Goal: Task Accomplishment & Management: Use online tool/utility

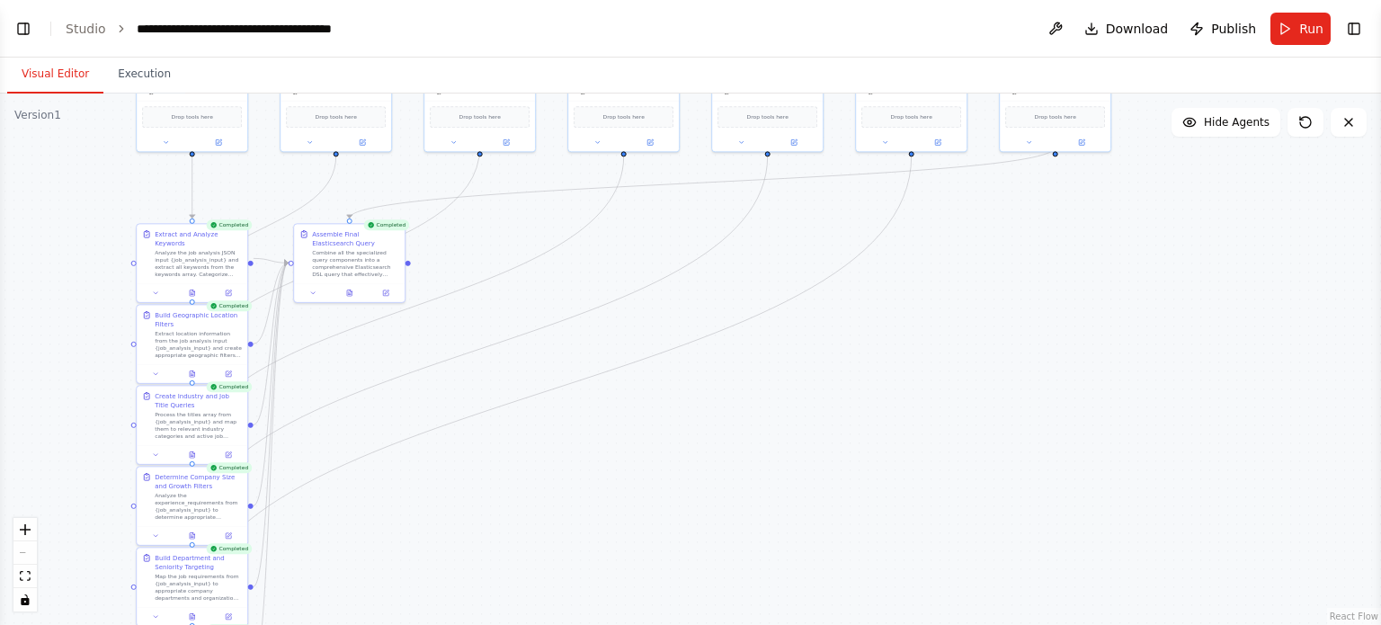
scroll to position [7215, 0]
select select "****"
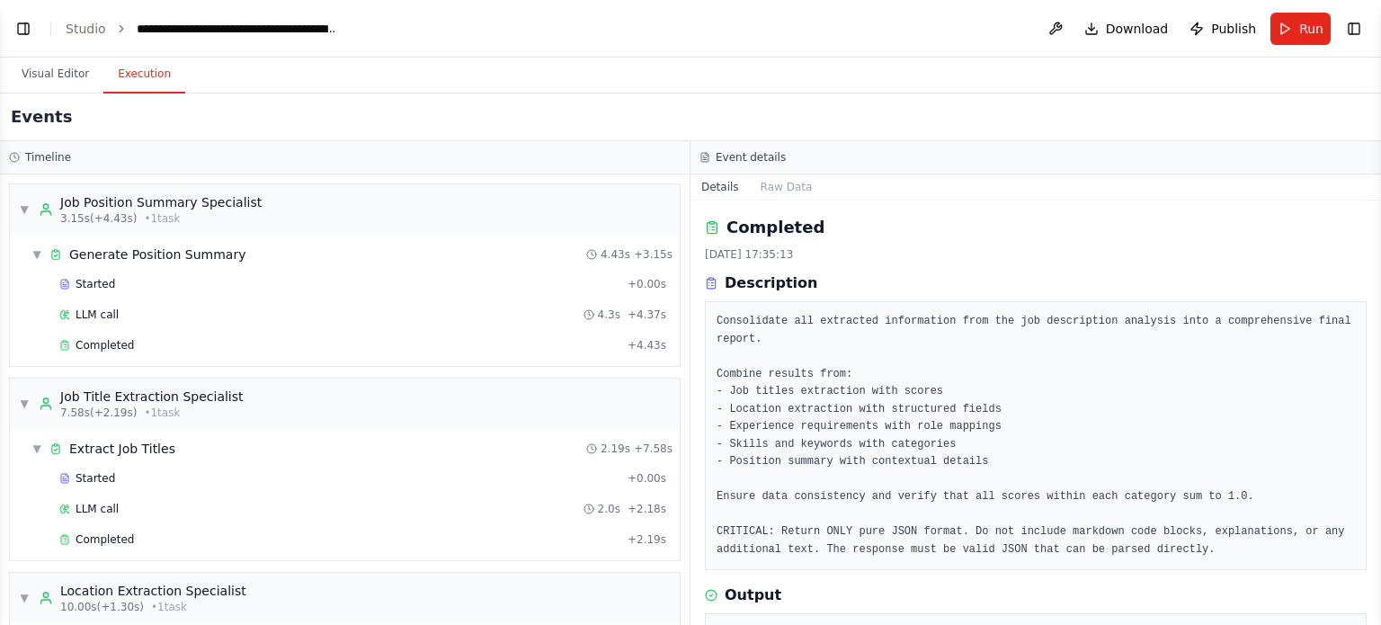
scroll to position [477, 0]
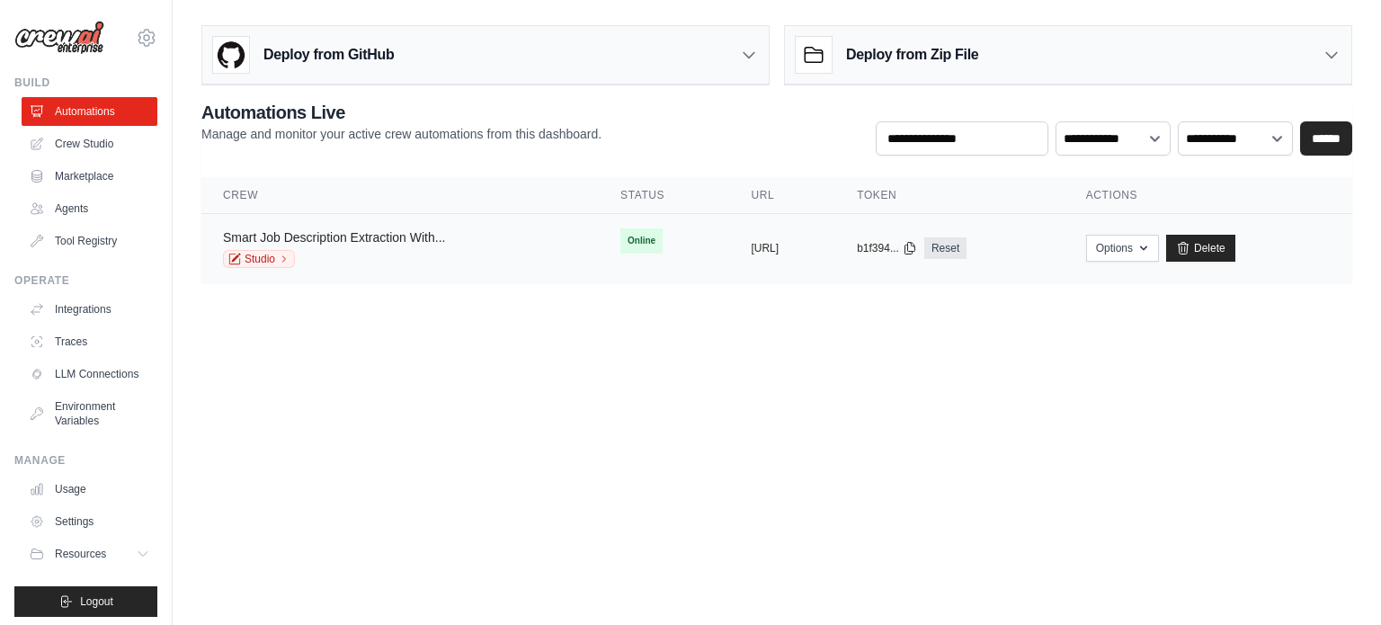
click at [399, 240] on link "Smart Job Description Extraction With..." at bounding box center [334, 237] width 222 height 14
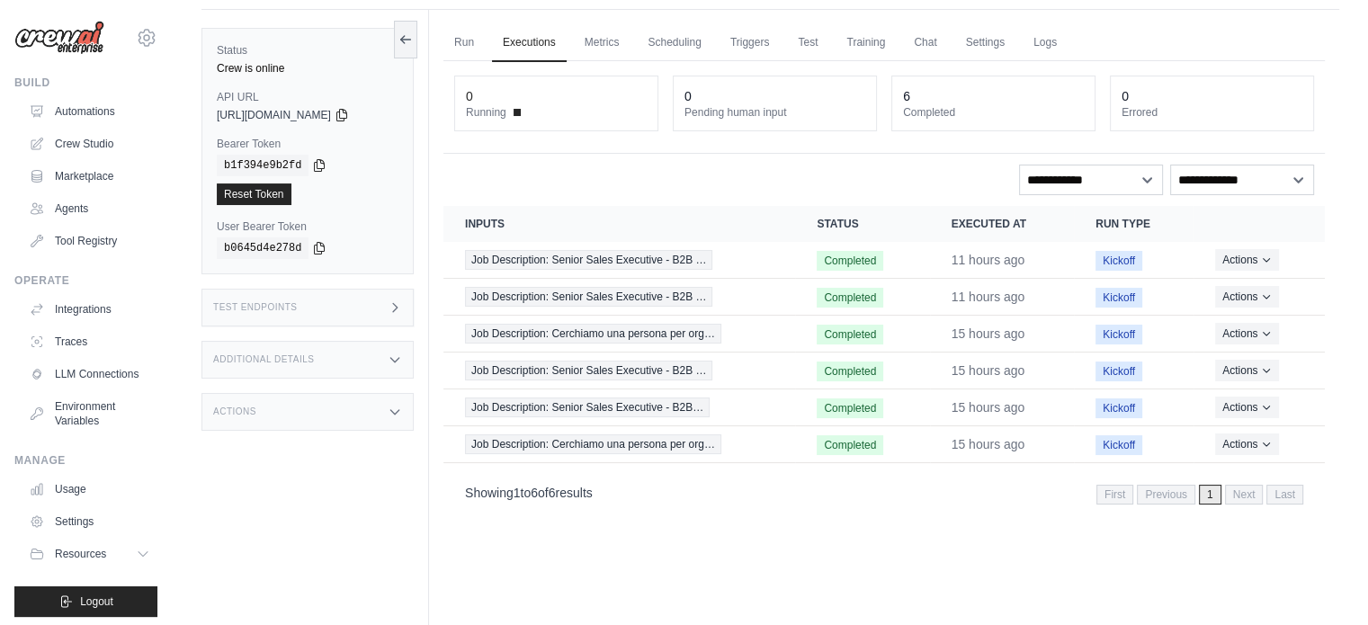
scroll to position [76, 0]
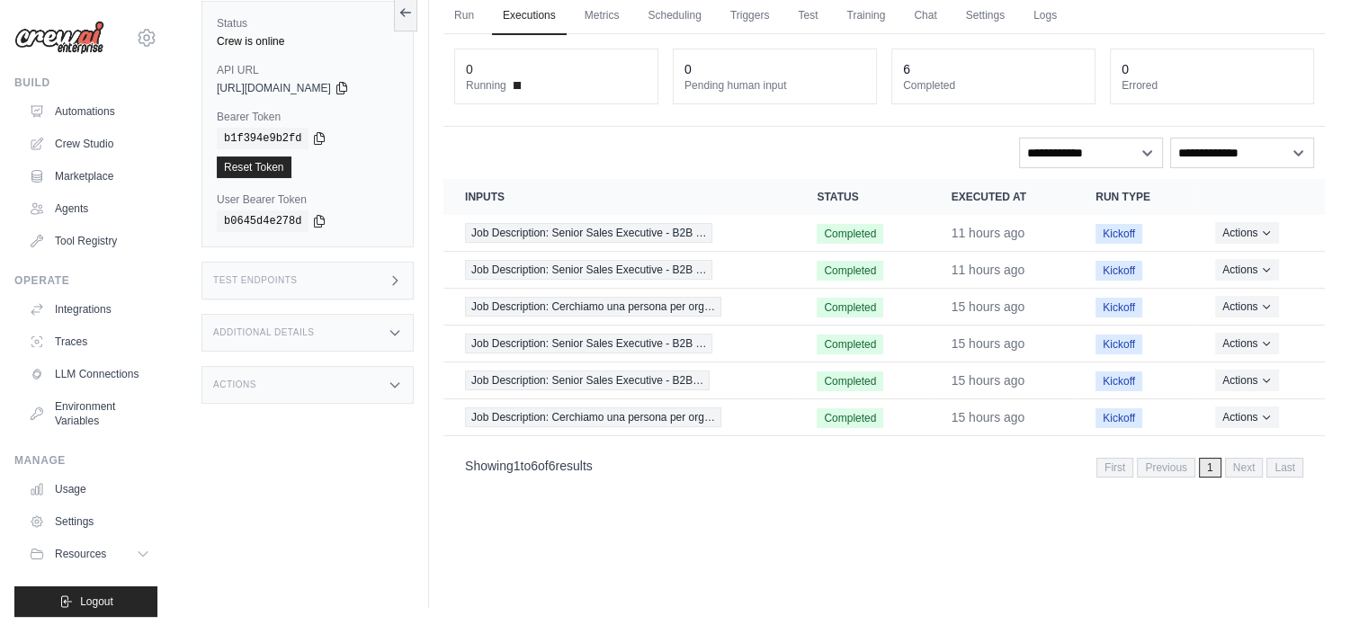
click at [890, 582] on div "Run Executions Metrics Scheduling Triggers Test Training Chat Settings Logs 0 R…" at bounding box center [884, 295] width 910 height 625
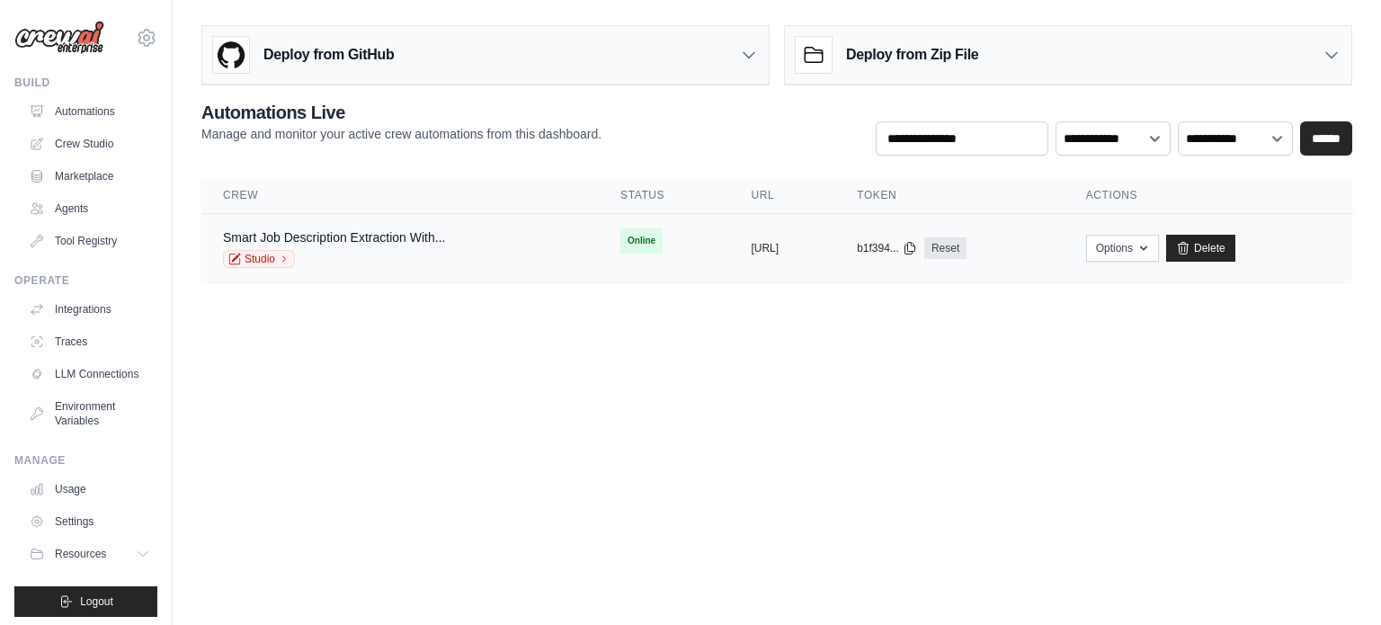
click at [388, 250] on div "Studio" at bounding box center [334, 259] width 222 height 18
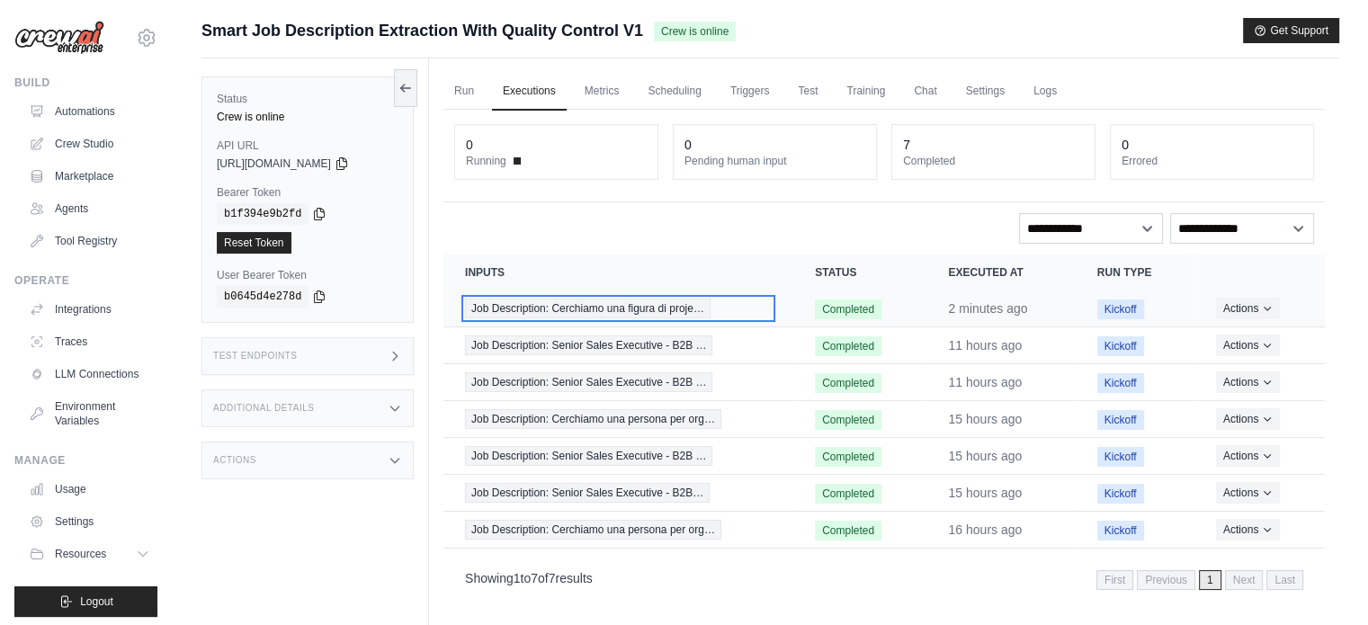
click at [606, 304] on span "Job Description: Cerchiamo una figura di proje…" at bounding box center [587, 309] width 245 height 20
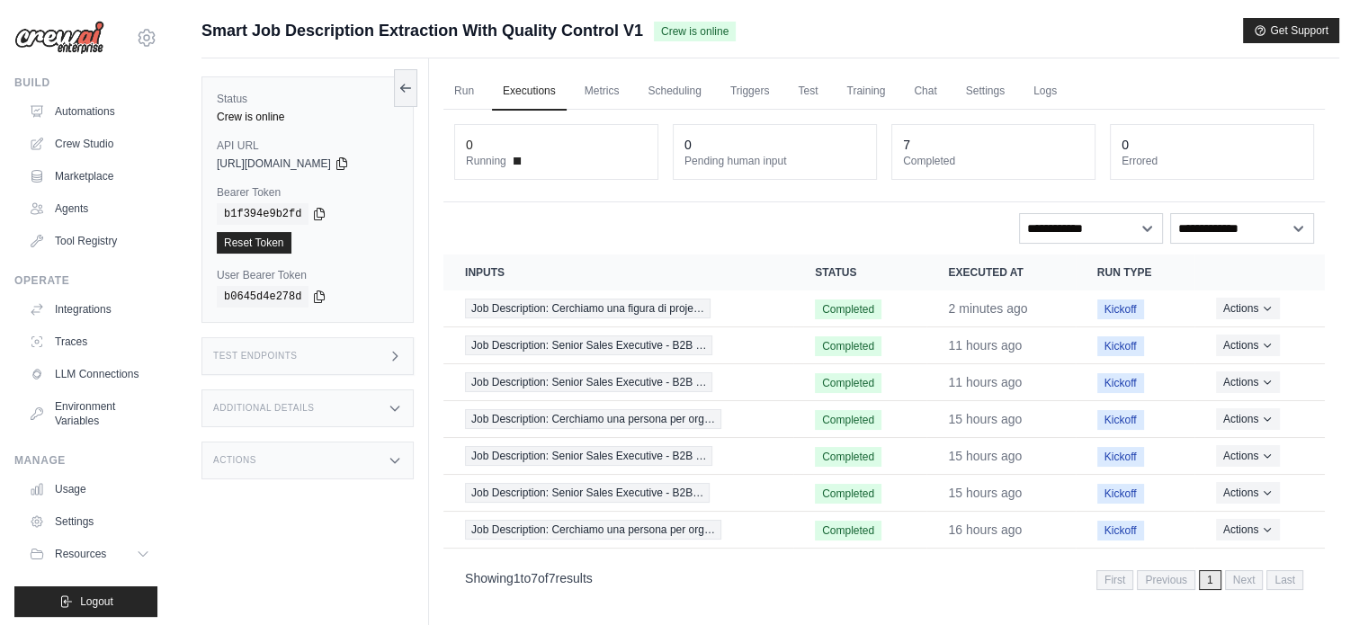
click at [389, 406] on icon at bounding box center [395, 408] width 14 height 14
click at [606, 102] on link "Metrics" at bounding box center [602, 92] width 57 height 38
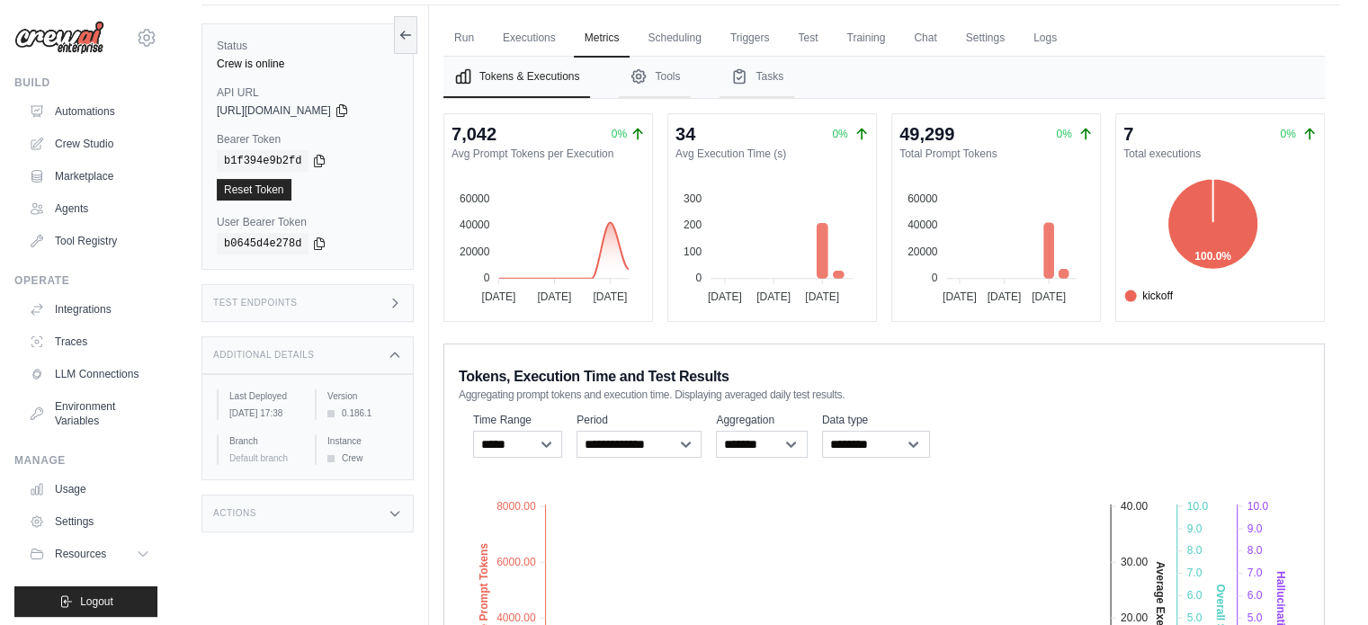
scroll to position [11, 0]
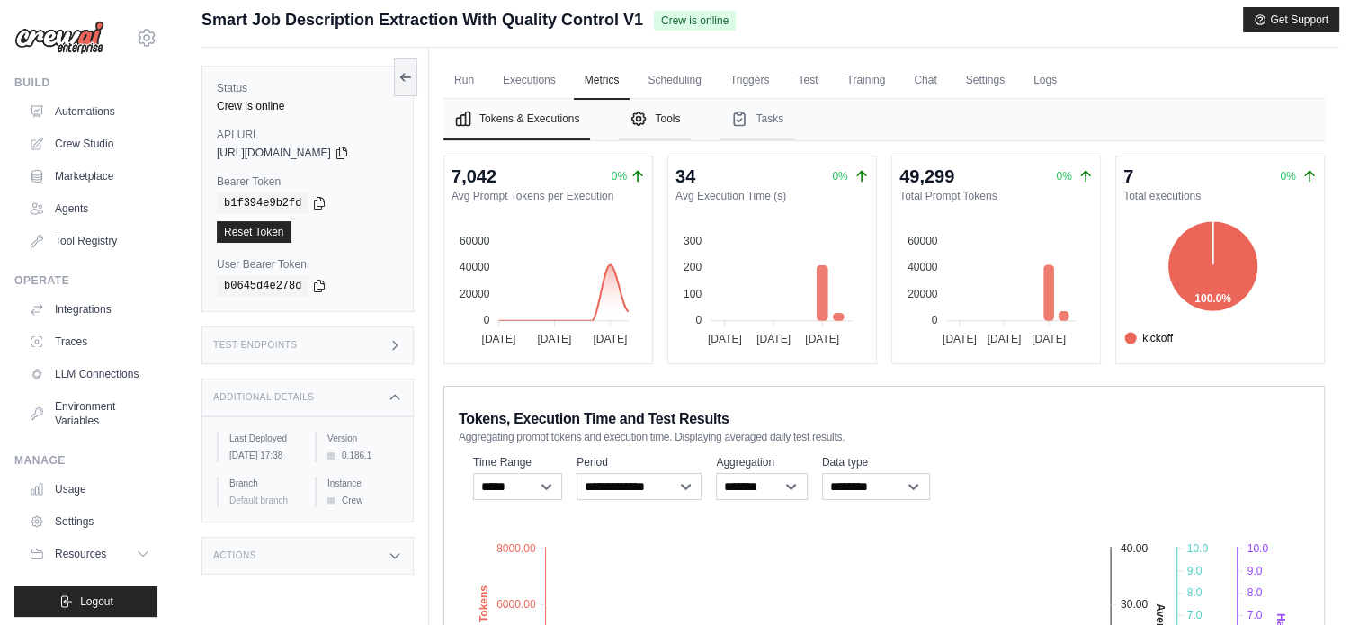
click at [668, 120] on button "Tools" at bounding box center [655, 119] width 72 height 41
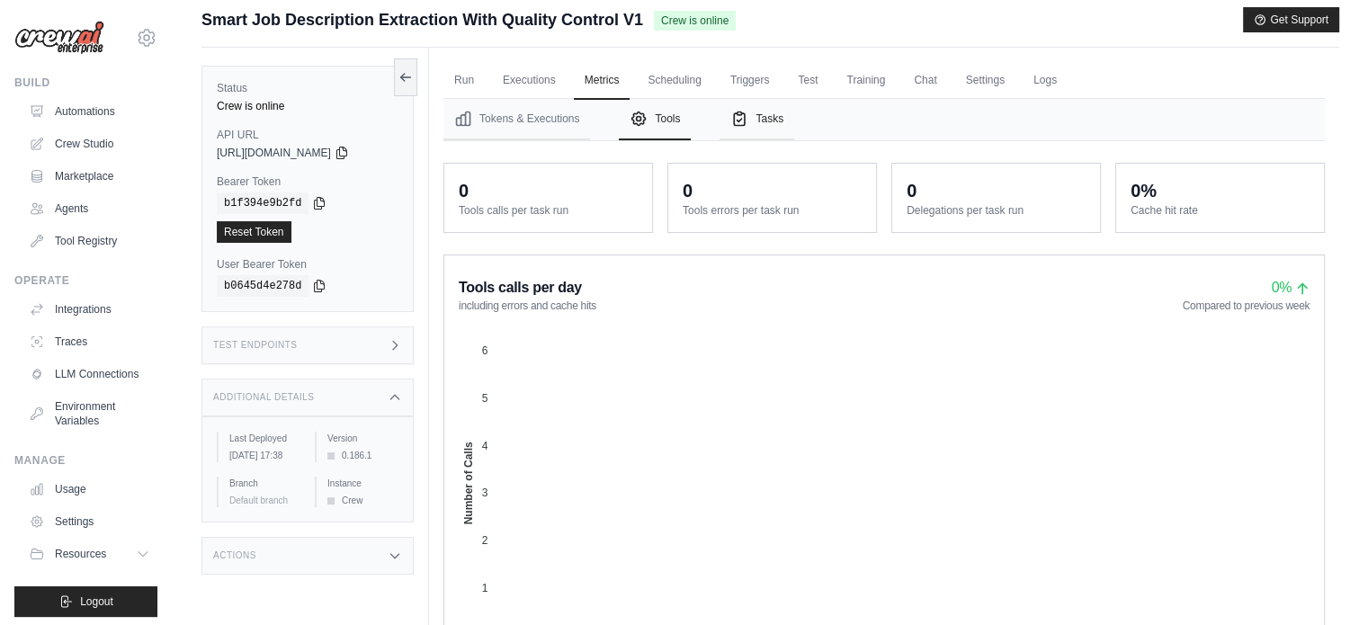
click at [759, 135] on button "Tasks" at bounding box center [756, 119] width 75 height 41
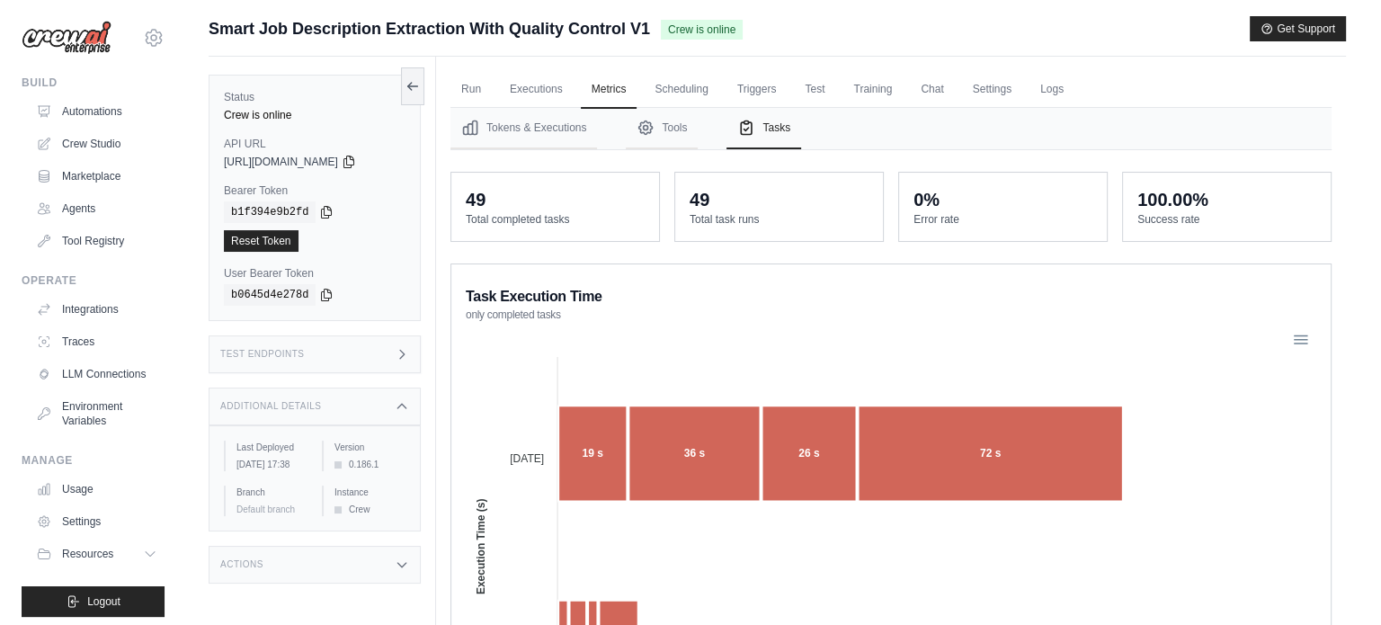
scroll to position [0, 0]
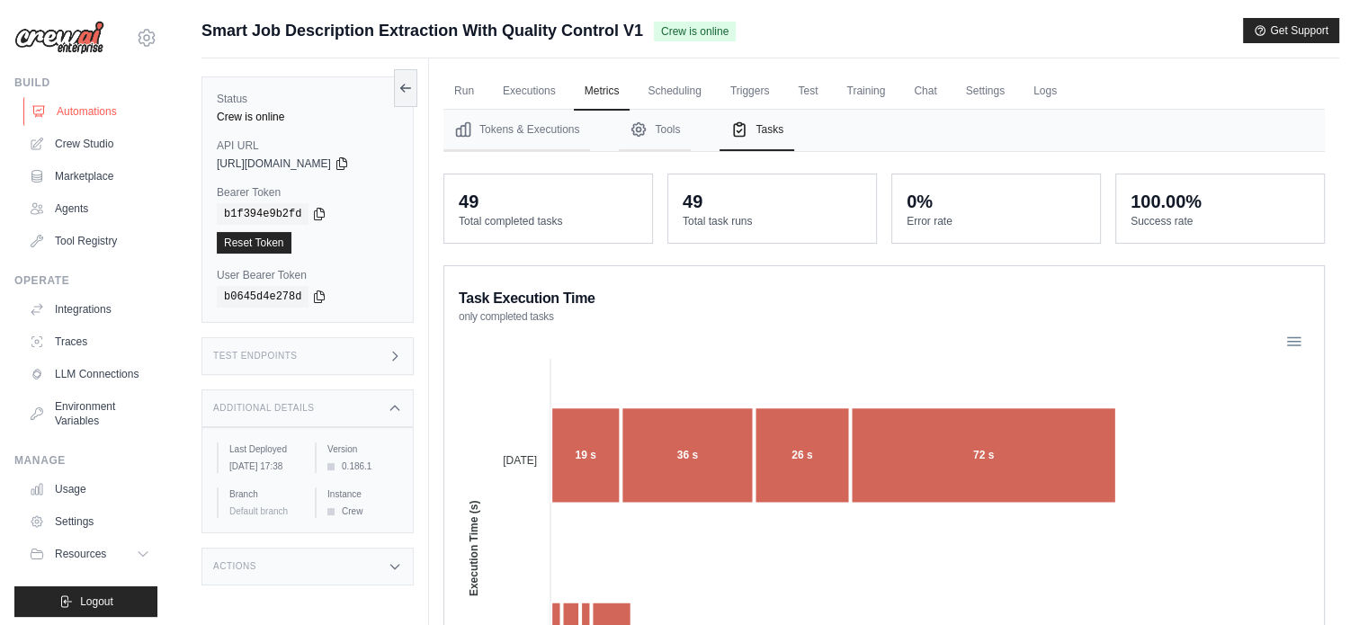
click at [104, 109] on link "Automations" at bounding box center [91, 111] width 136 height 29
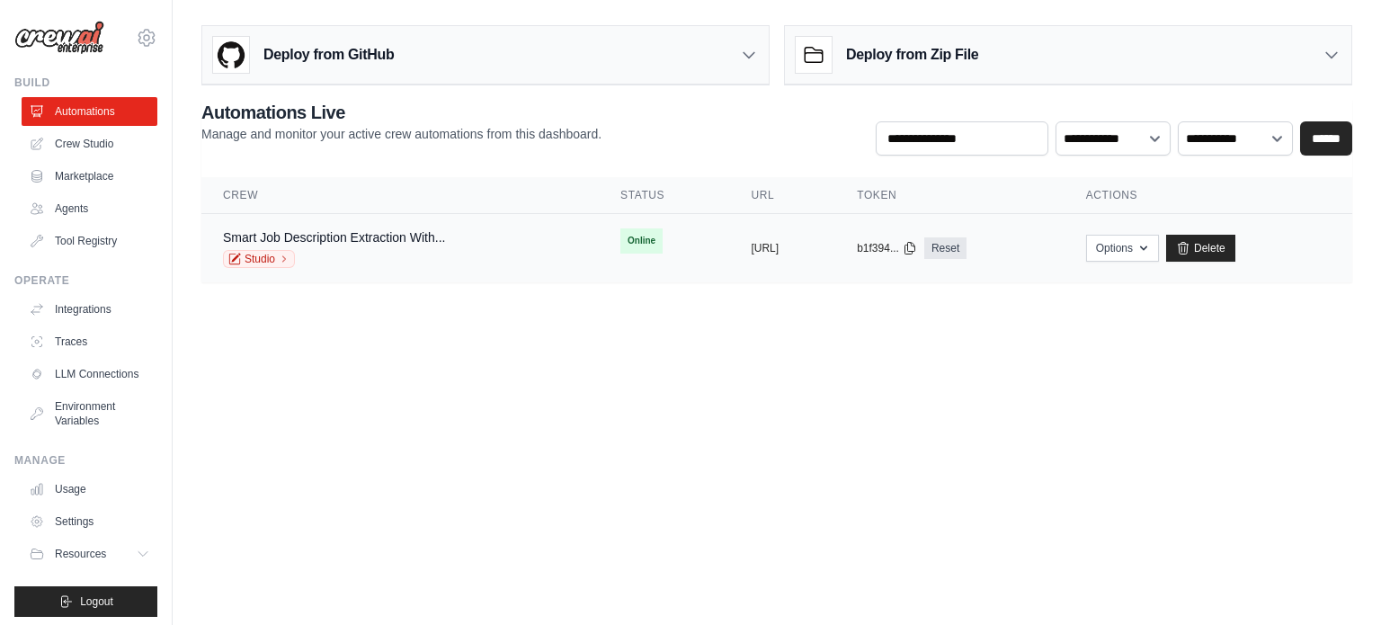
click at [459, 253] on div "Smart Job Description Extraction With... Studio" at bounding box center [400, 248] width 354 height 40
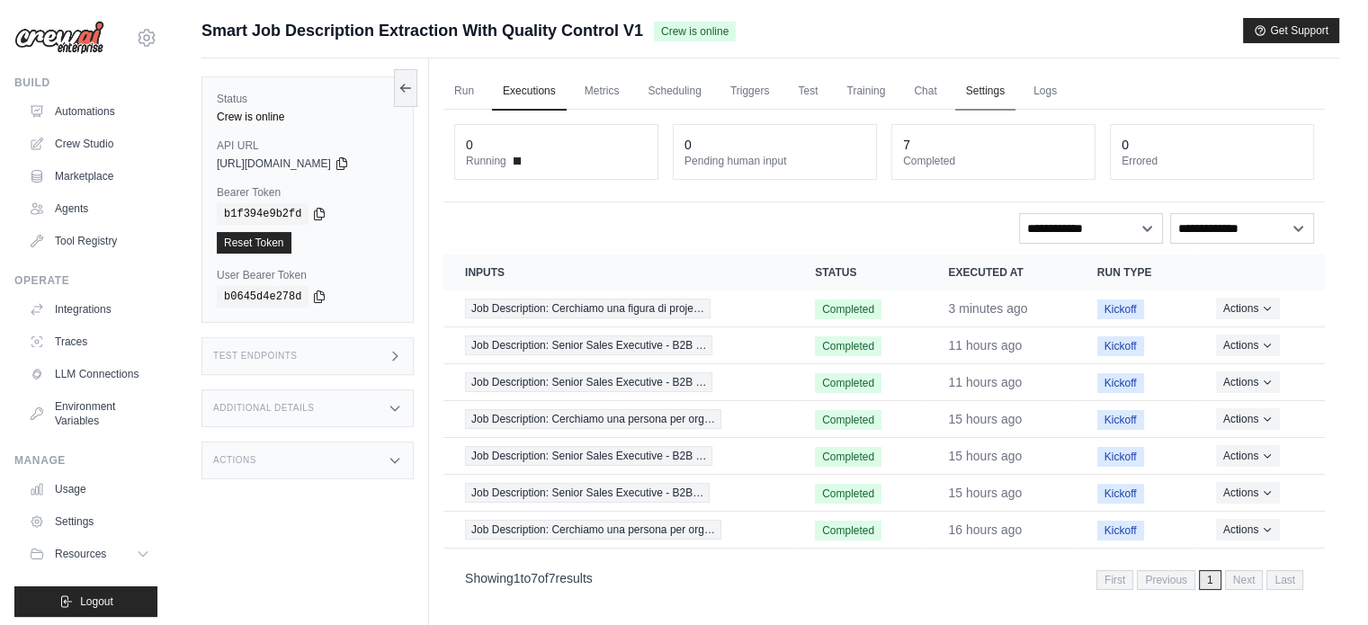
click at [982, 90] on link "Settings" at bounding box center [985, 92] width 60 height 38
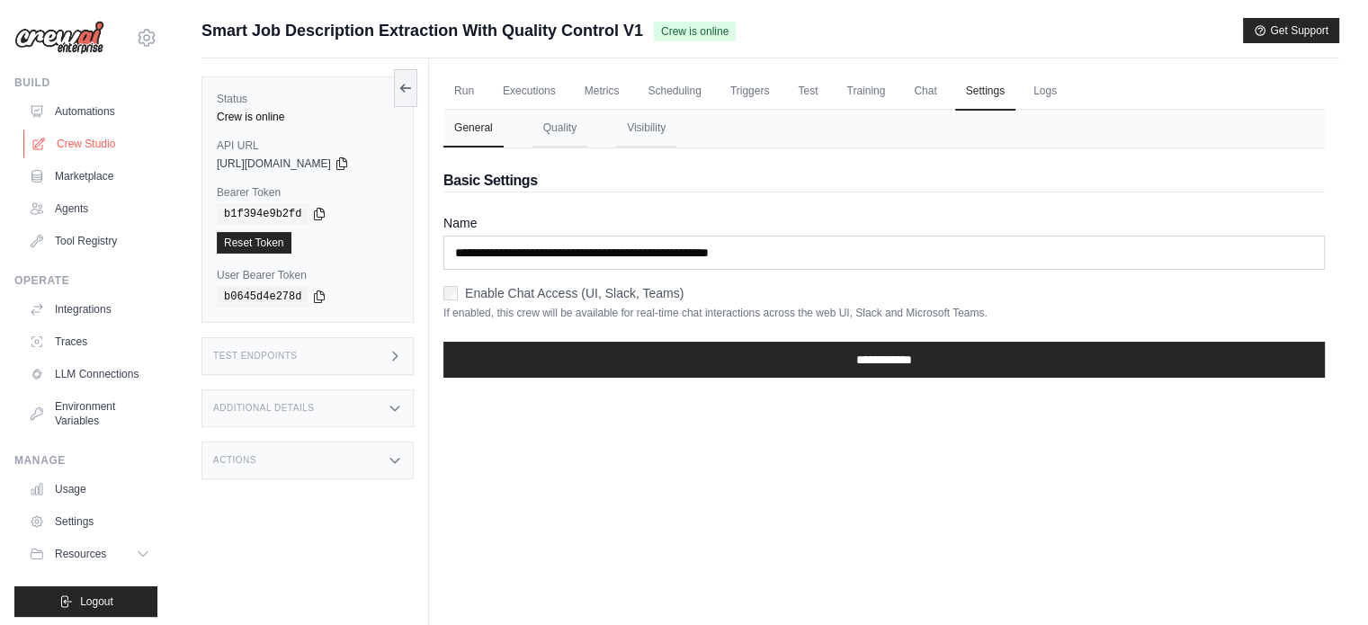
click at [83, 137] on link "Crew Studio" at bounding box center [91, 143] width 136 height 29
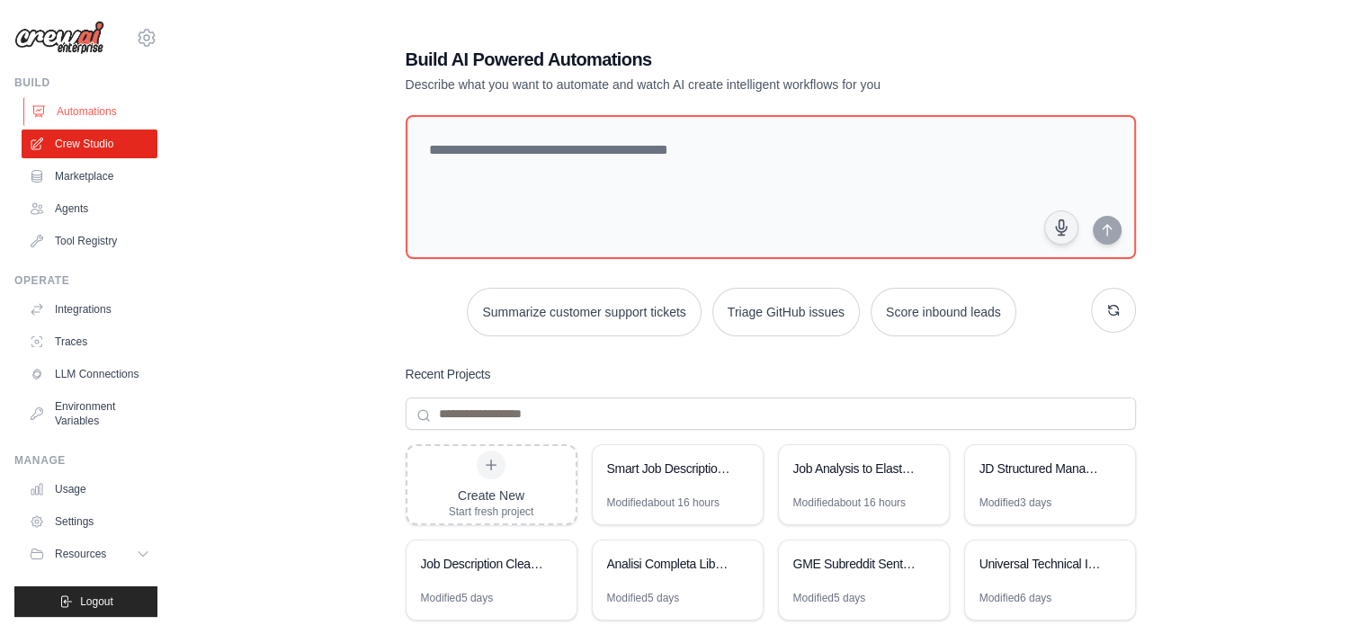
click at [107, 114] on link "Automations" at bounding box center [91, 111] width 136 height 29
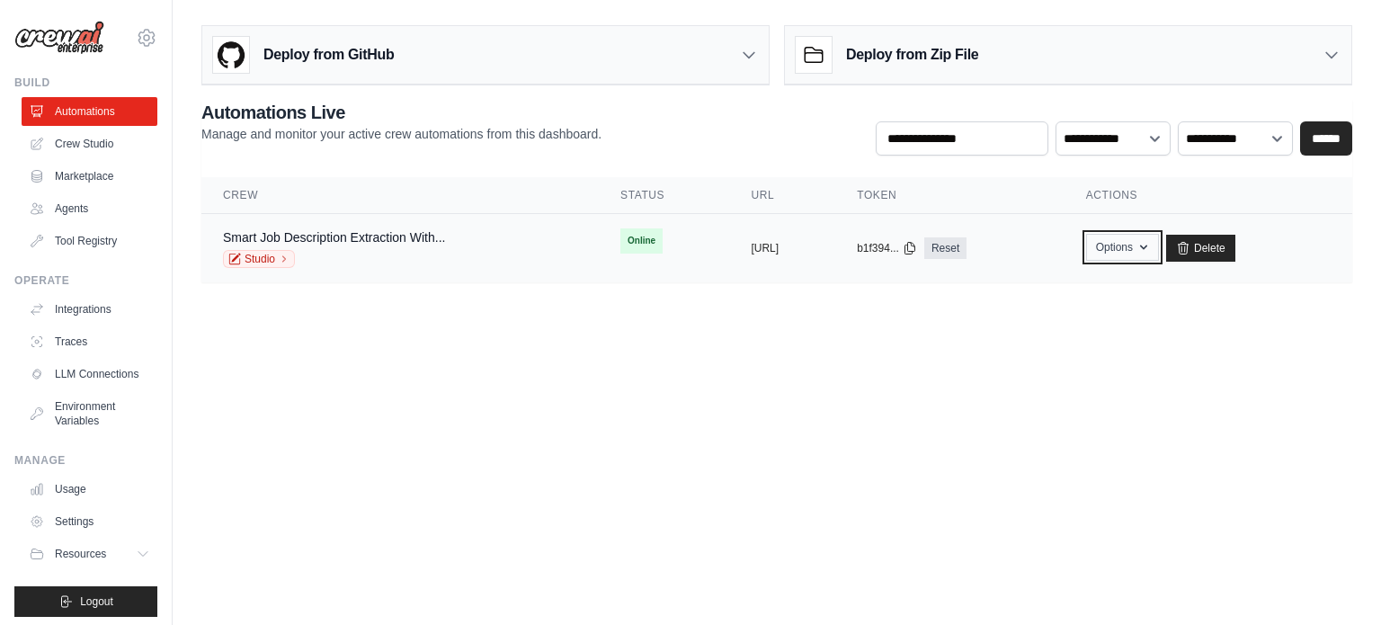
click at [1151, 248] on icon "button" at bounding box center [1144, 247] width 14 height 14
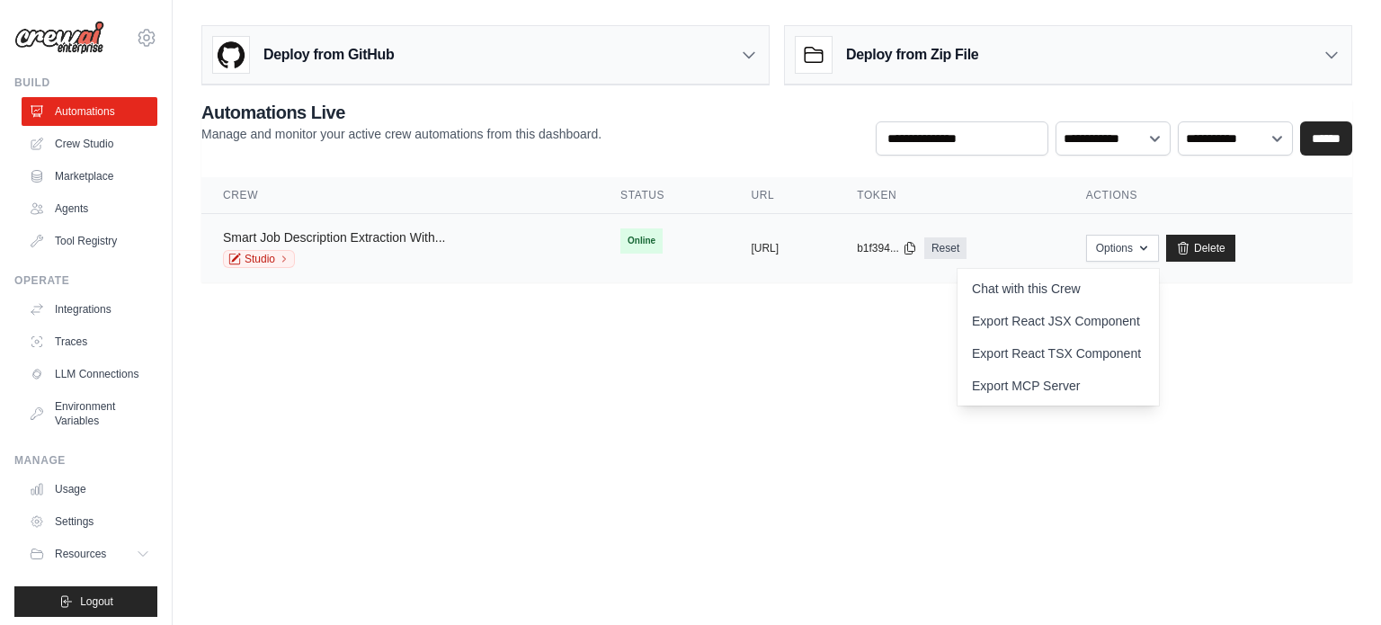
click at [403, 239] on link "Smart Job Description Extraction With..." at bounding box center [334, 237] width 222 height 14
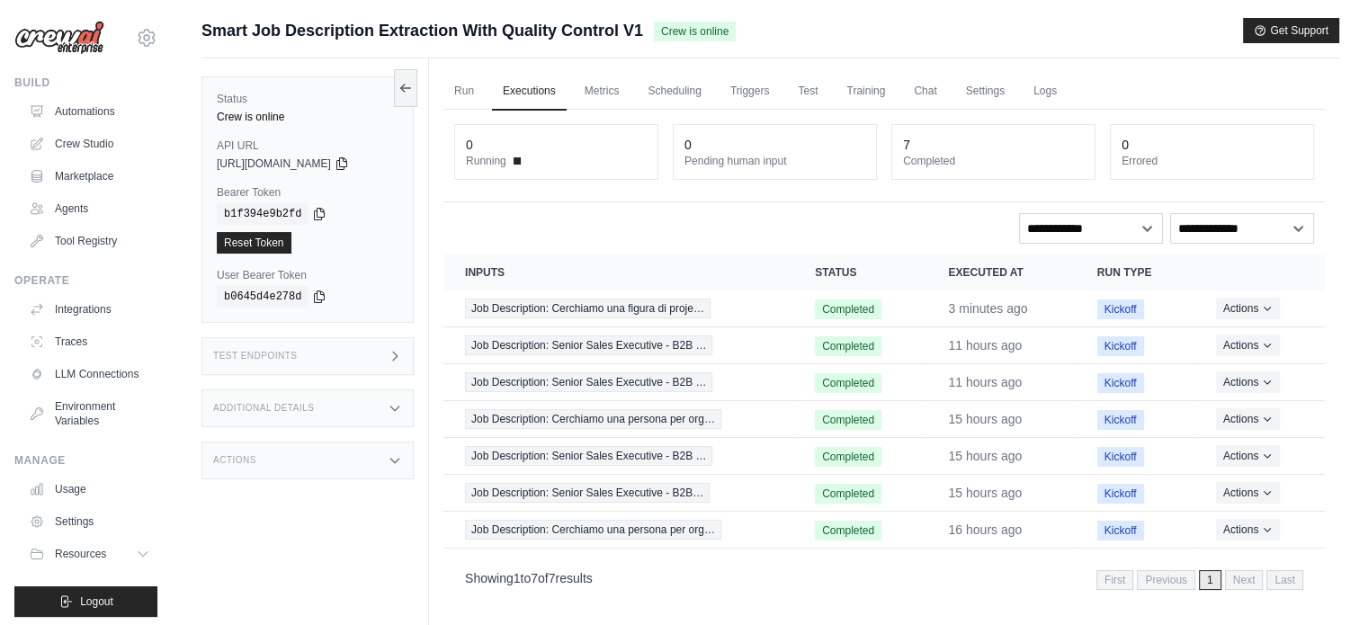
click at [326, 451] on div "Actions" at bounding box center [307, 460] width 212 height 38
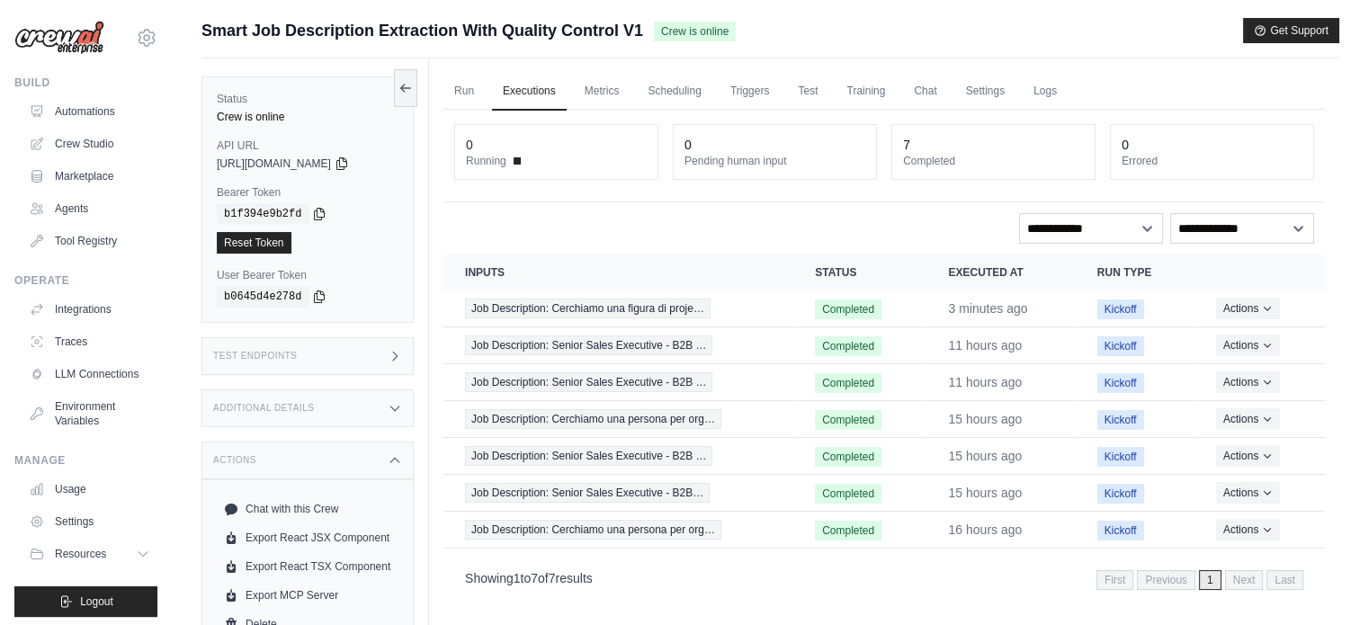
click at [323, 406] on div "Additional Details" at bounding box center [307, 408] width 212 height 38
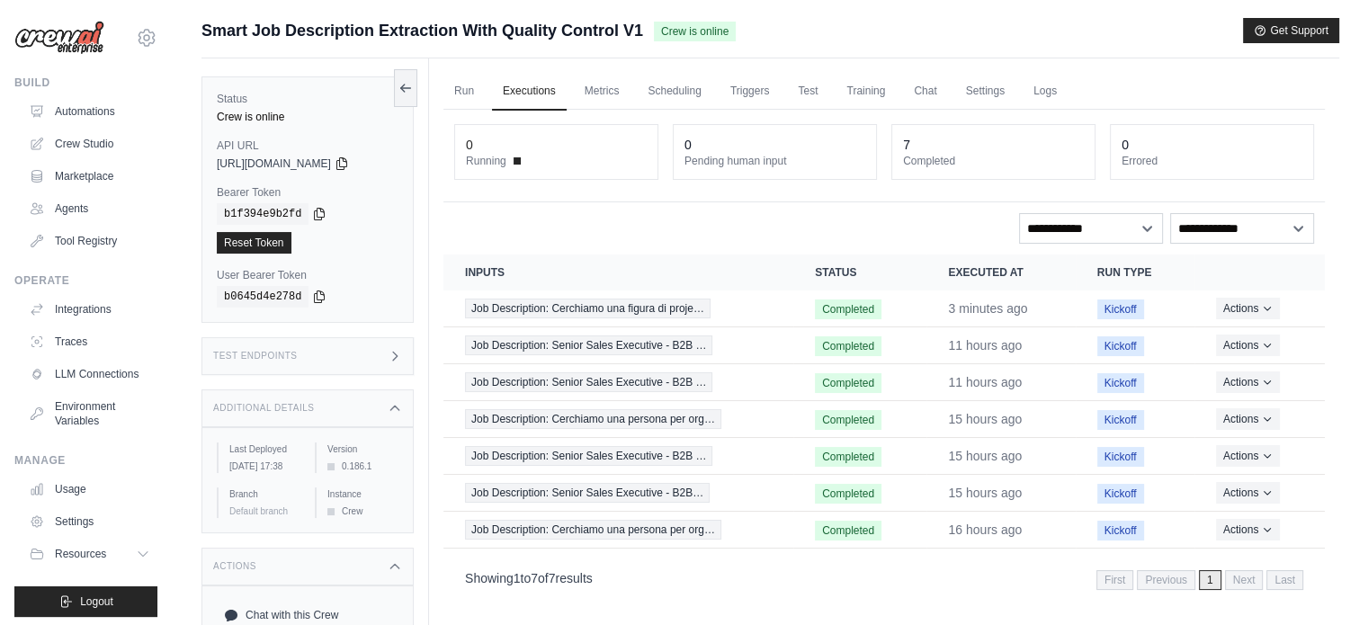
click at [323, 406] on div "Additional Details" at bounding box center [307, 408] width 212 height 38
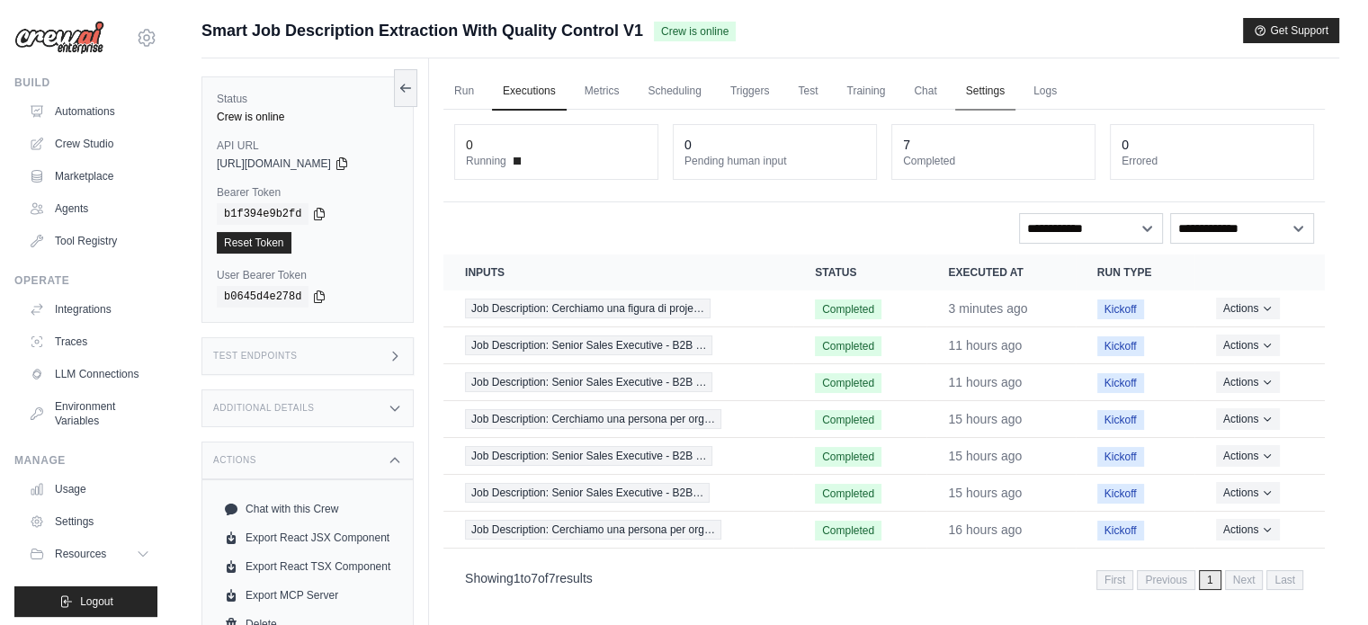
click at [1003, 91] on link "Settings" at bounding box center [985, 92] width 60 height 38
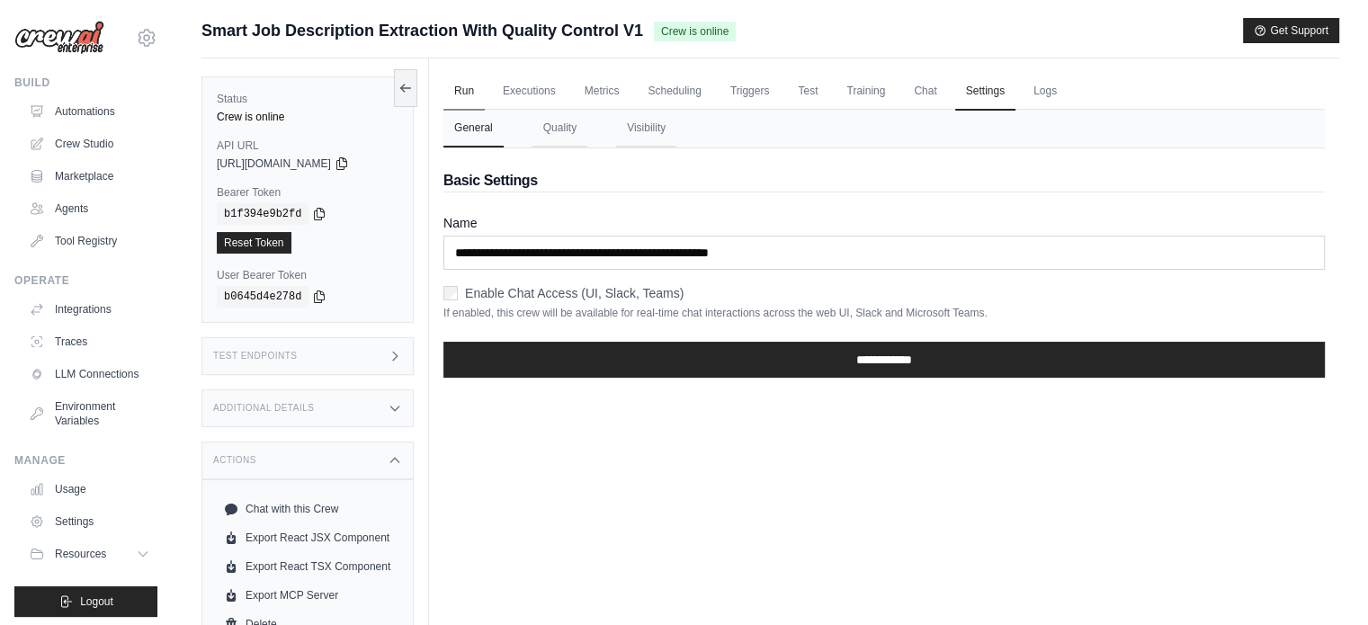
click at [458, 92] on link "Run" at bounding box center [463, 92] width 41 height 38
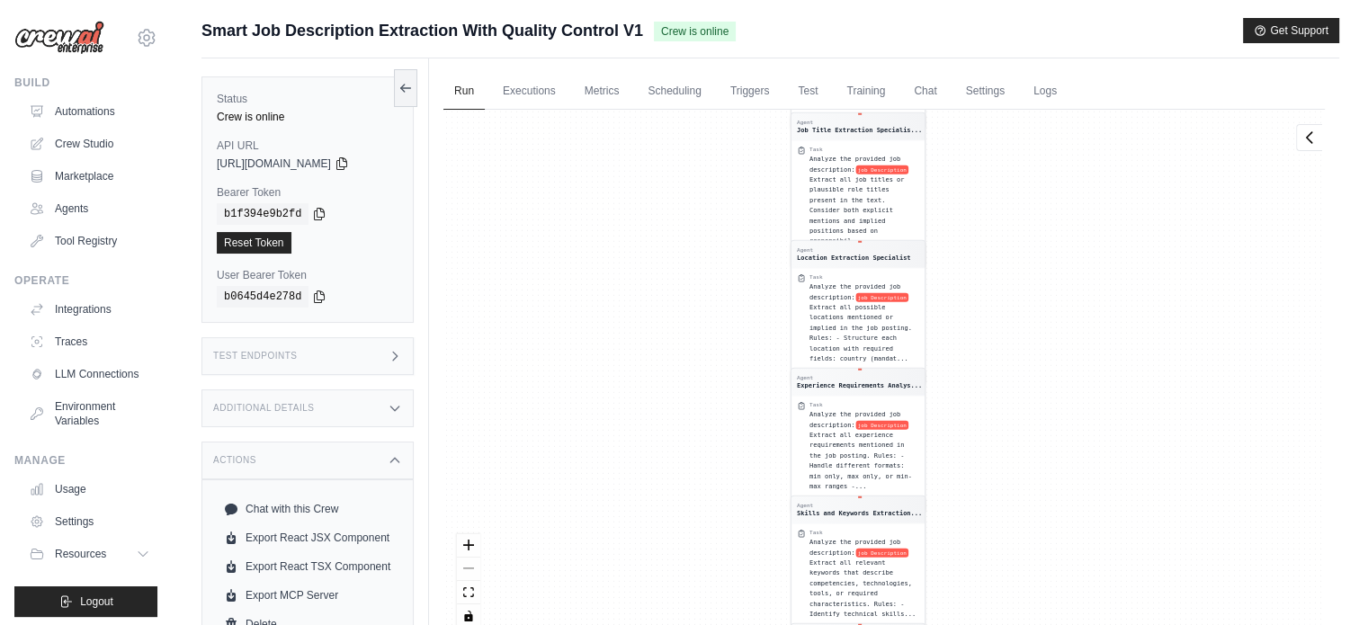
drag, startPoint x: 780, startPoint y: 307, endPoint x: 747, endPoint y: 434, distance: 131.9
click at [747, 434] on div "Agent Job Position Summary Specialis... Task Create a concise, practical summar…" at bounding box center [883, 375] width 881 height 531
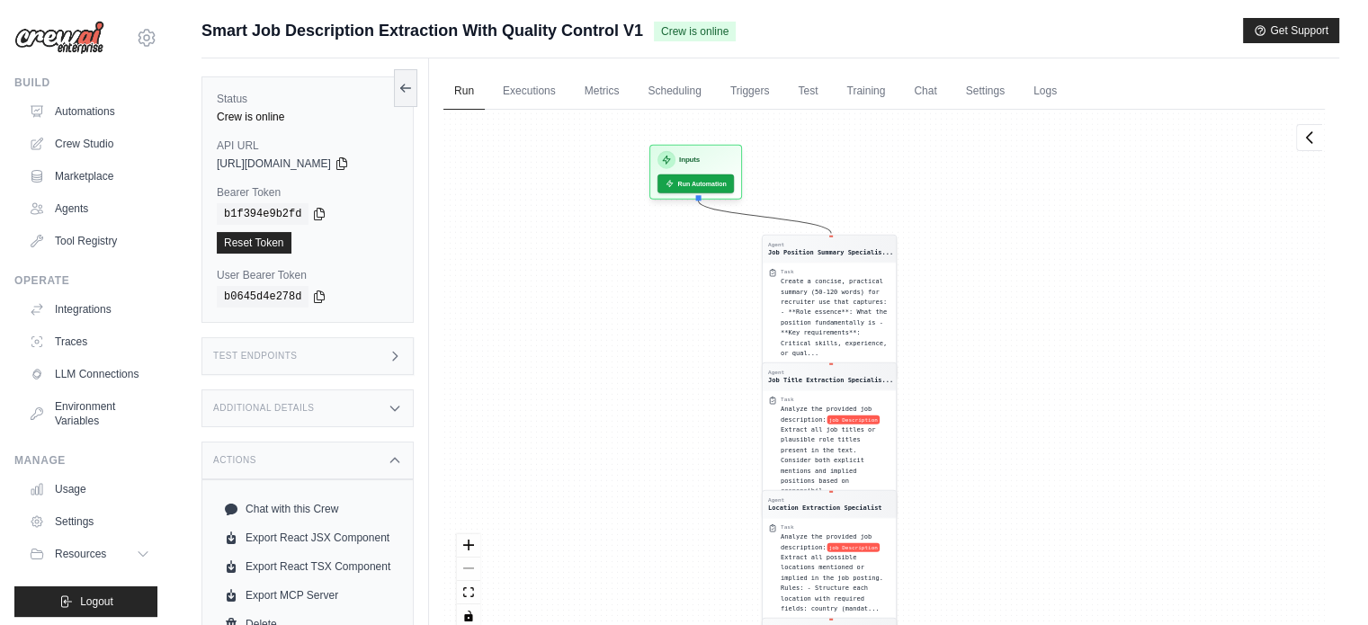
drag, startPoint x: 761, startPoint y: 333, endPoint x: 744, endPoint y: 518, distance: 186.0
click at [744, 518] on div "Agent Job Position Summary Specialis... Task Create a concise, practical summar…" at bounding box center [883, 375] width 881 height 531
click at [880, 89] on link "Training" at bounding box center [865, 92] width 60 height 38
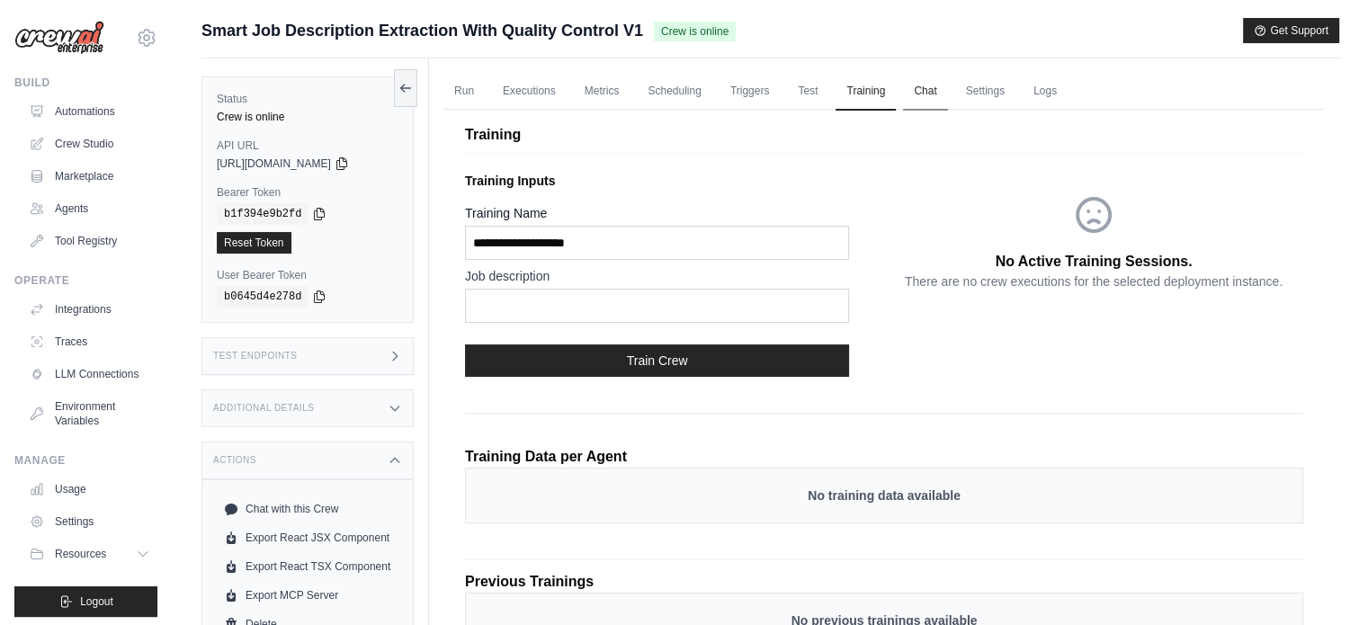
click at [925, 96] on link "Chat" at bounding box center [925, 92] width 44 height 38
click at [970, 85] on link "Settings" at bounding box center [985, 92] width 60 height 38
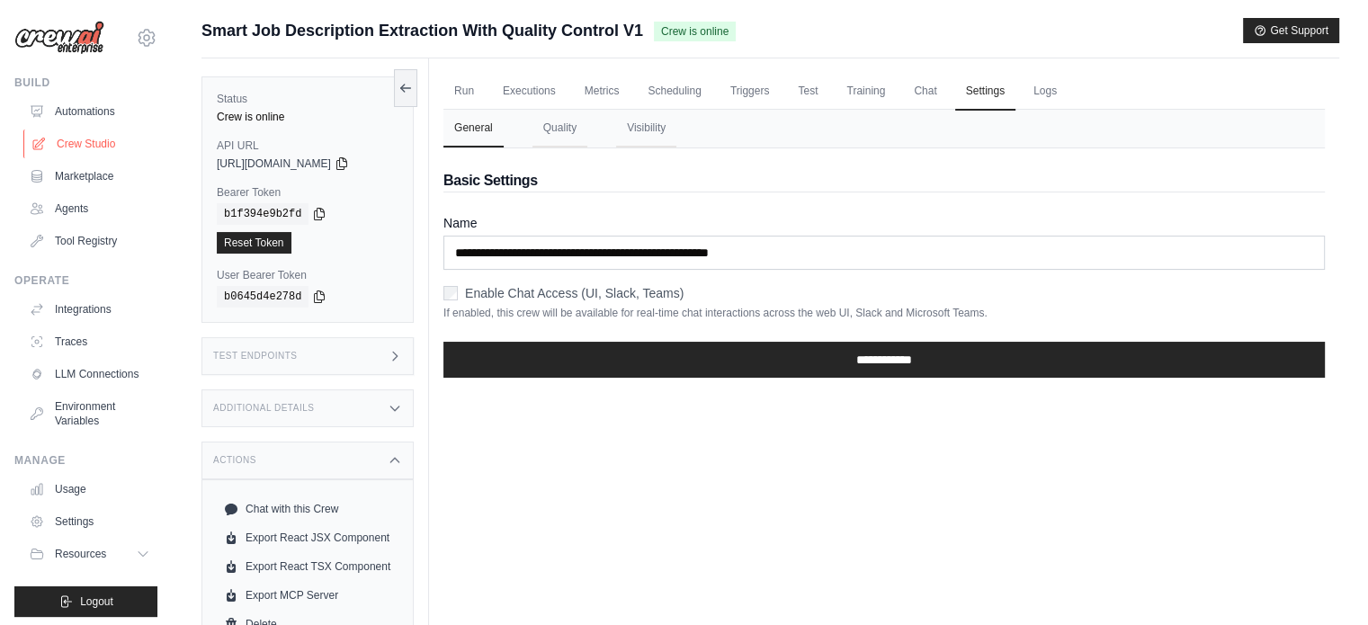
click at [119, 152] on link "Crew Studio" at bounding box center [91, 143] width 136 height 29
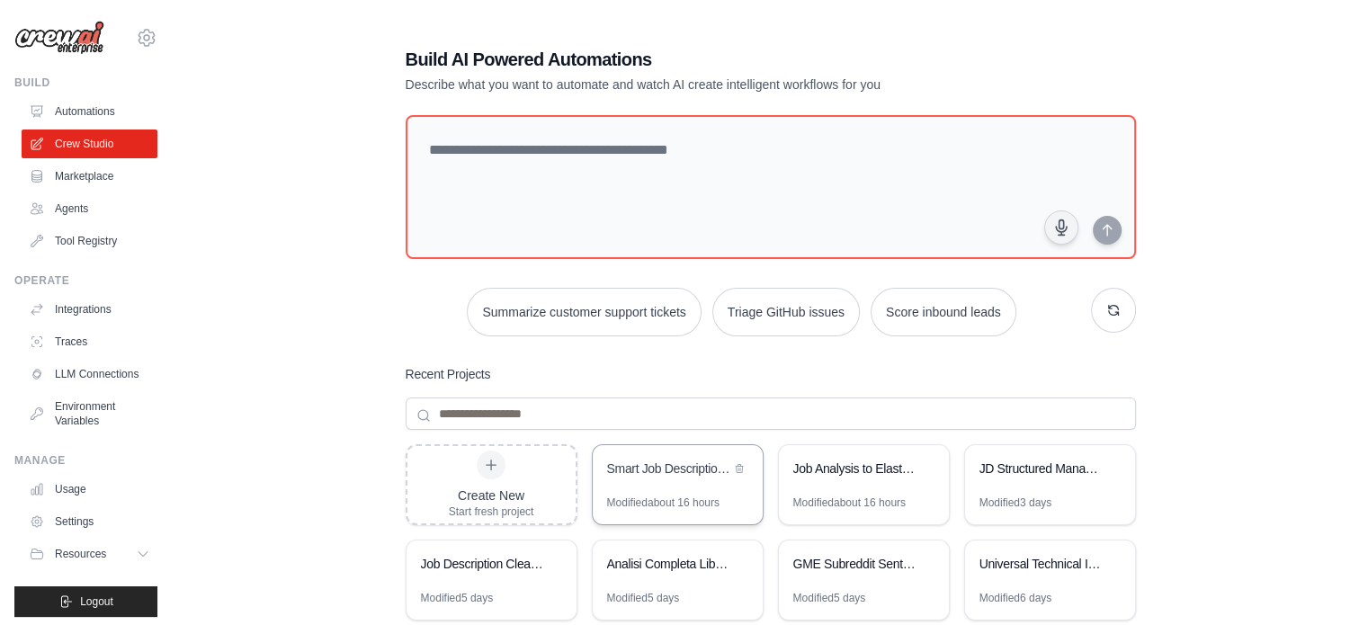
click at [675, 468] on div "Smart Job Description Extraction with Quality Control" at bounding box center [668, 468] width 123 height 18
click at [95, 205] on link "Agents" at bounding box center [91, 208] width 136 height 29
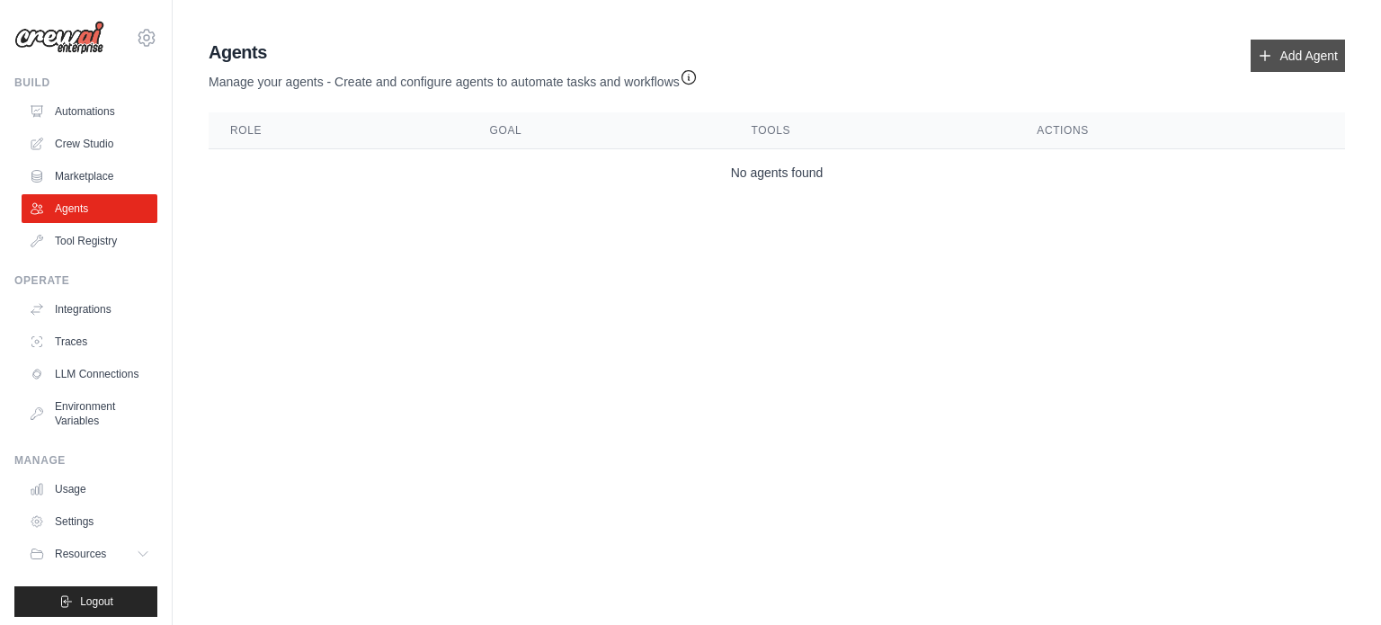
click at [1313, 53] on link "Add Agent" at bounding box center [1298, 56] width 94 height 32
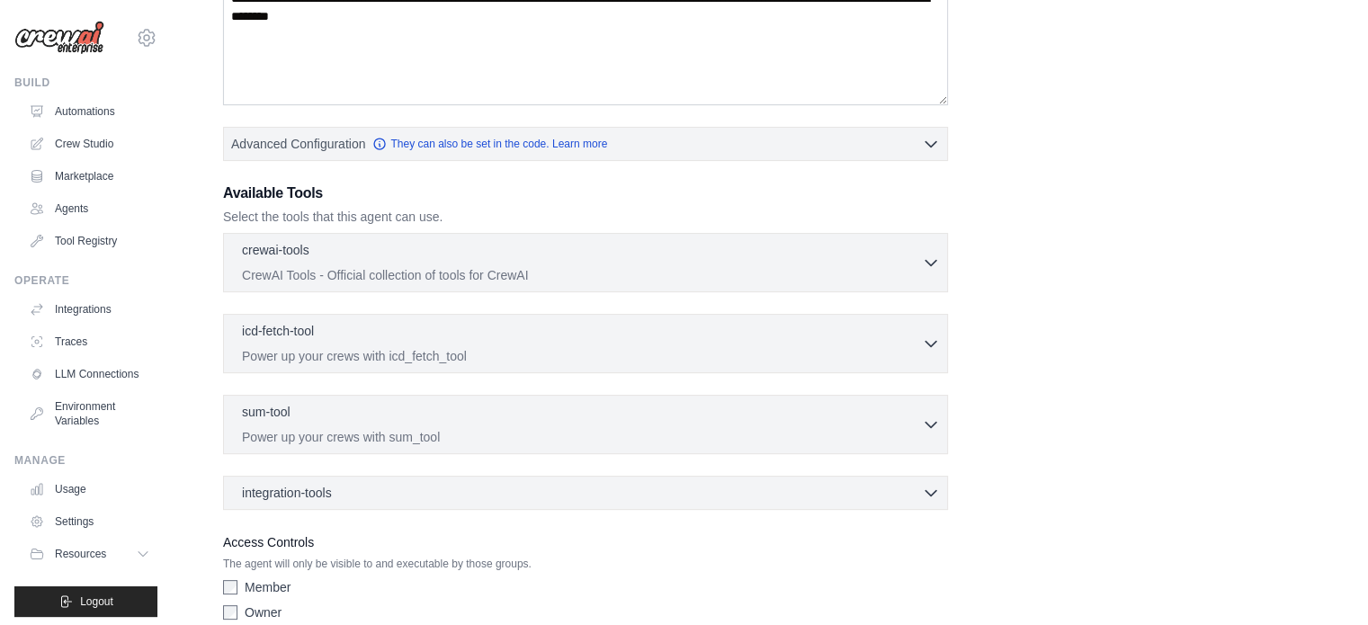
scroll to position [417, 0]
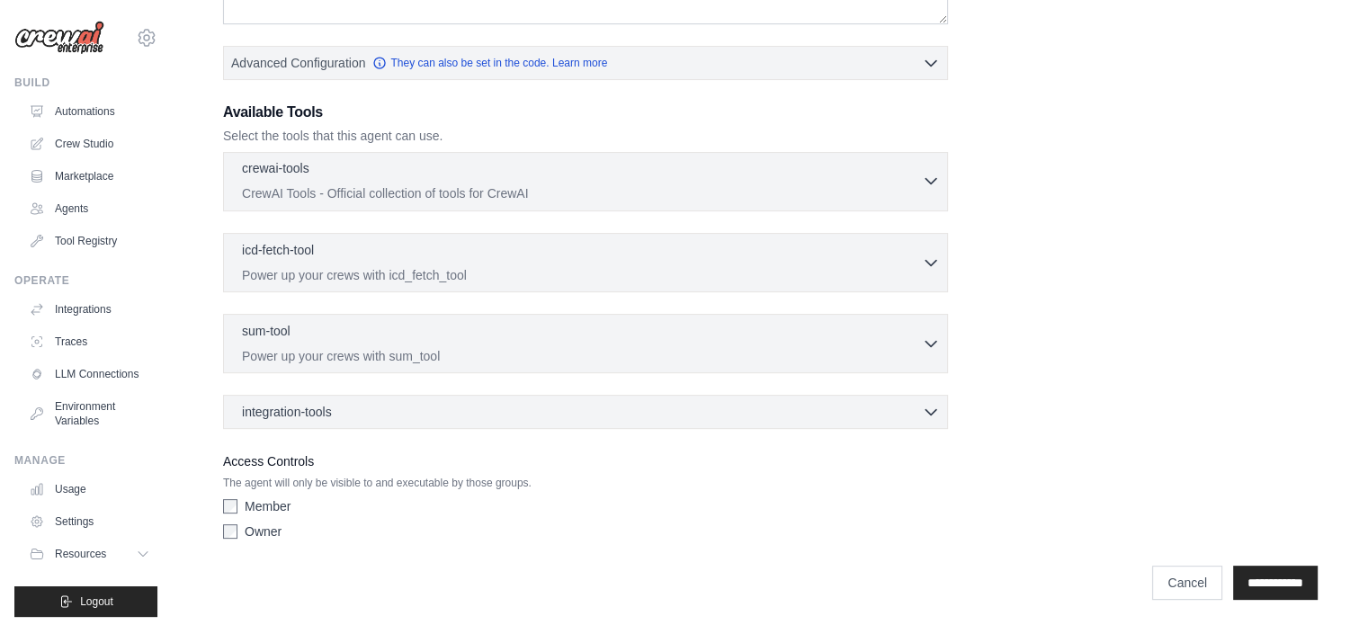
click at [624, 164] on div "crewai-tools 0 selected" at bounding box center [582, 170] width 680 height 22
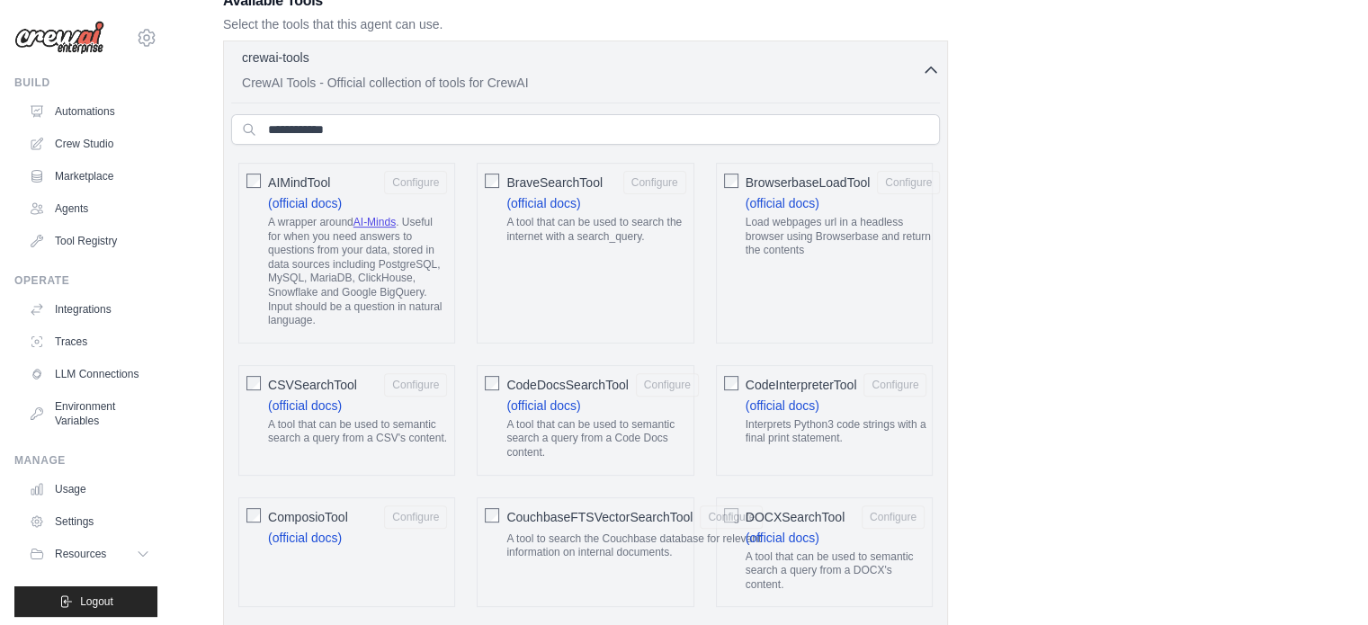
scroll to position [237, 0]
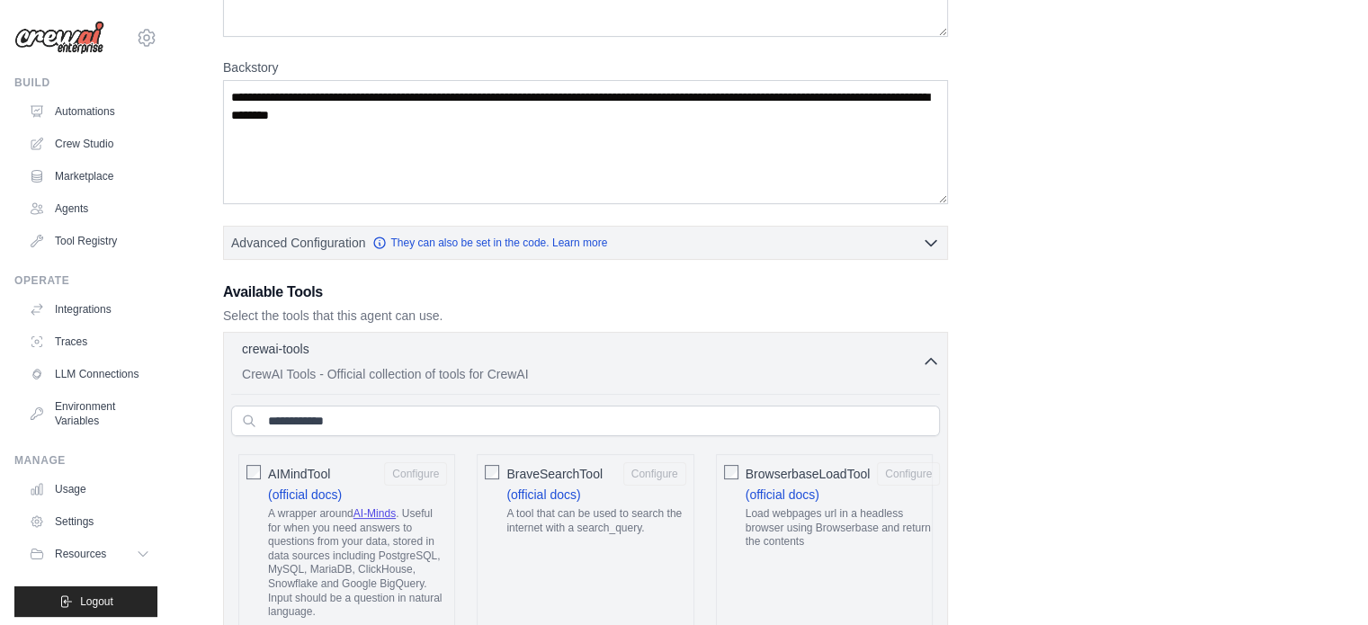
click at [555, 344] on div "crewai-tools 0 selected" at bounding box center [582, 350] width 680 height 22
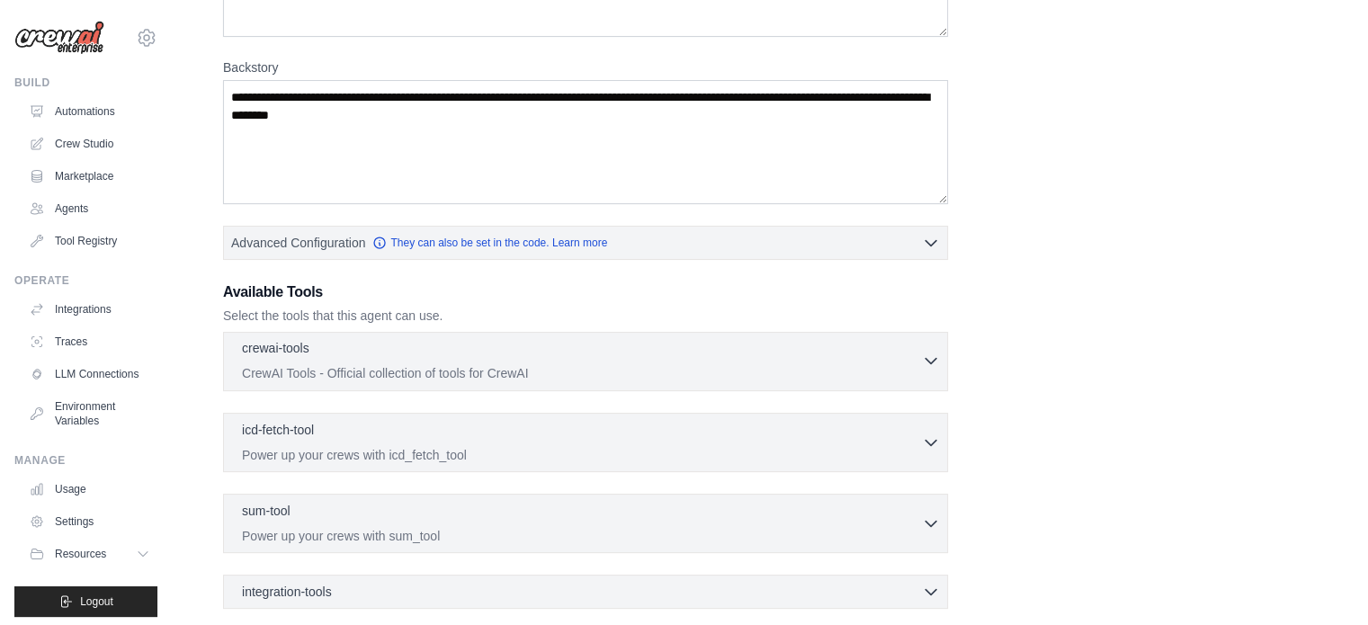
scroll to position [417, 0]
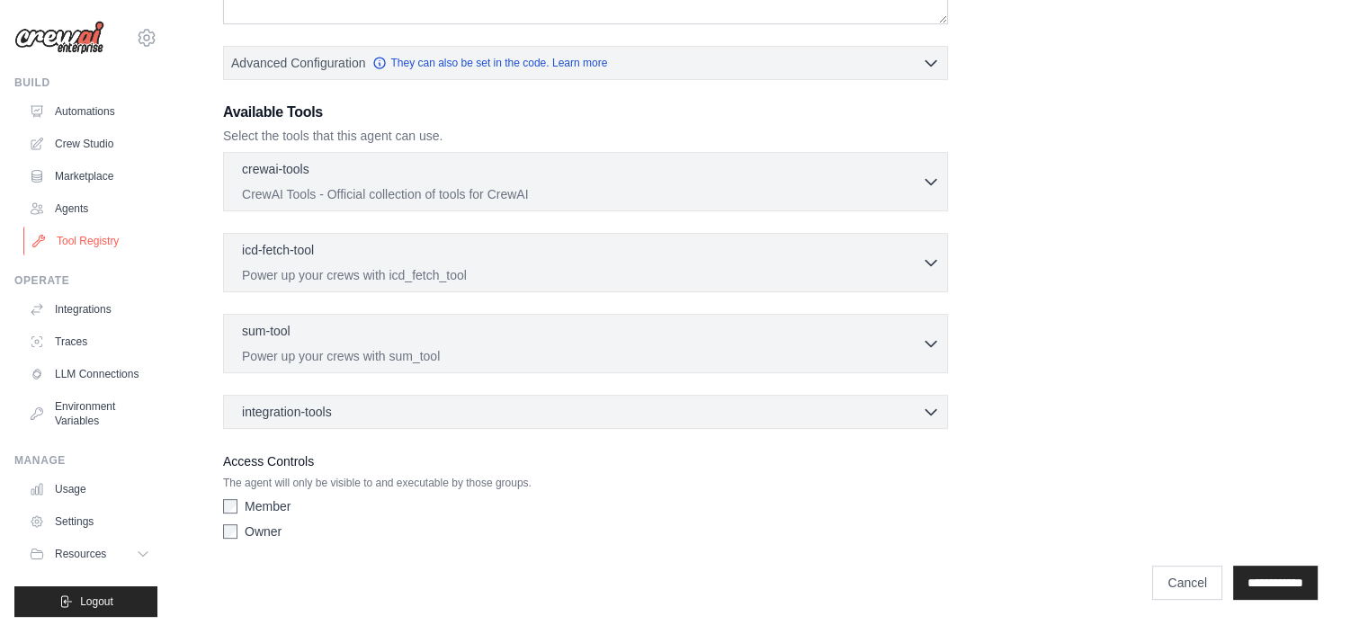
click at [61, 235] on link "Tool Registry" at bounding box center [91, 241] width 136 height 29
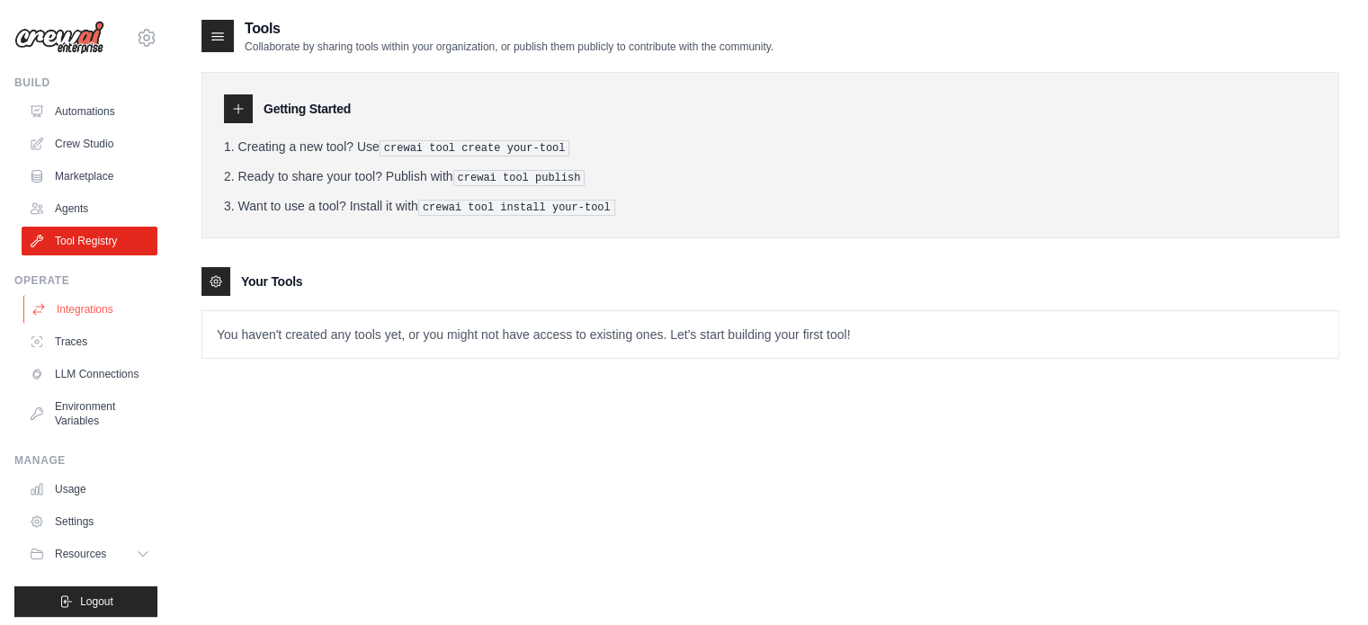
click at [104, 312] on link "Integrations" at bounding box center [91, 309] width 136 height 29
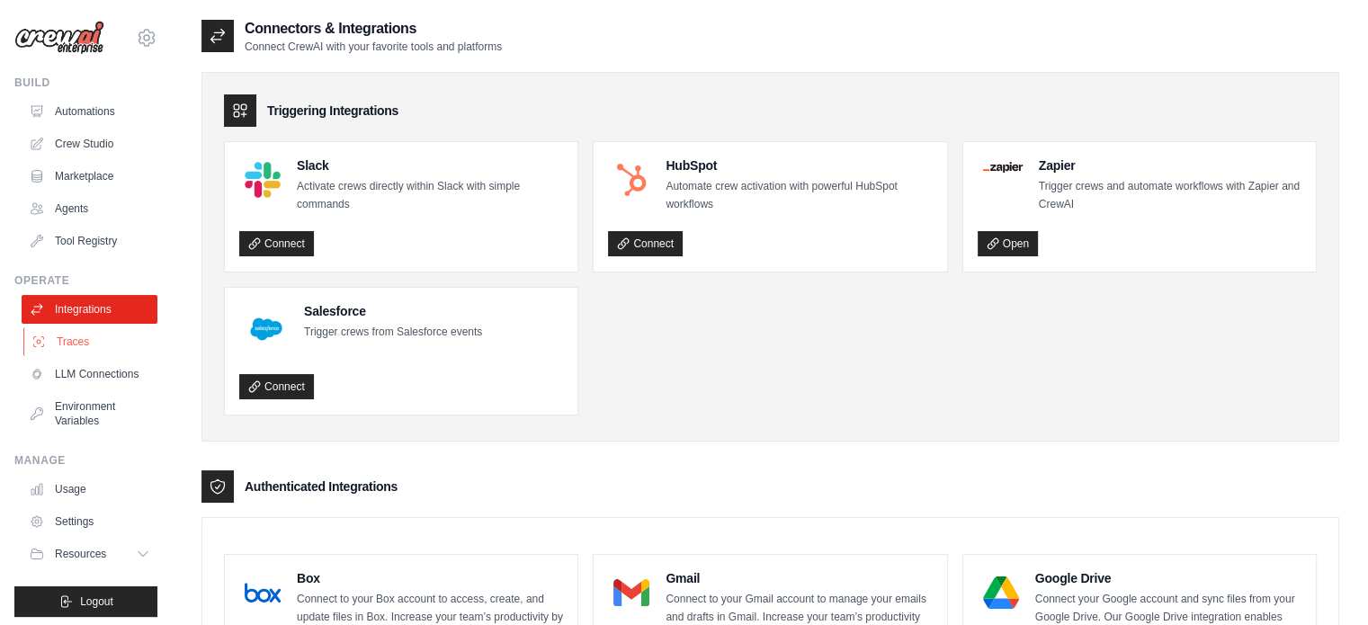
click at [116, 342] on link "Traces" at bounding box center [91, 341] width 136 height 29
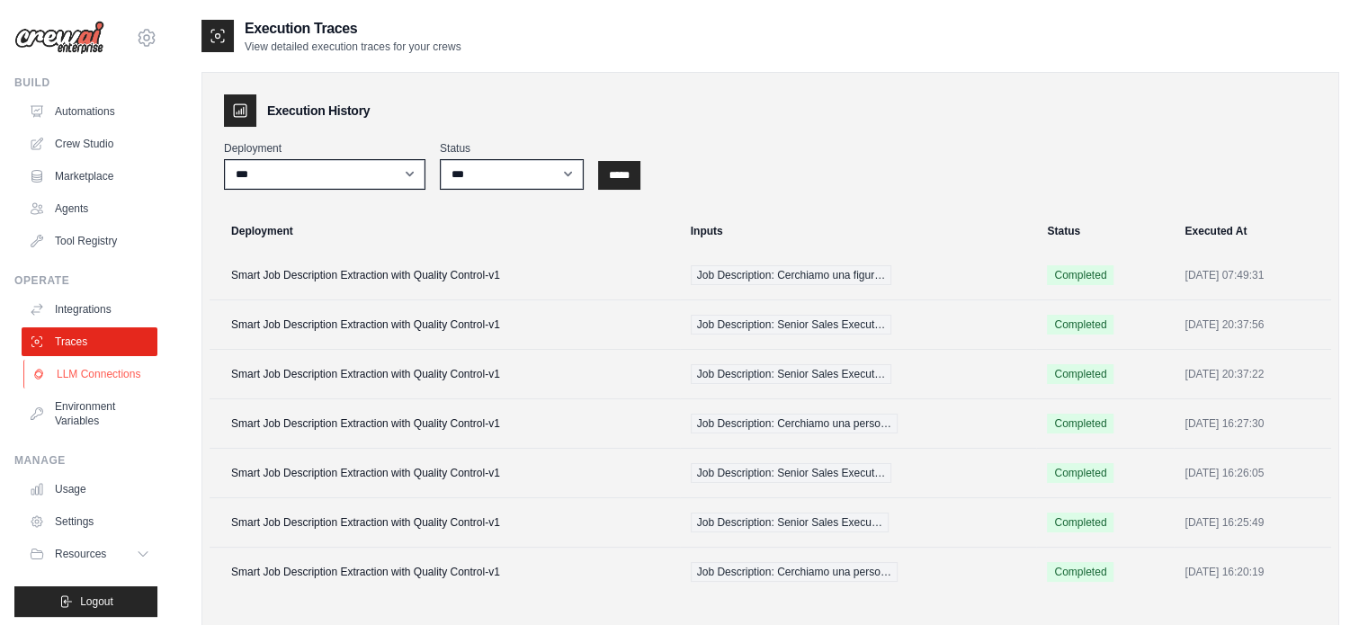
click at [115, 371] on link "LLM Connections" at bounding box center [91, 374] width 136 height 29
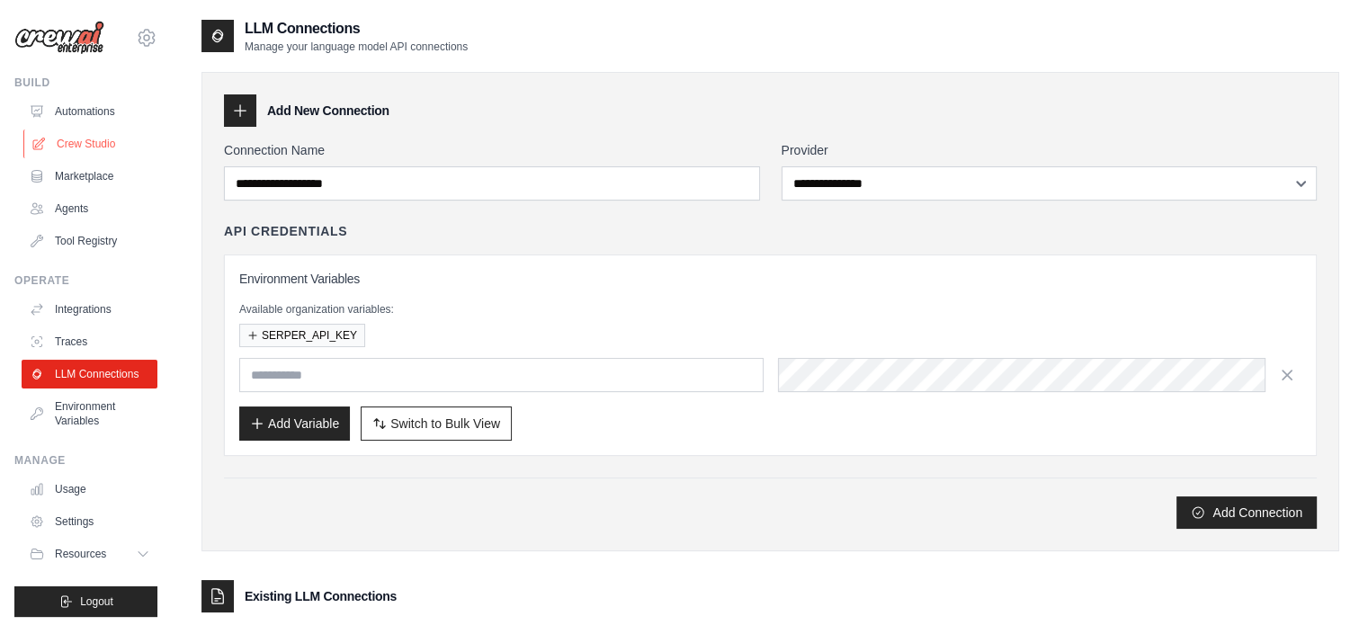
click at [80, 147] on link "Crew Studio" at bounding box center [91, 143] width 136 height 29
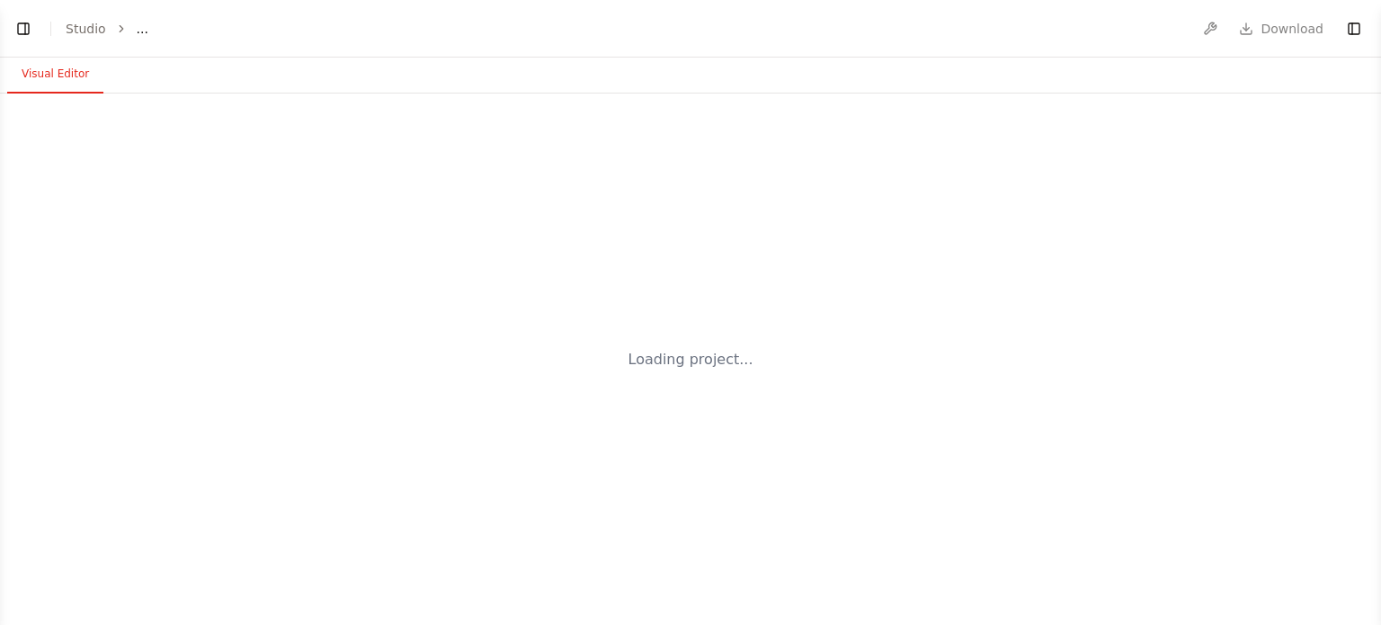
select select "****"
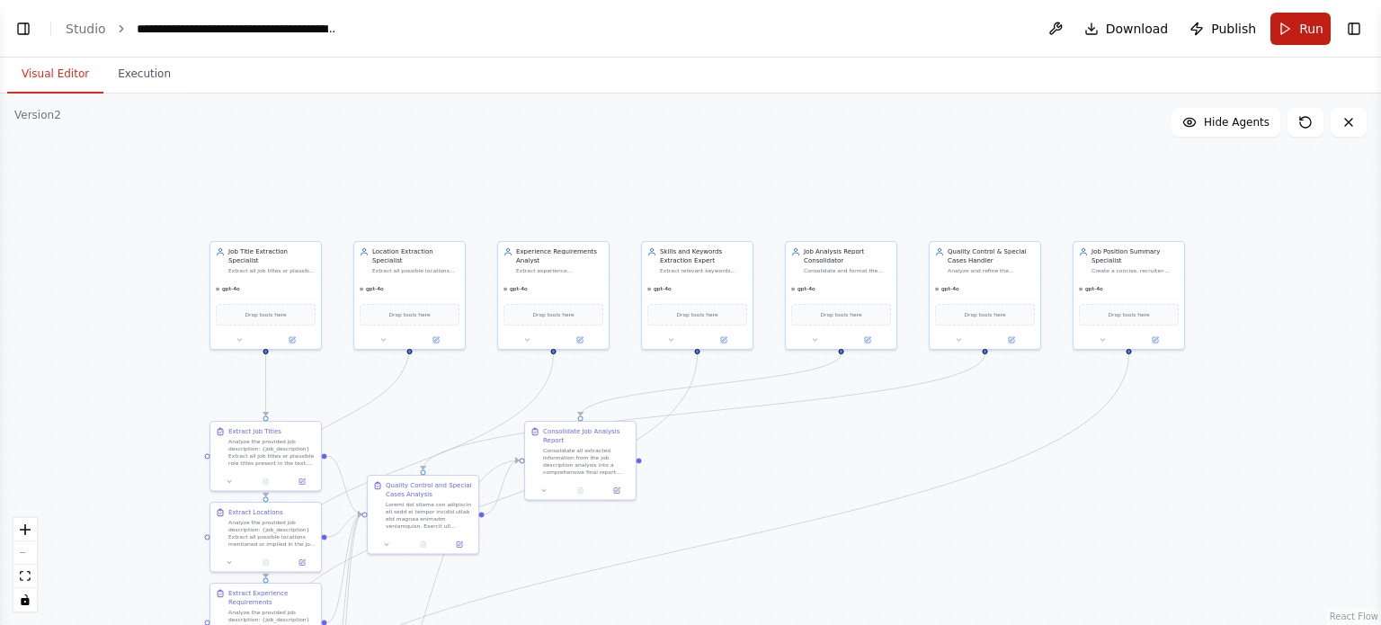
scroll to position [8420, 0]
click at [1255, 32] on span "Publish" at bounding box center [1233, 29] width 45 height 18
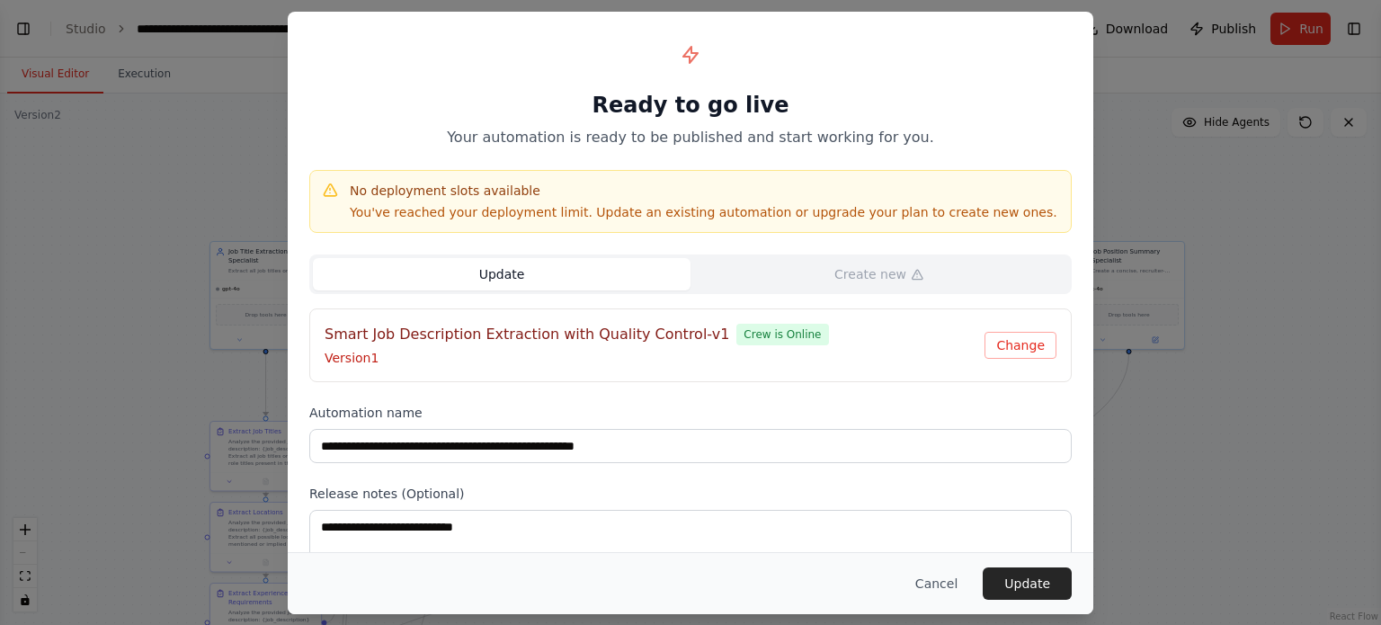
click at [896, 343] on div "Smart Job Description Extraction with Quality Control-v1 Crew is Online" at bounding box center [655, 335] width 660 height 22
click at [940, 590] on button "Cancel" at bounding box center [936, 583] width 71 height 32
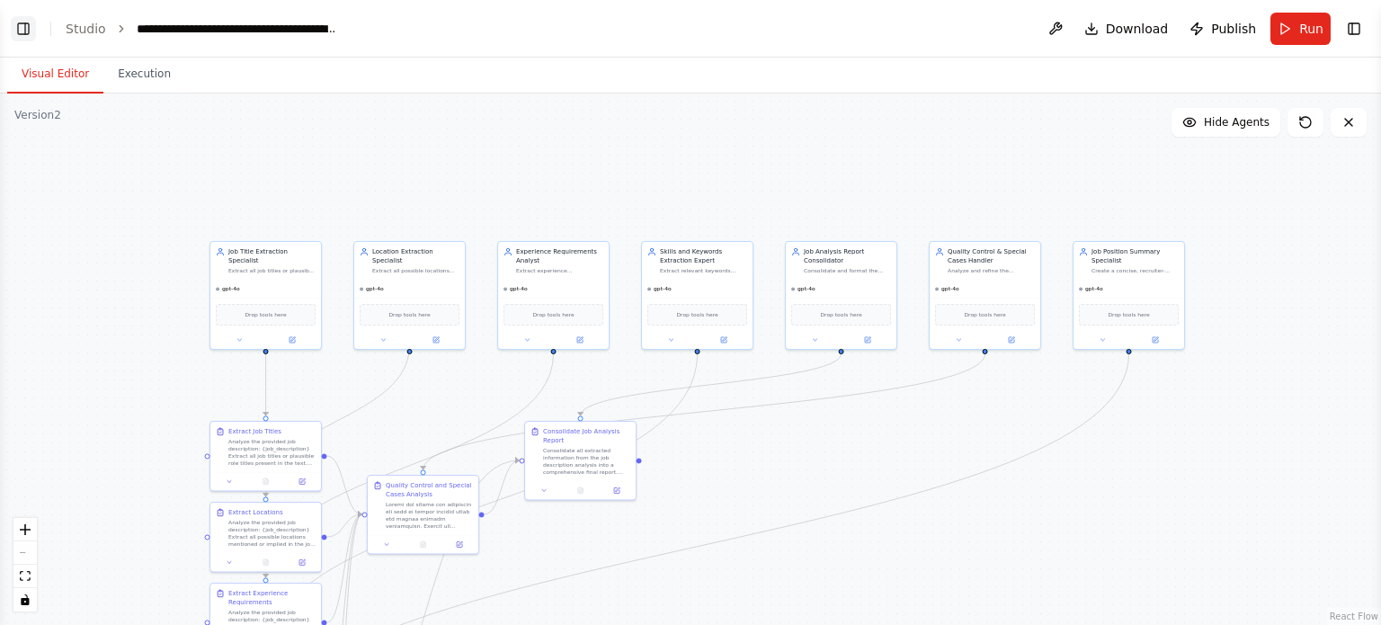
click at [30, 37] on button "Toggle Left Sidebar" at bounding box center [23, 28] width 25 height 25
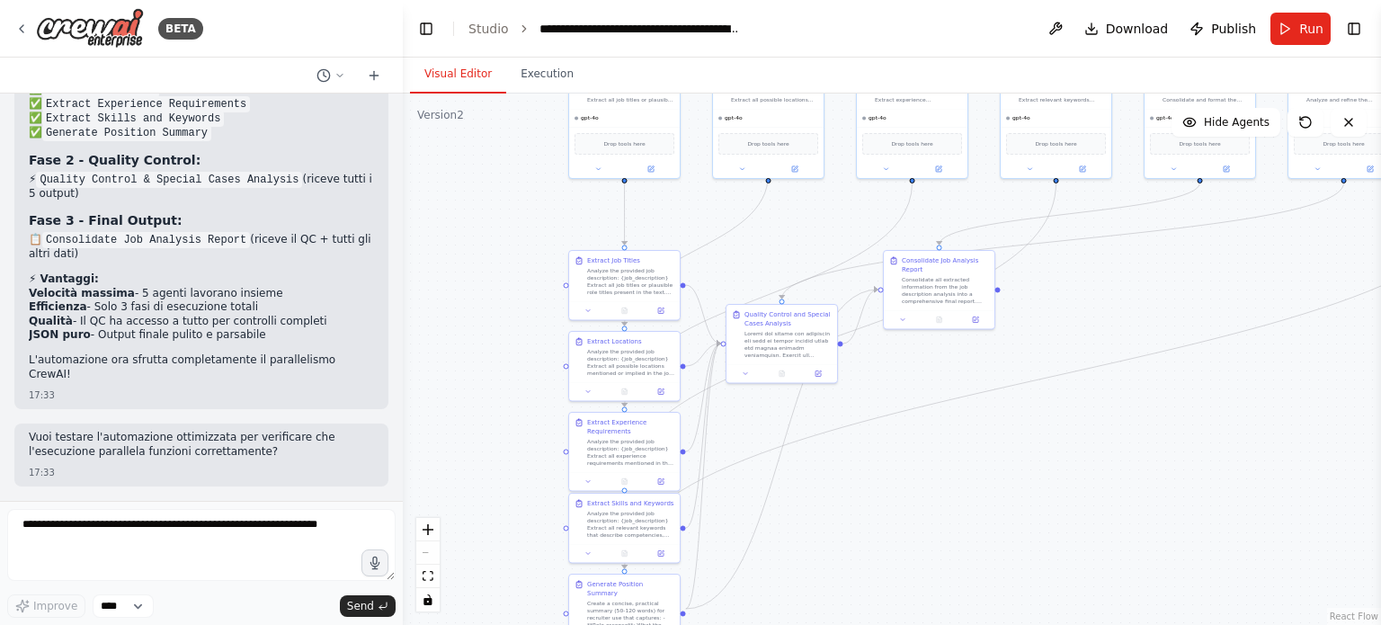
drag, startPoint x: 514, startPoint y: 312, endPoint x: 470, endPoint y: 141, distance: 176.4
click at [470, 141] on div ".deletable-edge-delete-btn { width: 20px; height: 20px; border: 0px solid #ffff…" at bounding box center [892, 359] width 978 height 531
click at [660, 305] on icon at bounding box center [660, 308] width 7 height 7
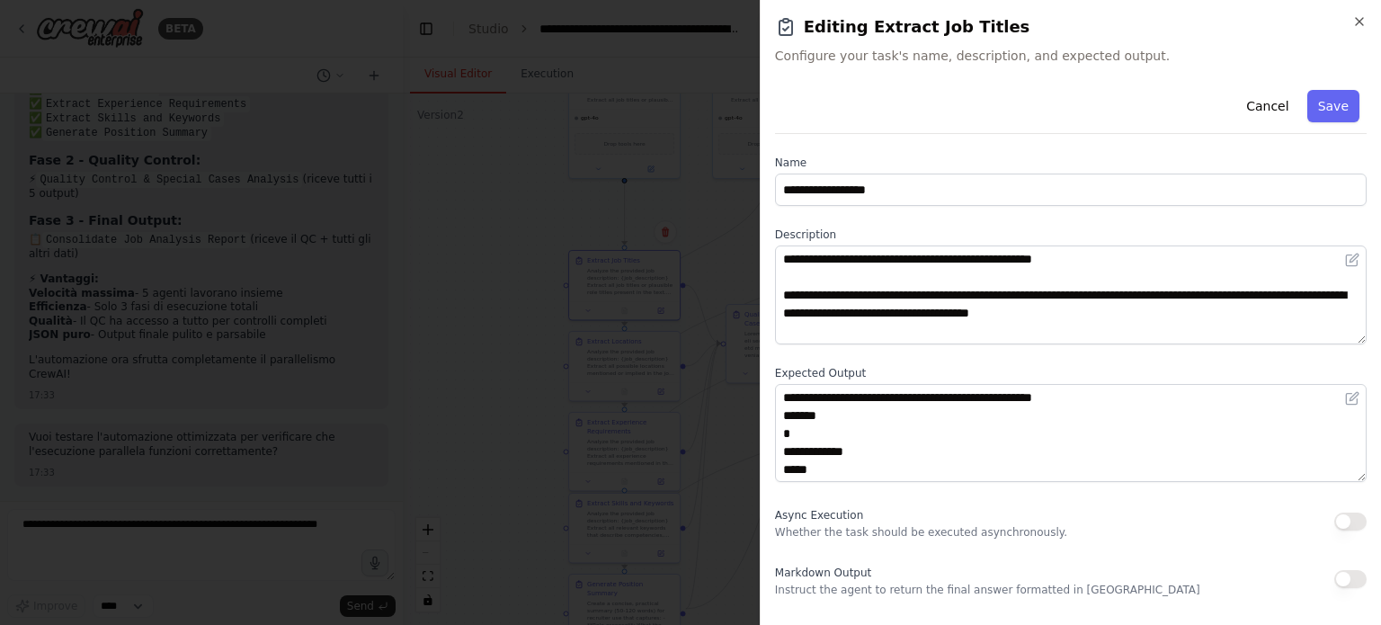
scroll to position [90, 0]
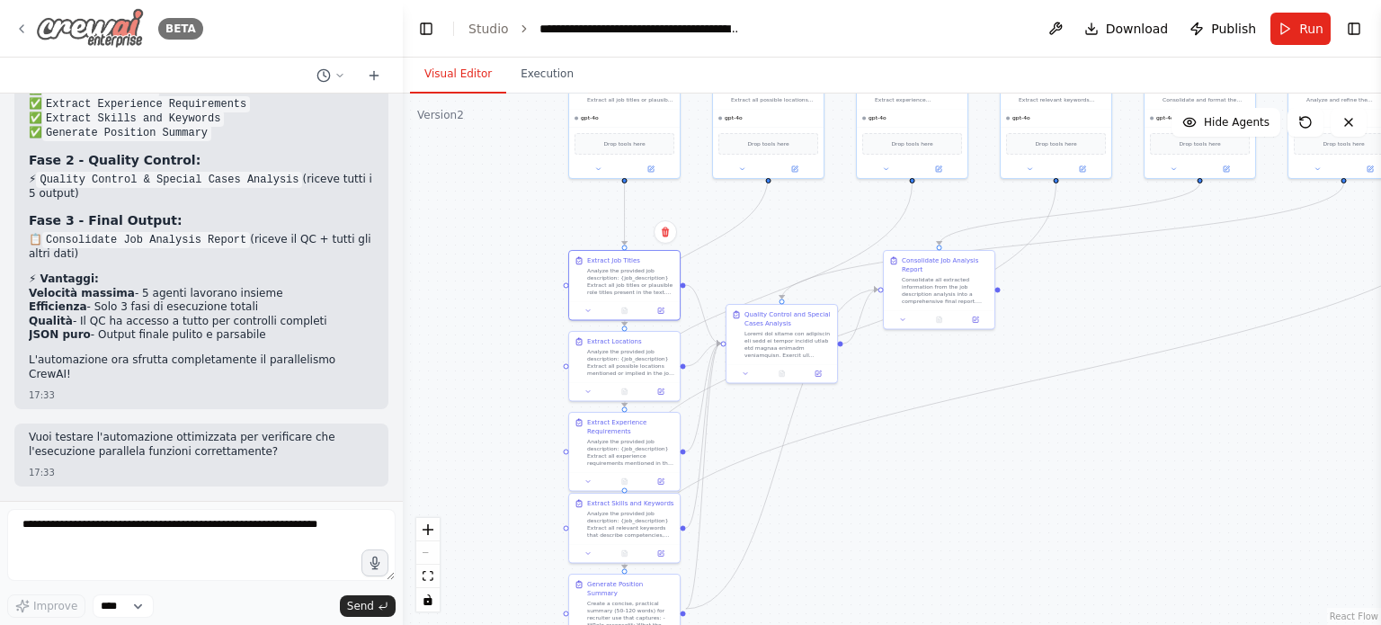
click at [14, 22] on icon at bounding box center [21, 29] width 14 height 14
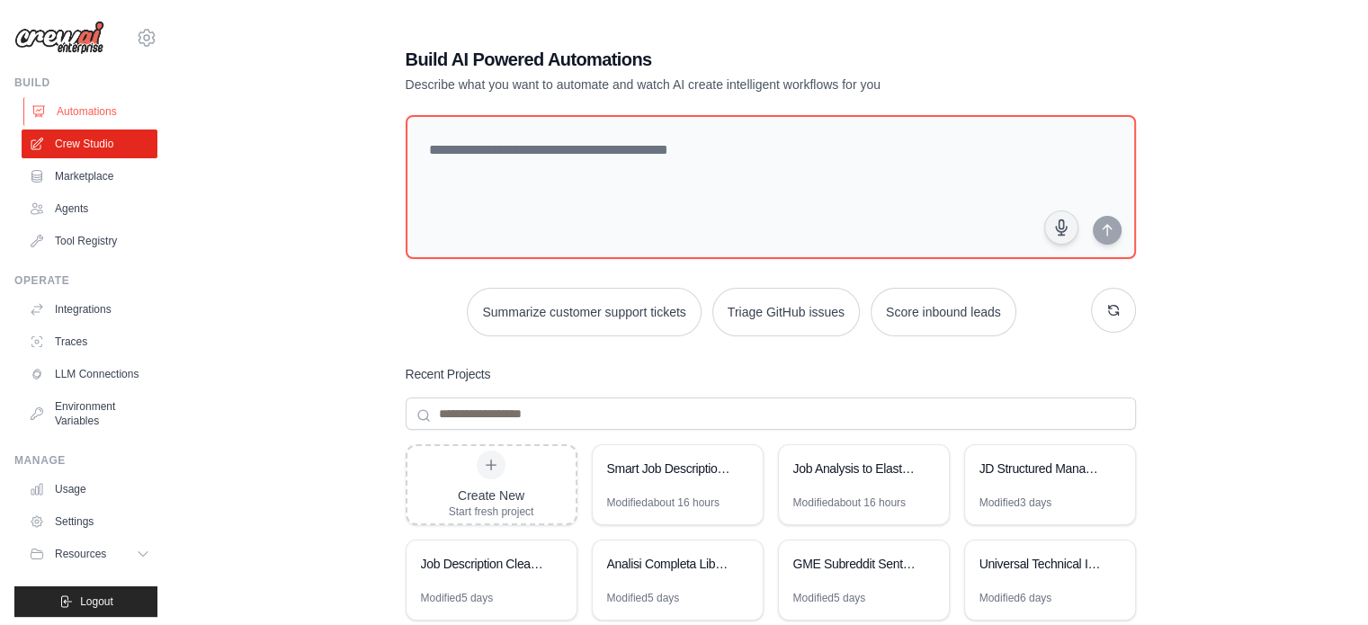
click at [73, 105] on link "Automations" at bounding box center [91, 111] width 136 height 29
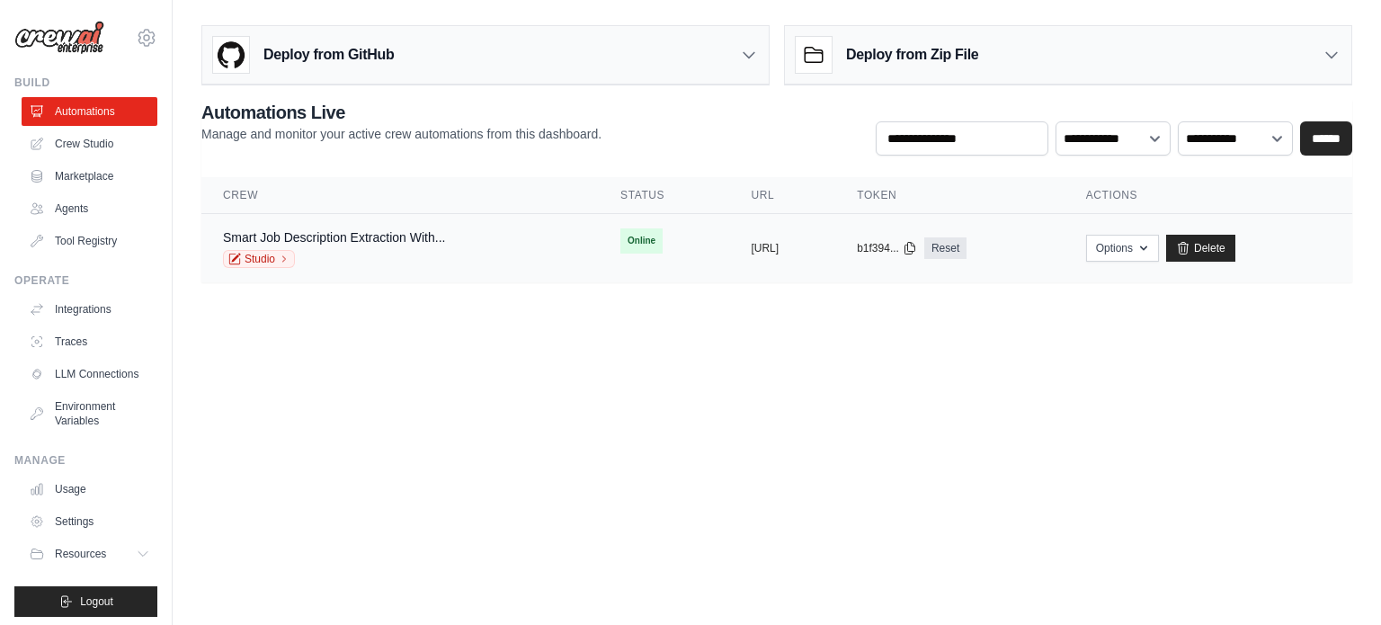
click at [417, 256] on div "Studio" at bounding box center [334, 259] width 222 height 18
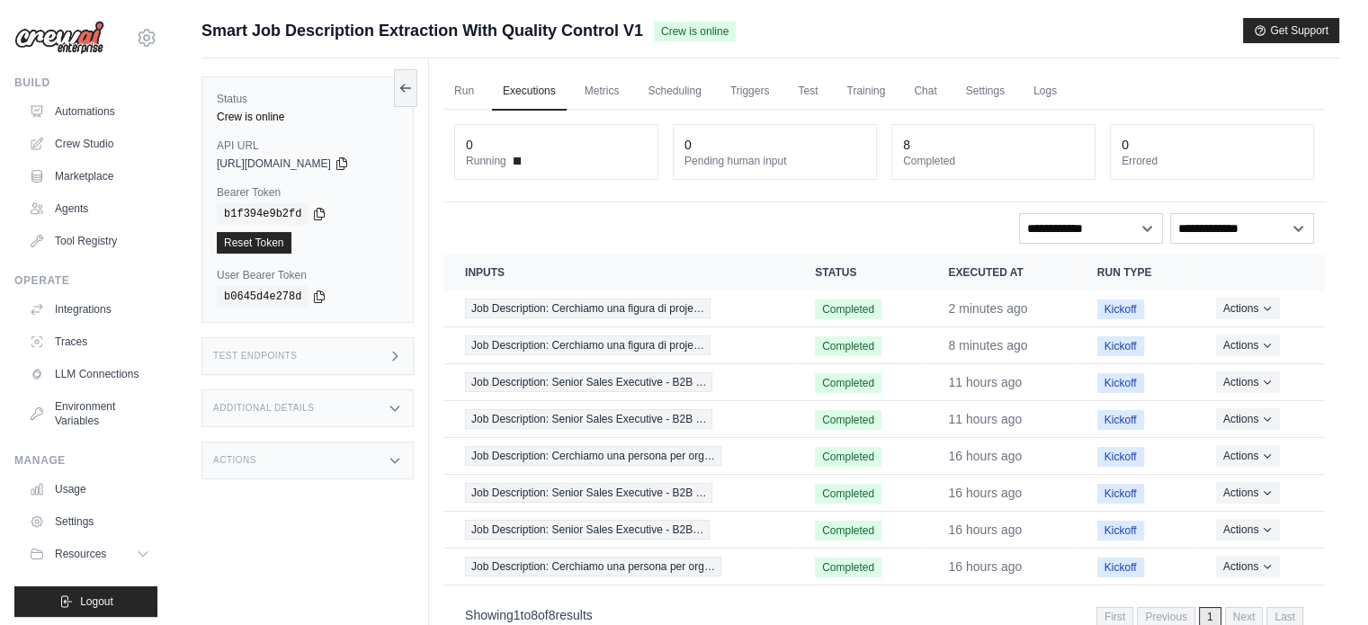
click at [363, 361] on div "Test Endpoints" at bounding box center [307, 356] width 212 height 38
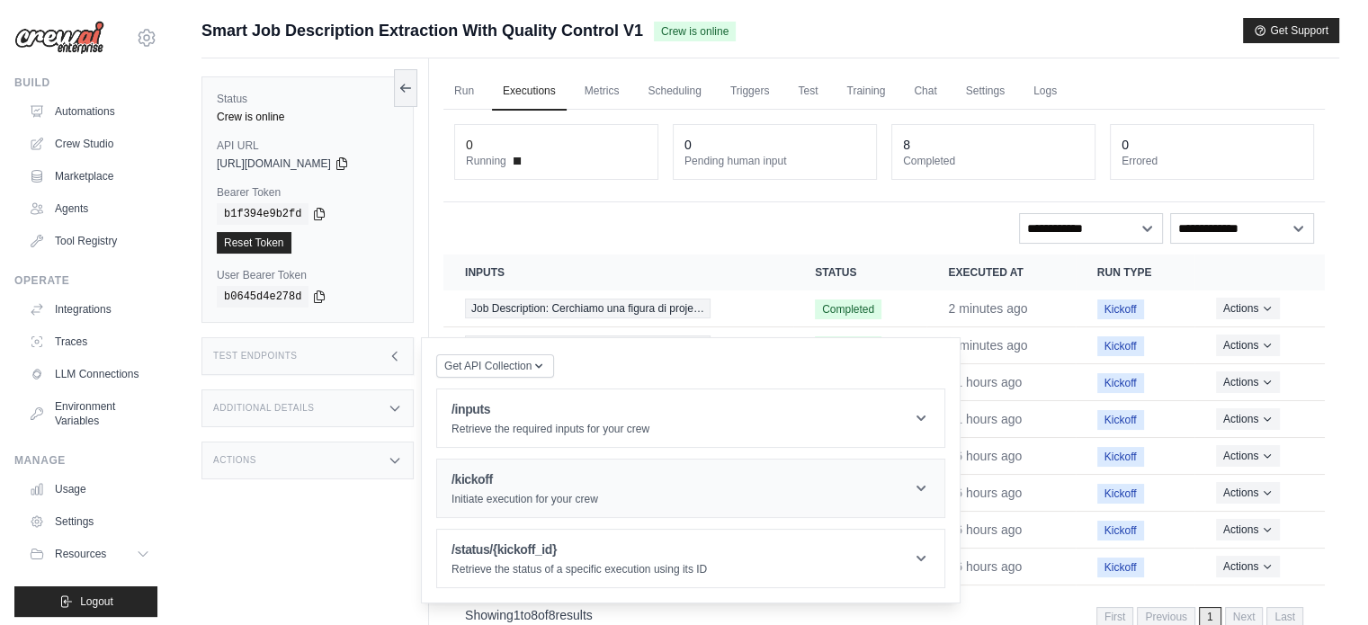
click at [567, 495] on p "Initiate execution for your crew" at bounding box center [524, 499] width 147 height 14
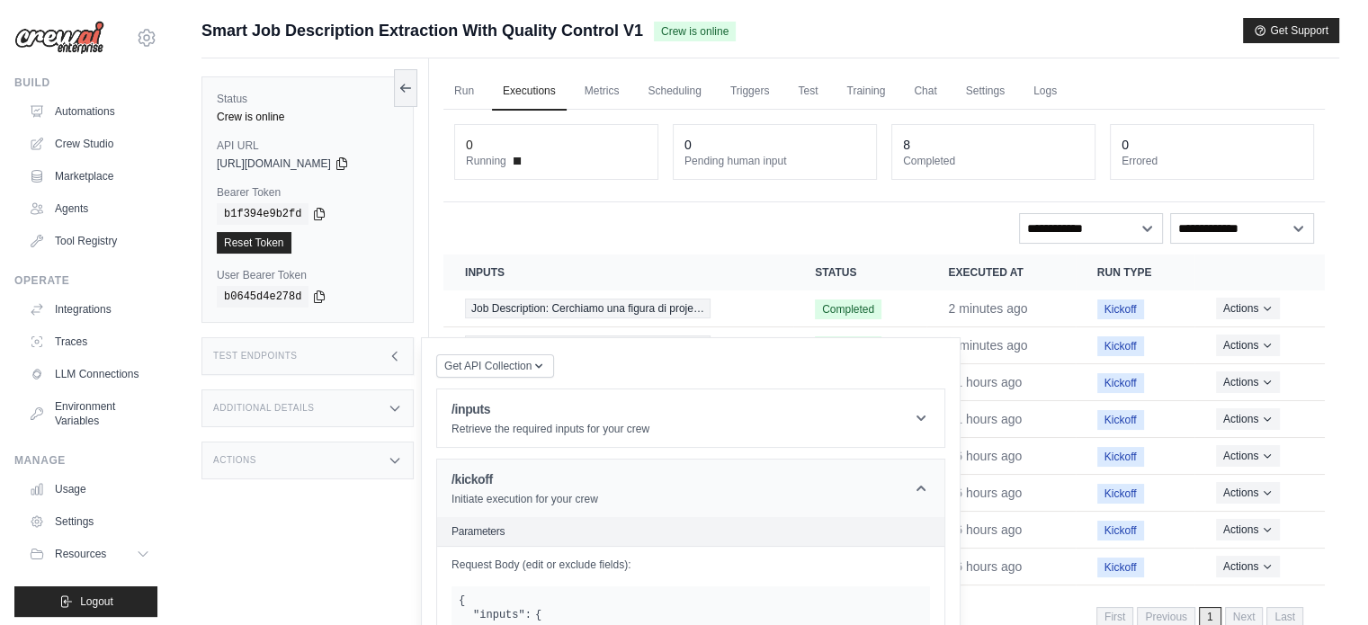
click at [568, 495] on p "Initiate execution for your crew" at bounding box center [524, 499] width 147 height 14
click at [560, 545] on h1 "/status/{kickoff_id}" at bounding box center [578, 549] width 255 height 18
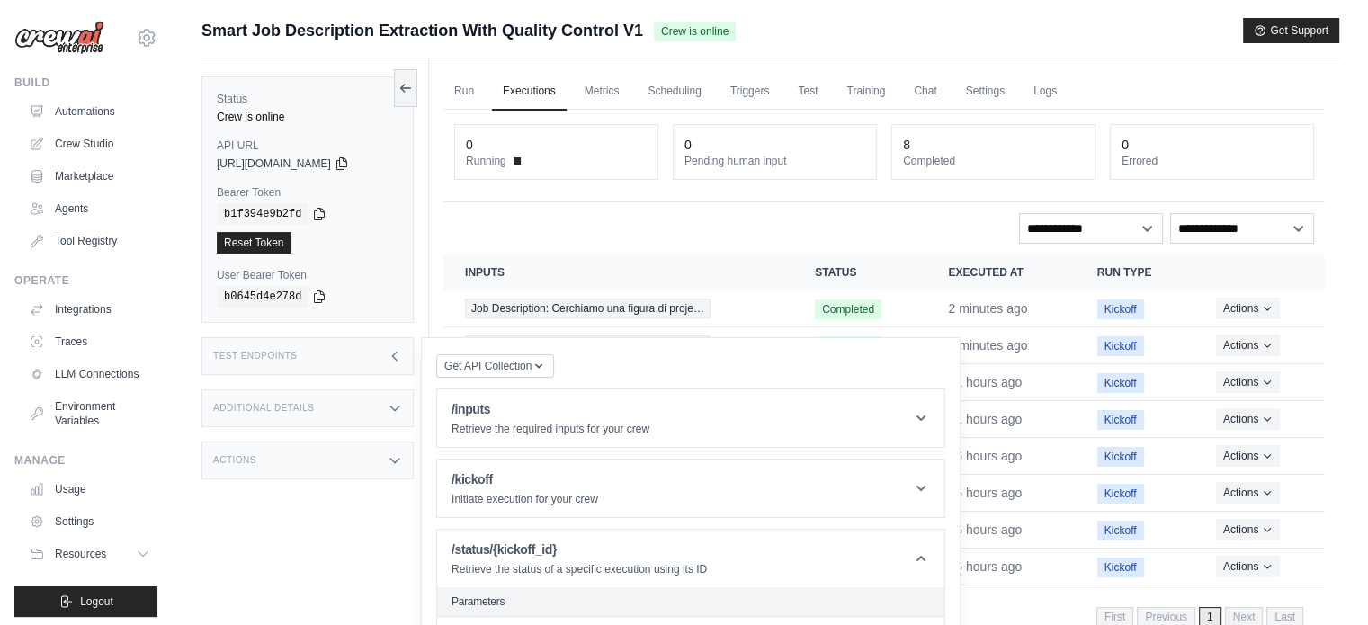
scroll to position [164, 0]
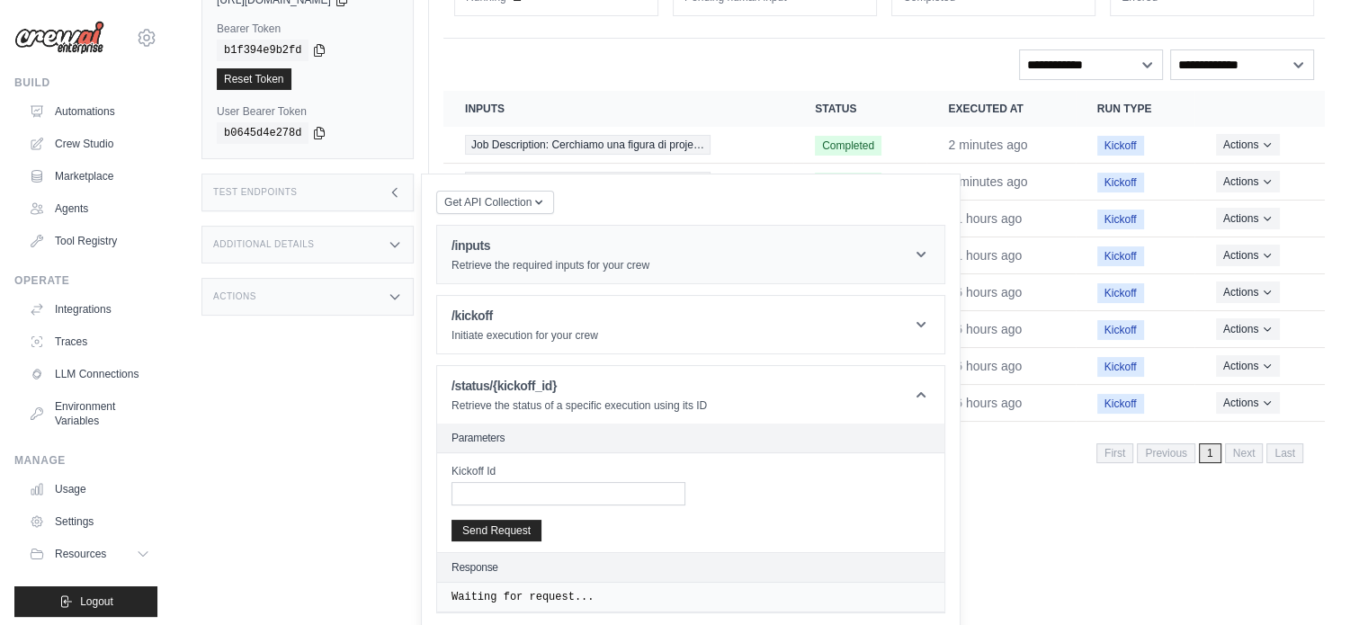
click at [539, 272] on header "/inputs Retrieve the required inputs for your crew" at bounding box center [690, 255] width 507 height 58
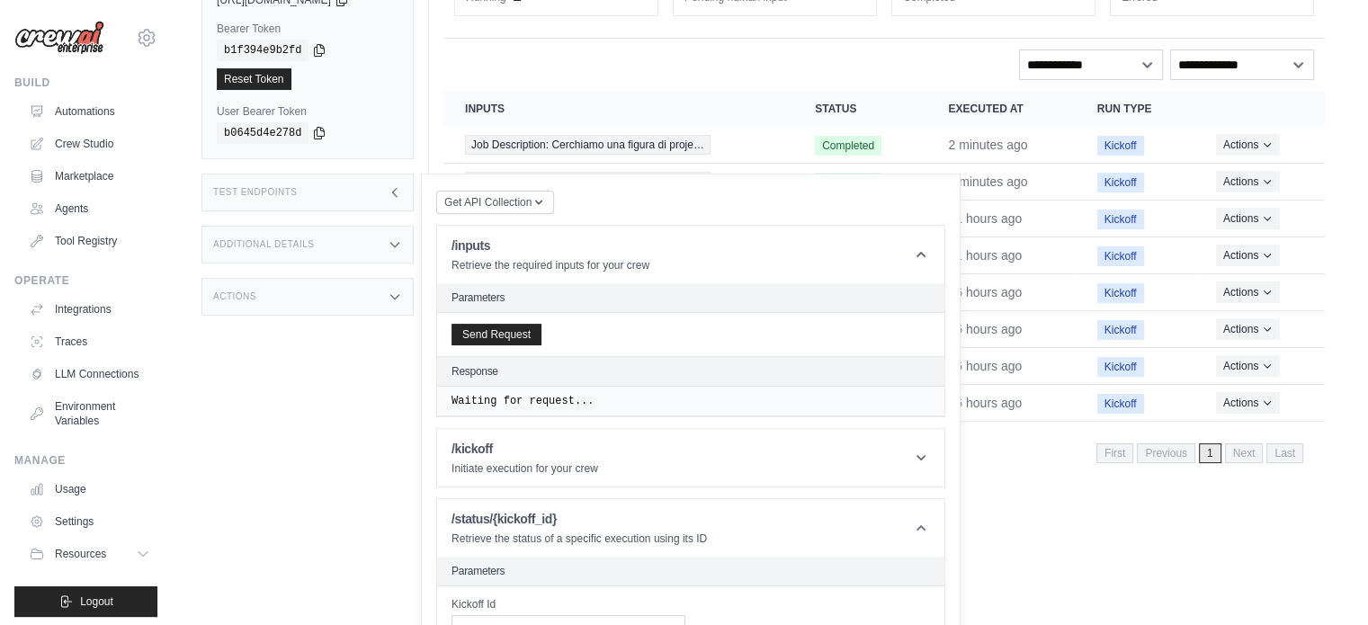
click at [504, 287] on header "Parameters" at bounding box center [690, 298] width 507 height 30
click at [504, 290] on h2 "Parameters" at bounding box center [690, 297] width 478 height 14
click at [530, 265] on p "Retrieve the required inputs for your crew" at bounding box center [550, 265] width 198 height 14
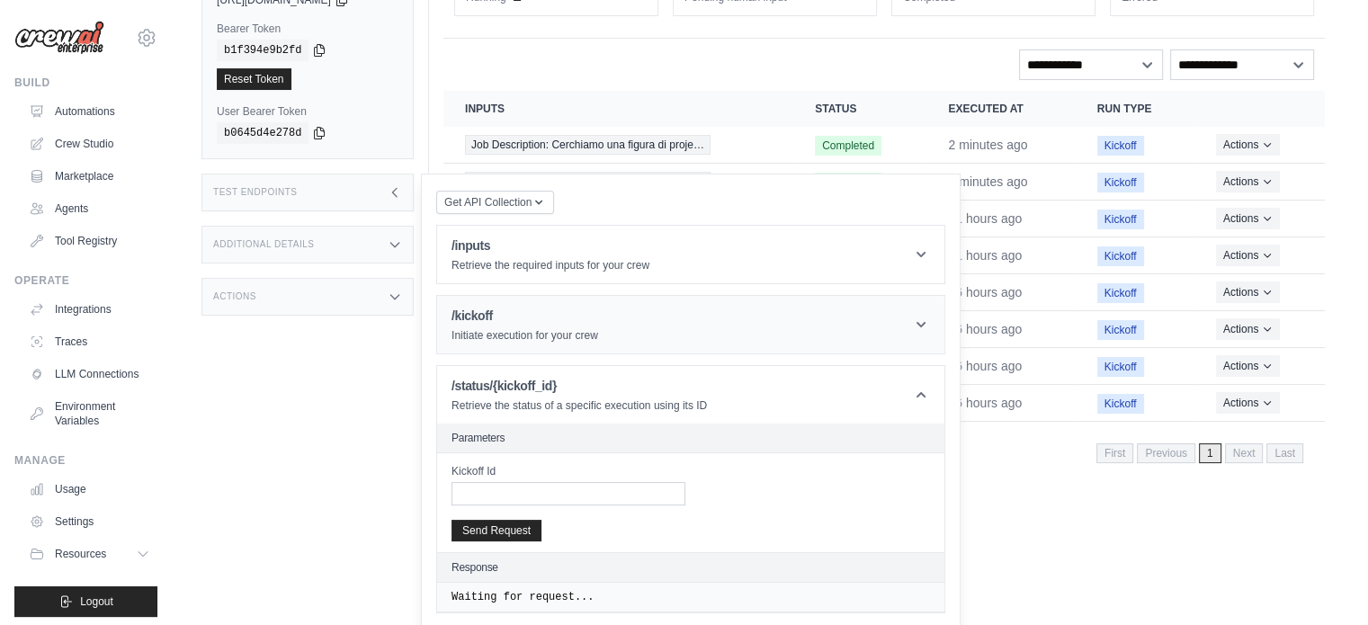
click at [532, 320] on h1 "/kickoff" at bounding box center [524, 316] width 147 height 18
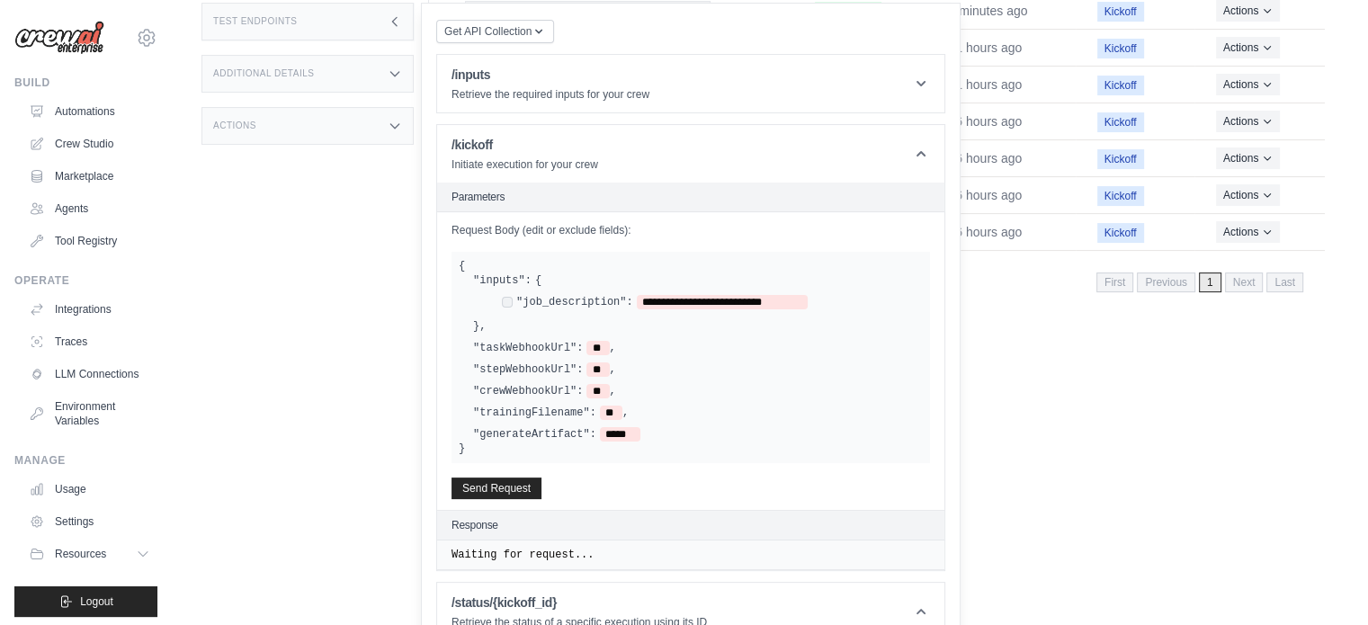
scroll to position [343, 0]
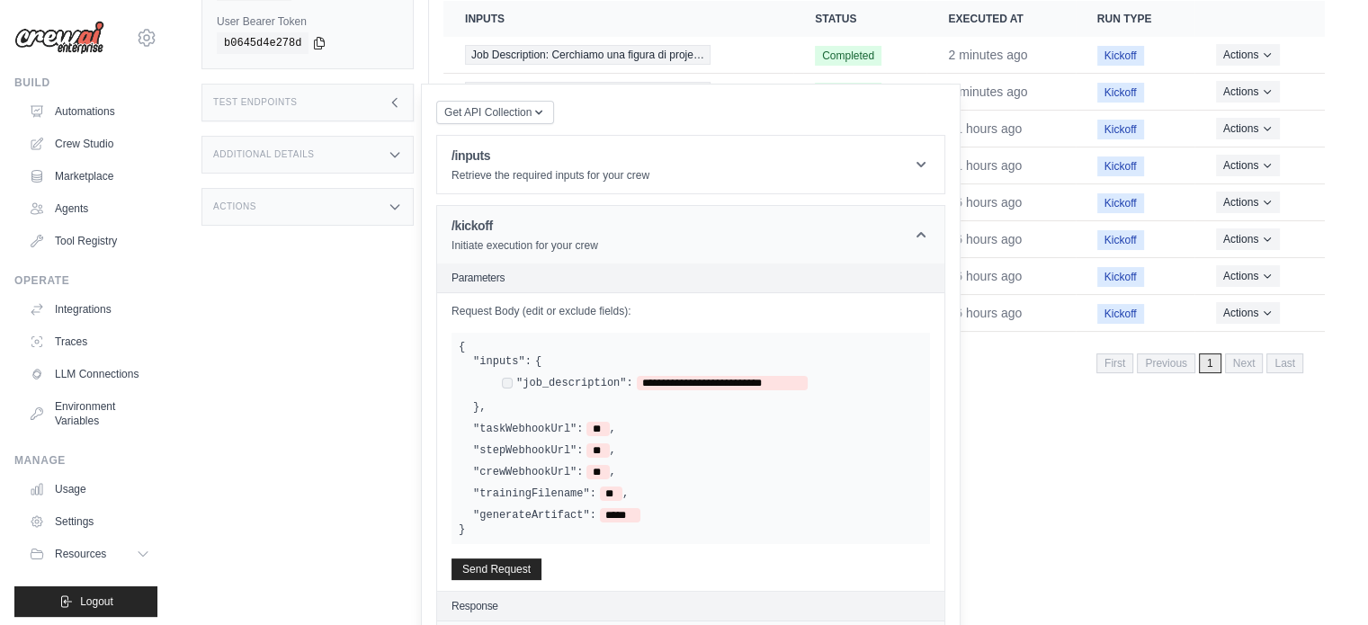
click at [563, 253] on header "/kickoff Initiate execution for your crew" at bounding box center [690, 235] width 507 height 58
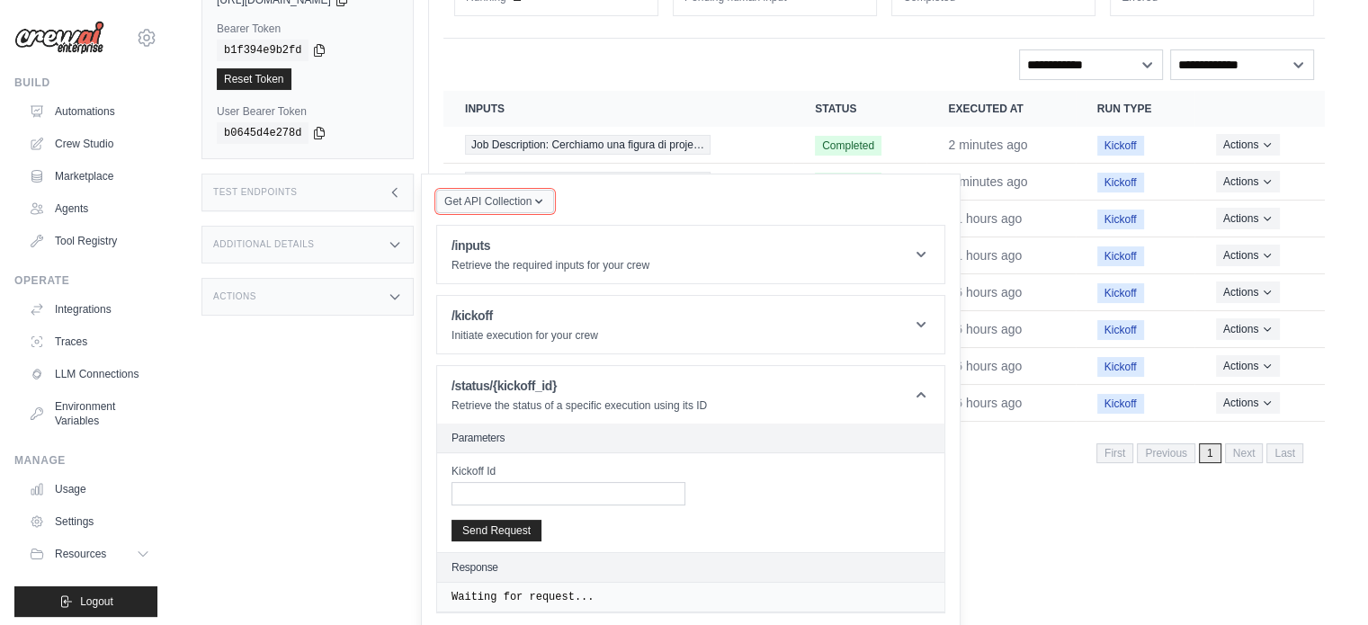
click at [550, 212] on div "Get API Collection" at bounding box center [495, 201] width 118 height 25
click at [550, 211] on div "Get API Collection" at bounding box center [495, 201] width 118 height 25
click at [541, 206] on icon "button" at bounding box center [538, 201] width 14 height 14
click at [540, 204] on icon "button" at bounding box center [538, 201] width 14 height 14
click at [334, 238] on div "Additional Details" at bounding box center [307, 245] width 212 height 38
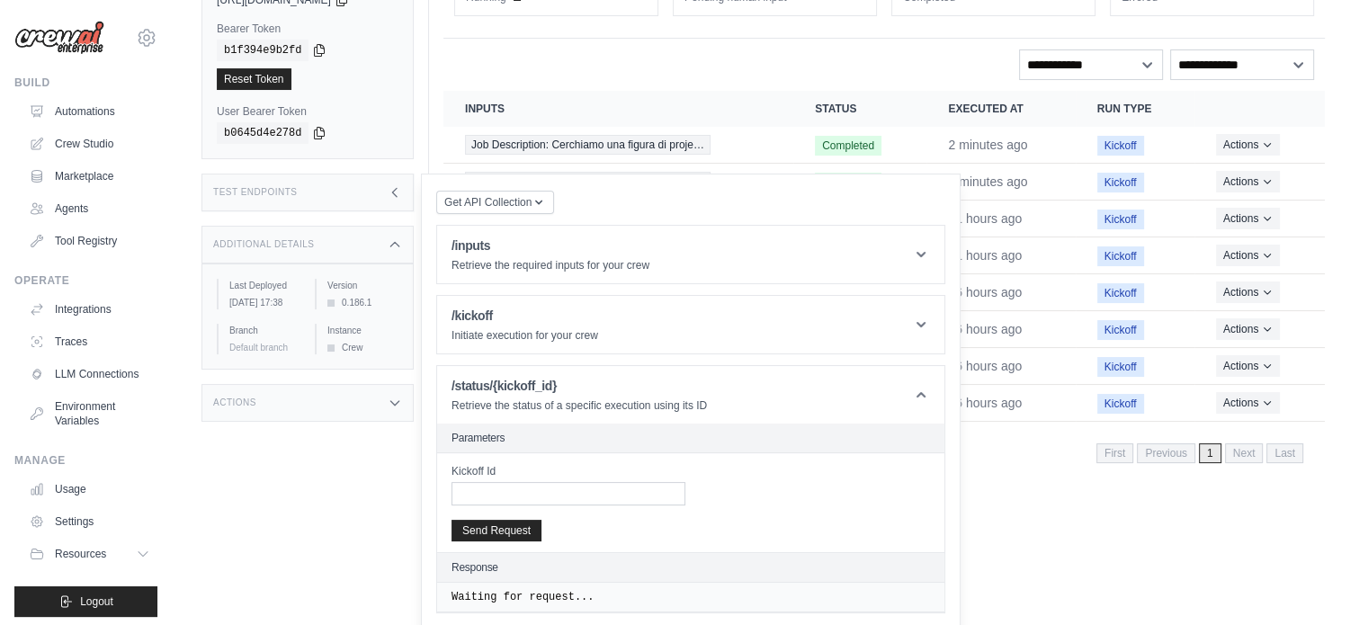
click at [358, 399] on div "Actions" at bounding box center [307, 403] width 212 height 38
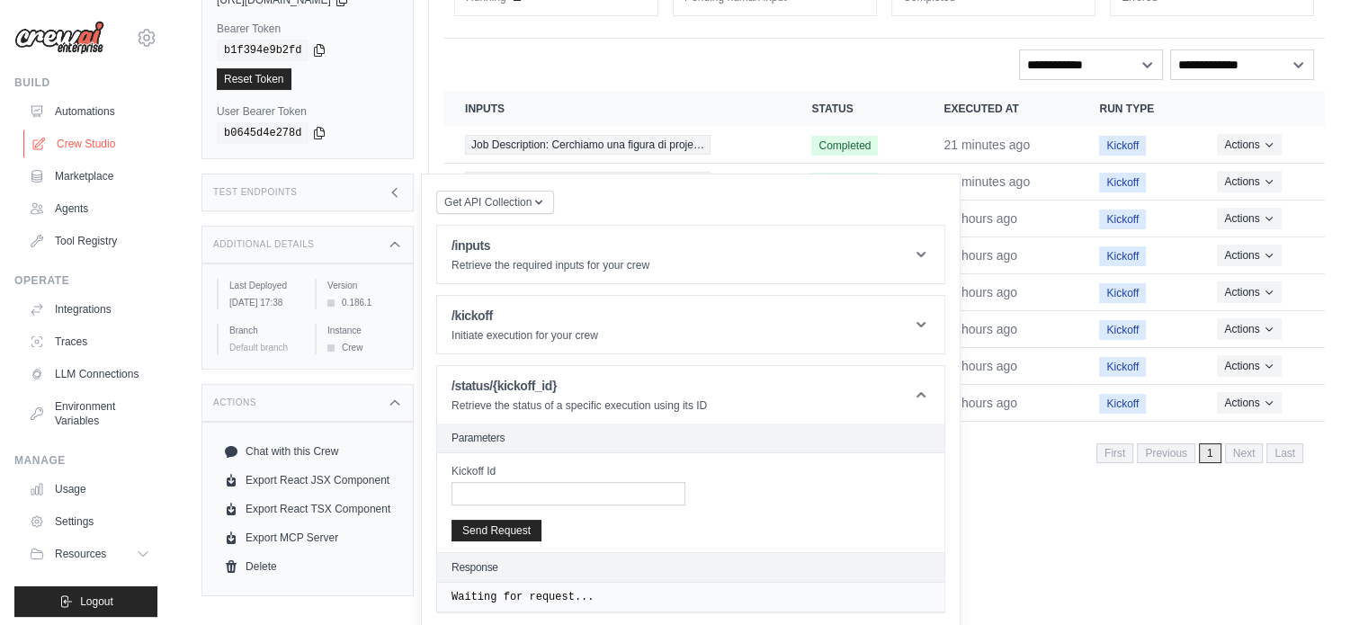
click at [102, 137] on link "Crew Studio" at bounding box center [91, 143] width 136 height 29
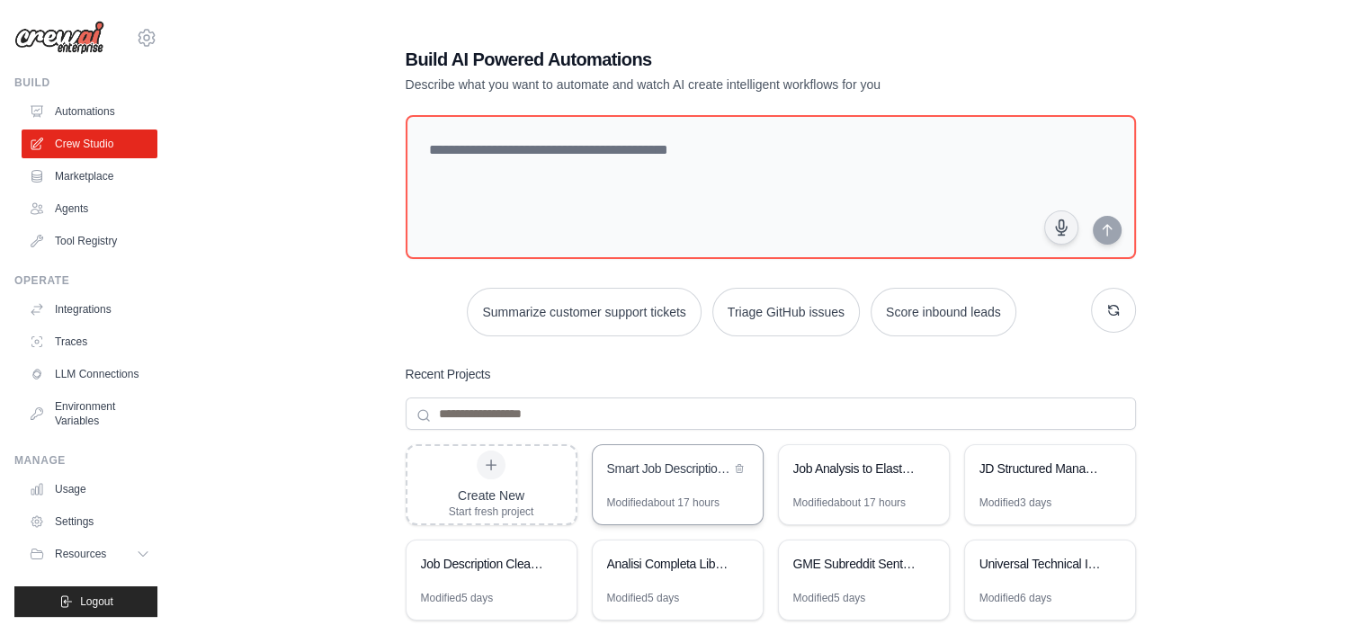
click at [658, 501] on div "Modified about 17 hours" at bounding box center [663, 502] width 112 height 14
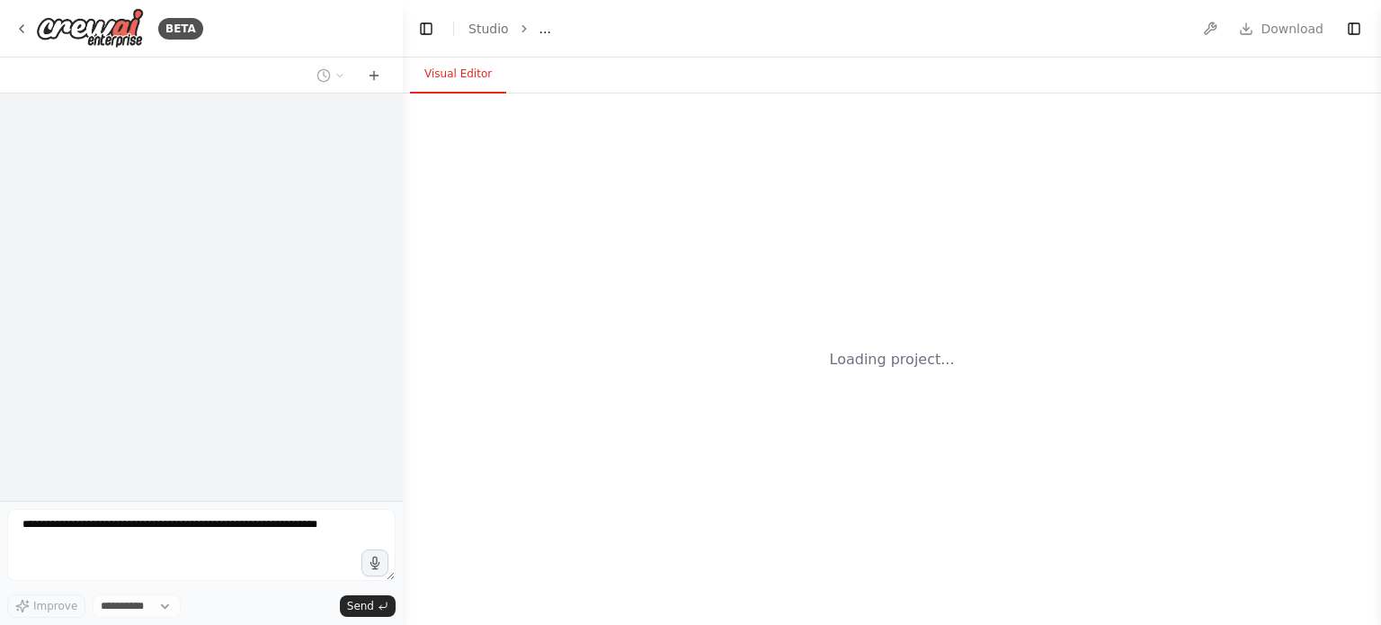
select select "****"
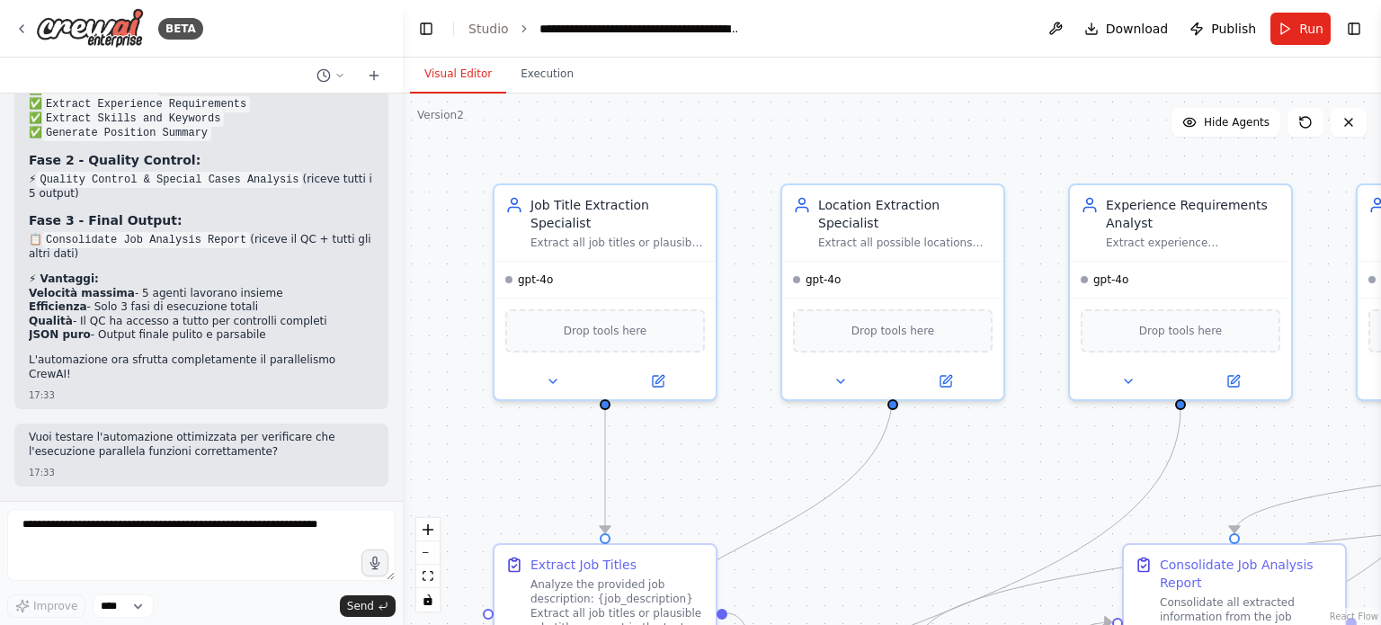
scroll to position [8420, 0]
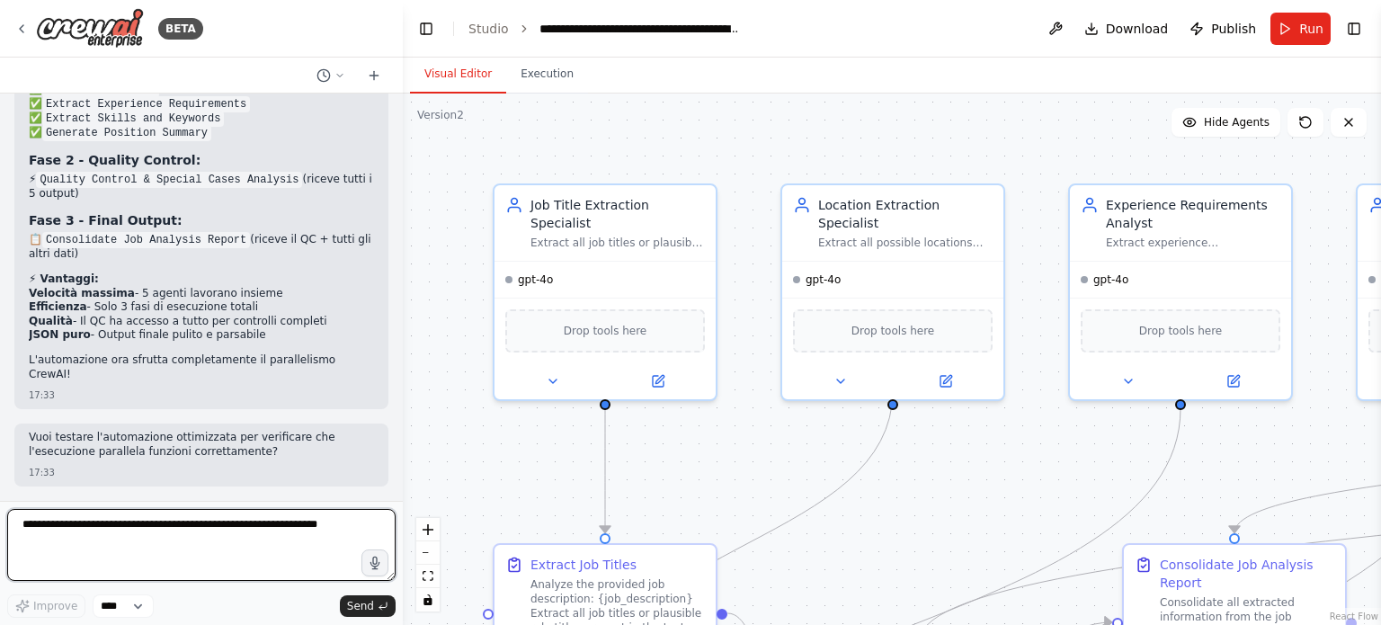
click at [244, 533] on textarea at bounding box center [201, 545] width 388 height 72
type textarea "**********"
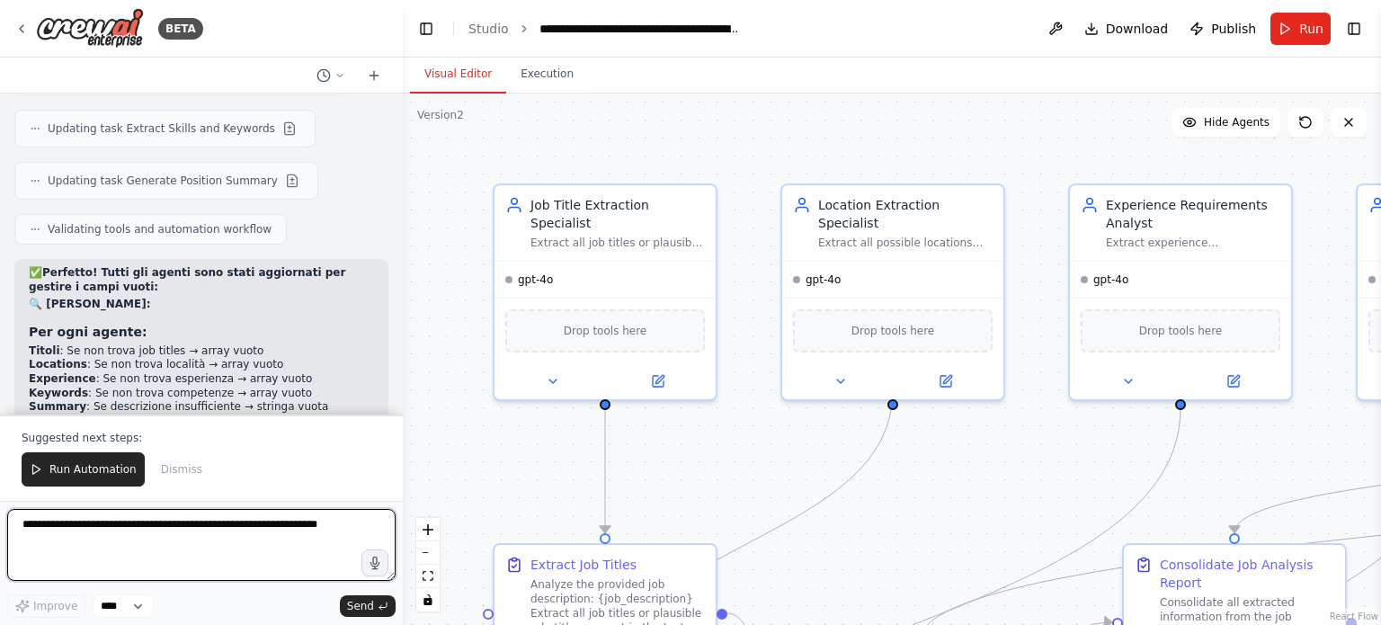
scroll to position [10049, 0]
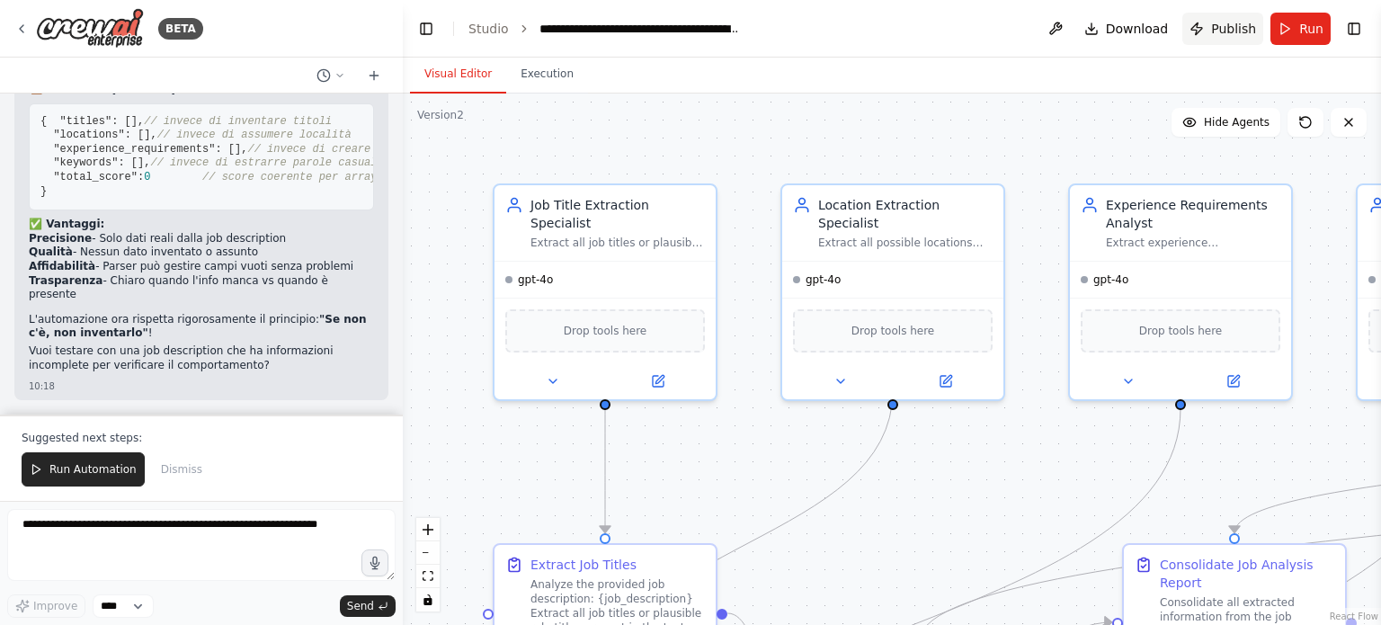
click at [1206, 17] on button "Publish" at bounding box center [1222, 29] width 81 height 32
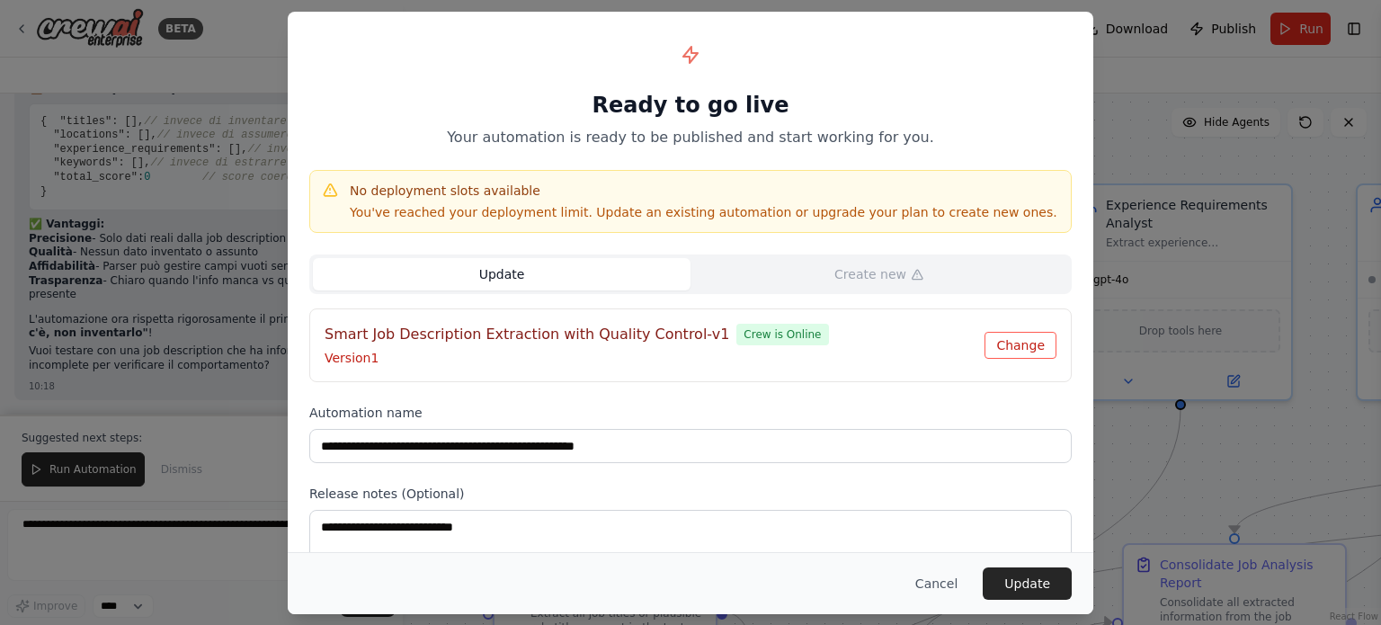
click at [1039, 346] on button "Change" at bounding box center [1021, 345] width 72 height 27
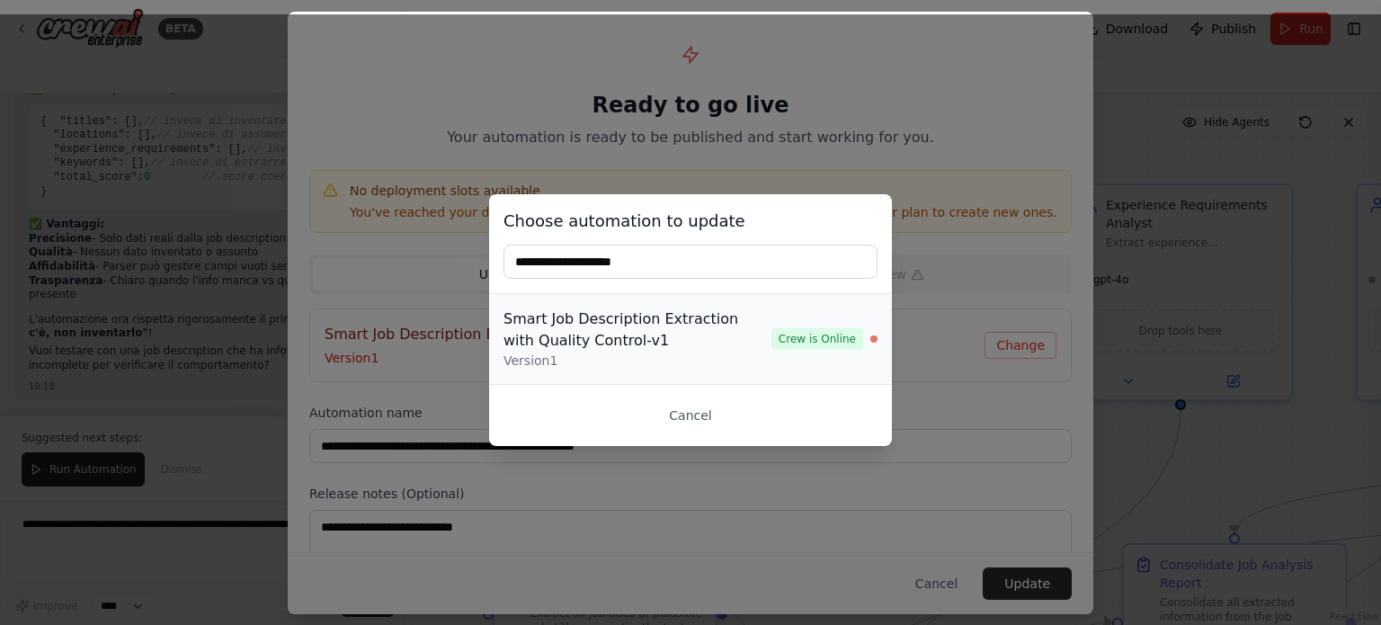
click at [659, 340] on div "Smart Job Description Extraction with Quality Control-v1" at bounding box center [638, 329] width 268 height 43
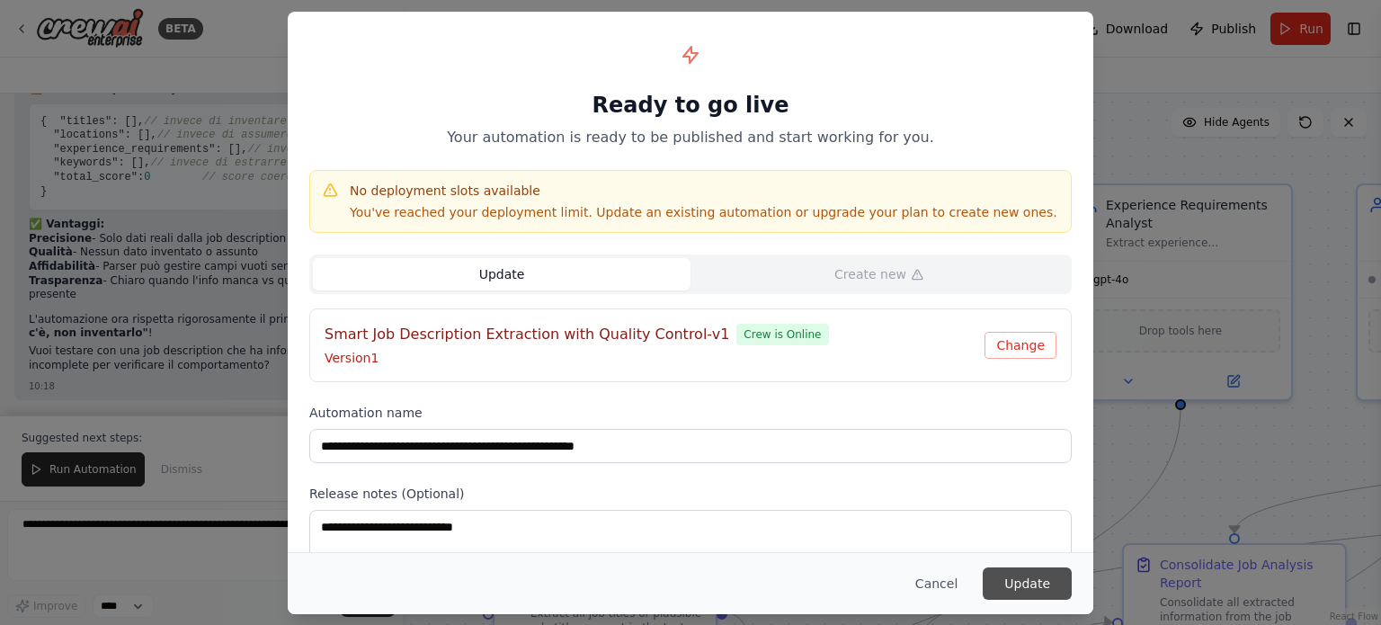
click at [1028, 572] on button "Update" at bounding box center [1027, 583] width 89 height 32
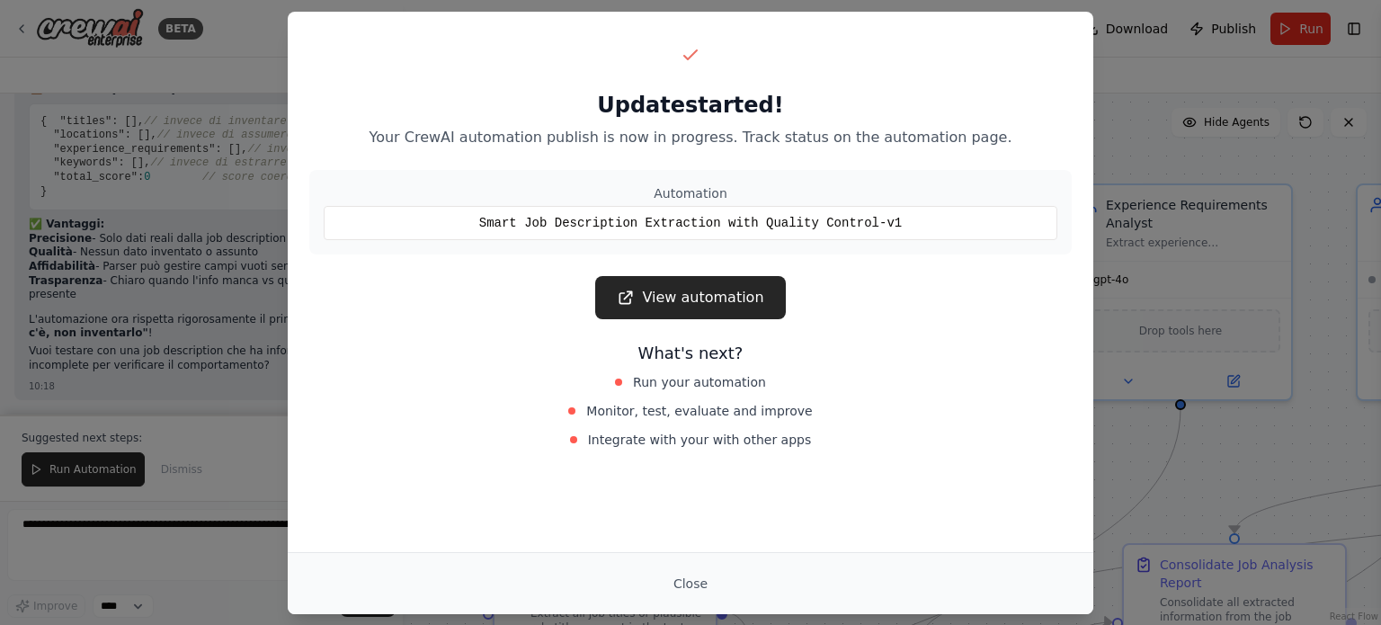
drag, startPoint x: 868, startPoint y: 223, endPoint x: 900, endPoint y: 222, distance: 32.4
click at [881, 223] on div "Smart Job Description Extraction with Quality Control-v1" at bounding box center [691, 223] width 734 height 34
click at [910, 222] on div "Smart Job Description Extraction with Quality Control-v1" at bounding box center [691, 223] width 734 height 34
click at [896, 222] on div "Smart Job Description Extraction with Quality Control-v1" at bounding box center [691, 223] width 734 height 34
click at [771, 299] on link "View automation" at bounding box center [690, 297] width 190 height 43
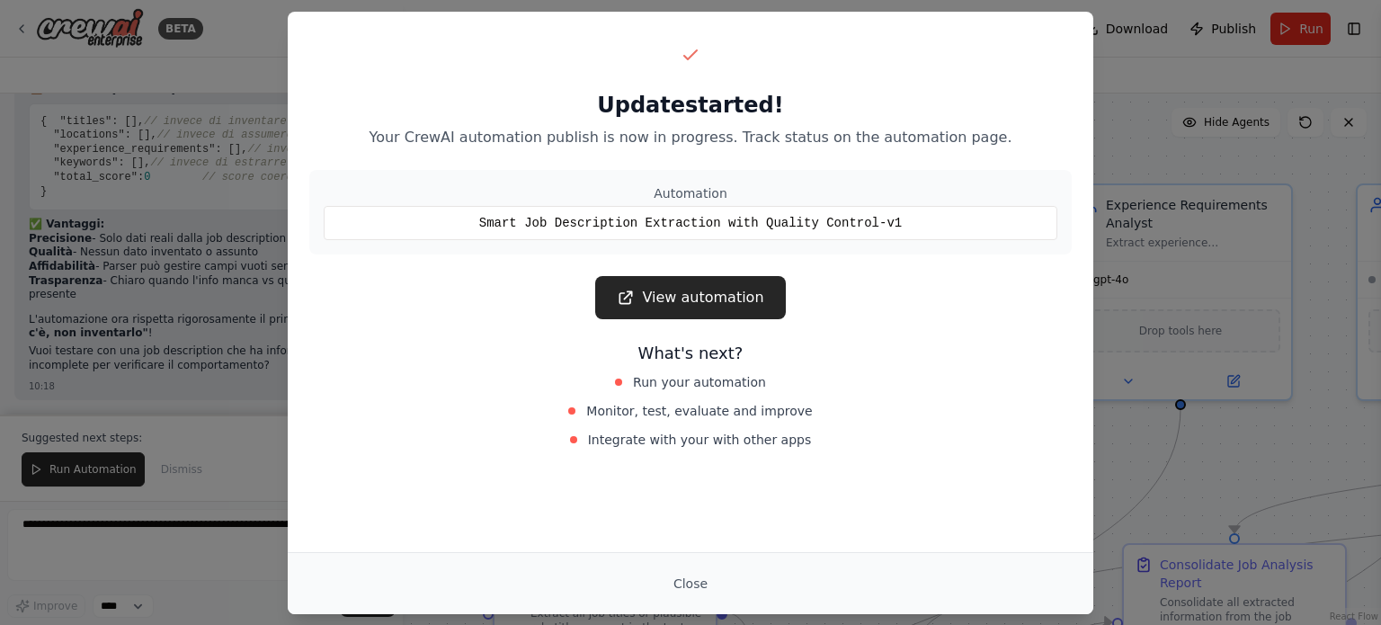
click at [158, 218] on div "Update started! Your CrewAI automation publish is now in progress. Track status…" at bounding box center [690, 312] width 1381 height 625
click at [676, 574] on button "Close" at bounding box center [690, 583] width 63 height 32
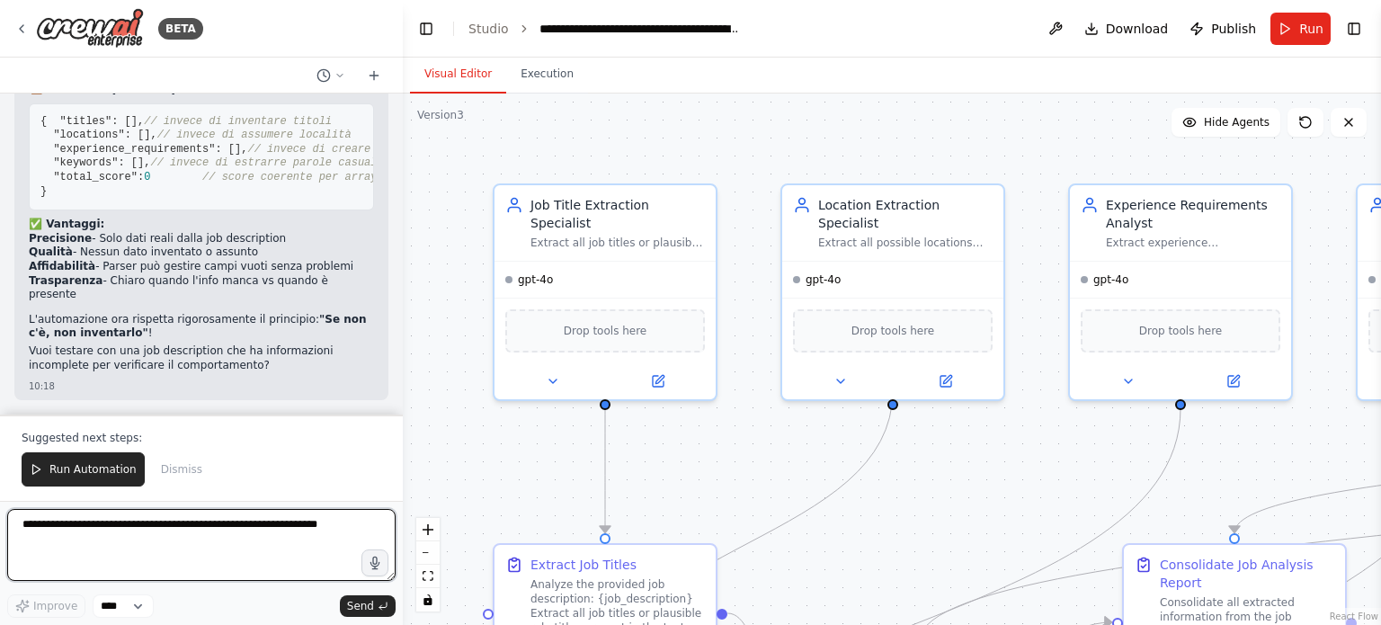
click at [263, 535] on textarea at bounding box center [201, 545] width 388 height 72
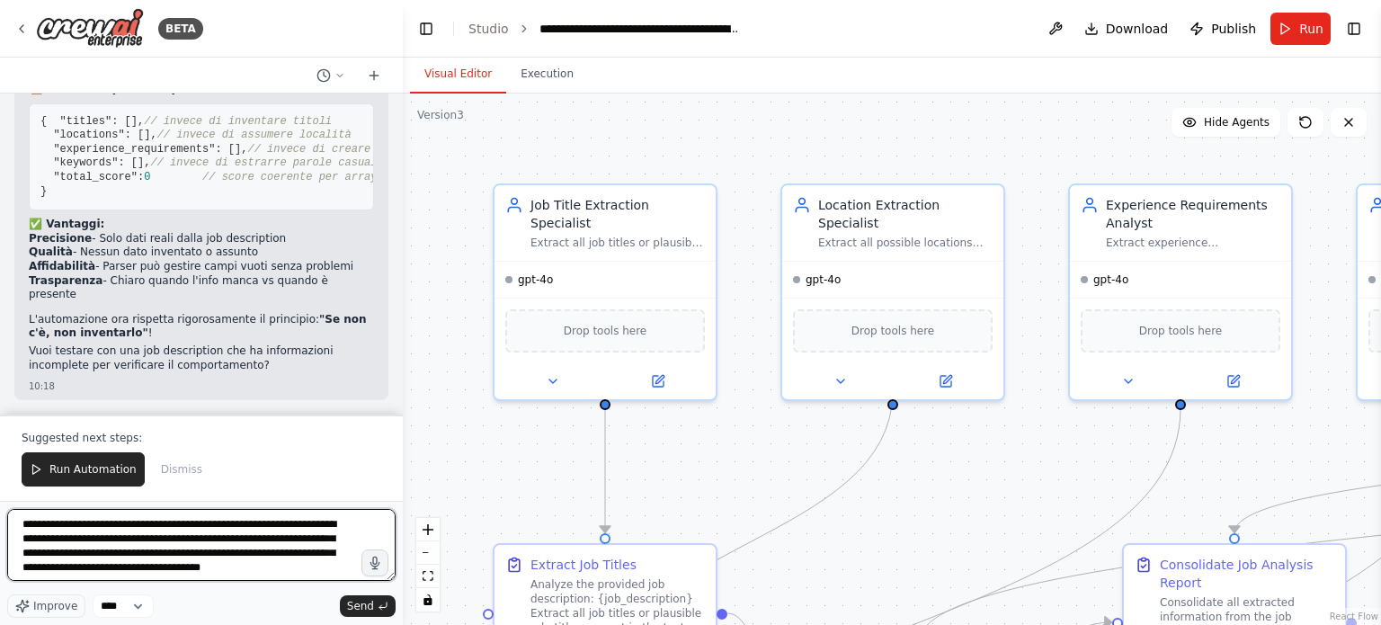
type textarea "**********"
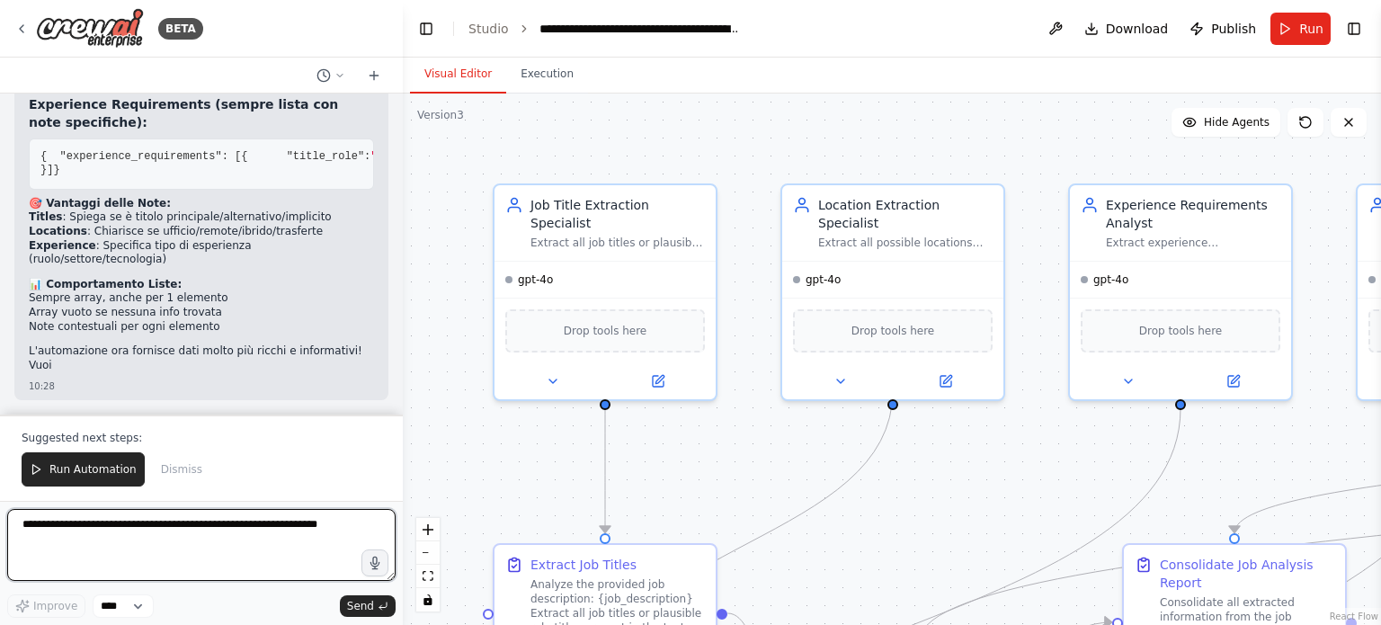
scroll to position [11540, 0]
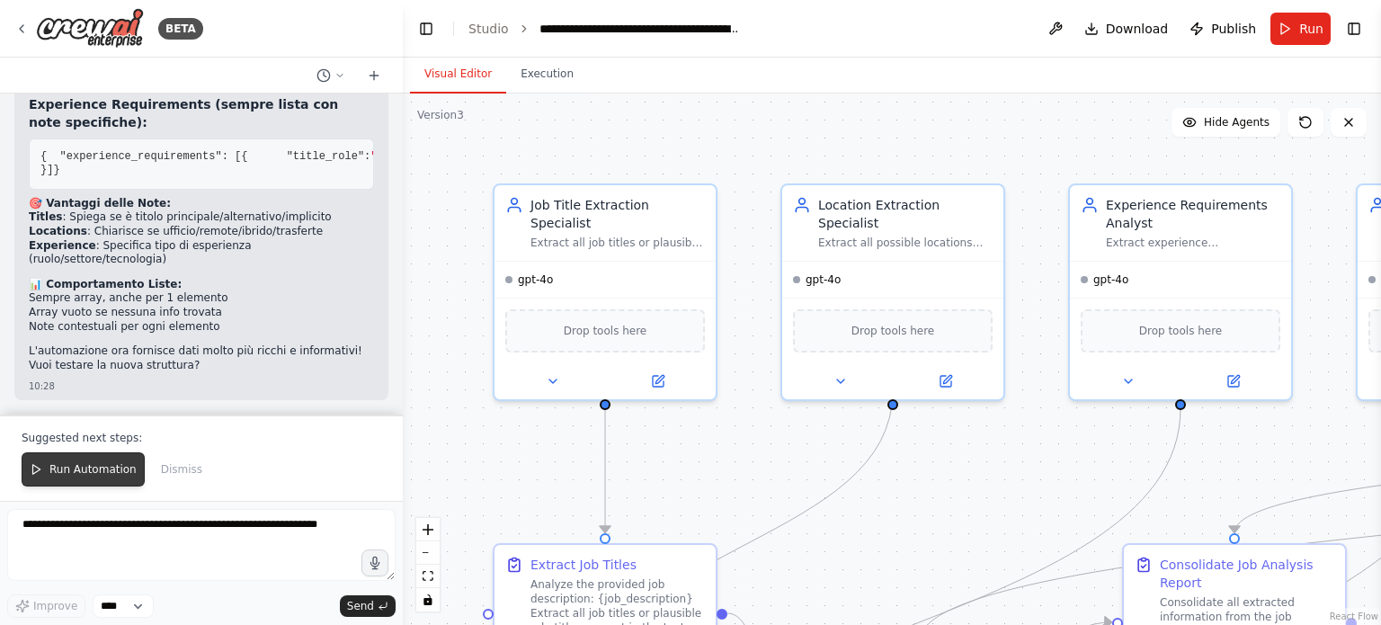
click at [91, 479] on button "Run Automation" at bounding box center [83, 469] width 123 height 34
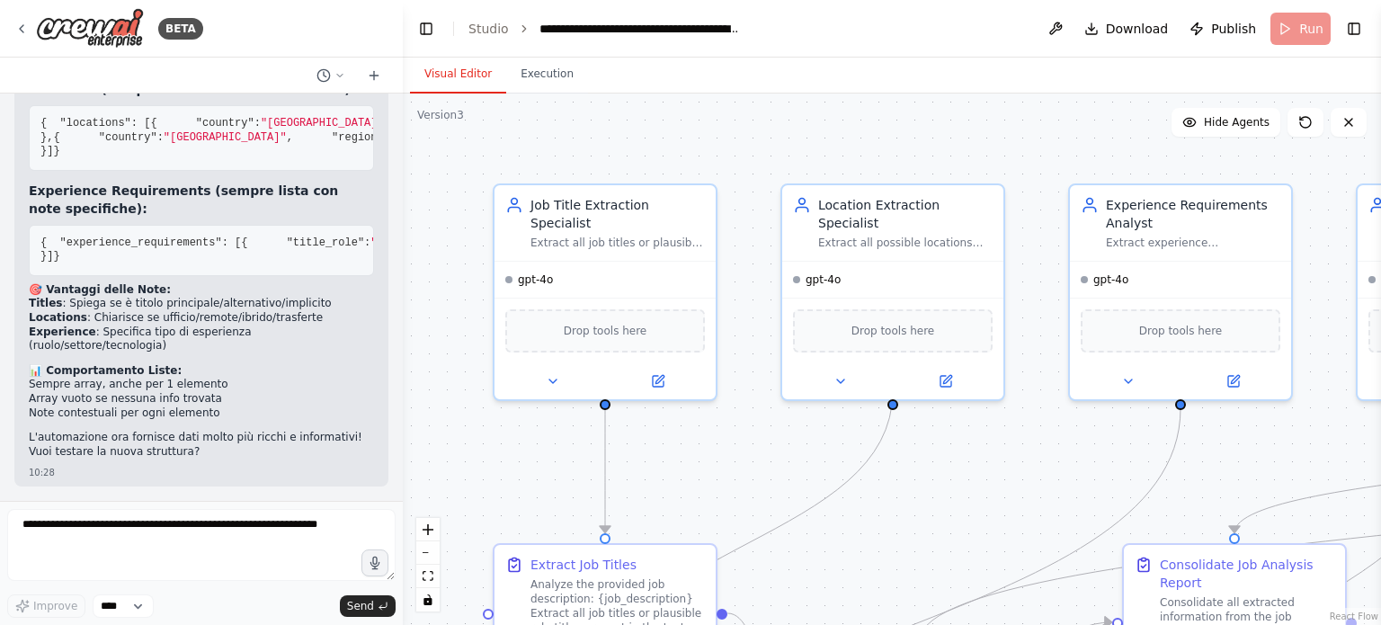
scroll to position [11454, 0]
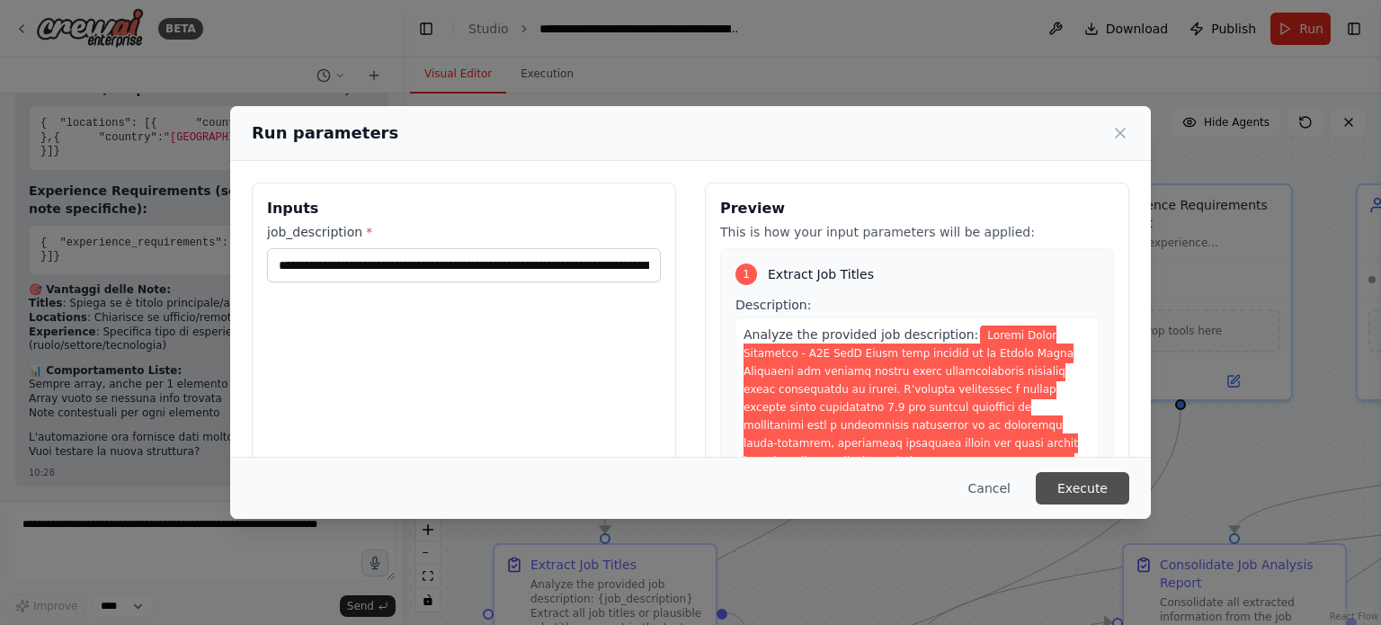
click at [1057, 493] on button "Execute" at bounding box center [1083, 488] width 94 height 32
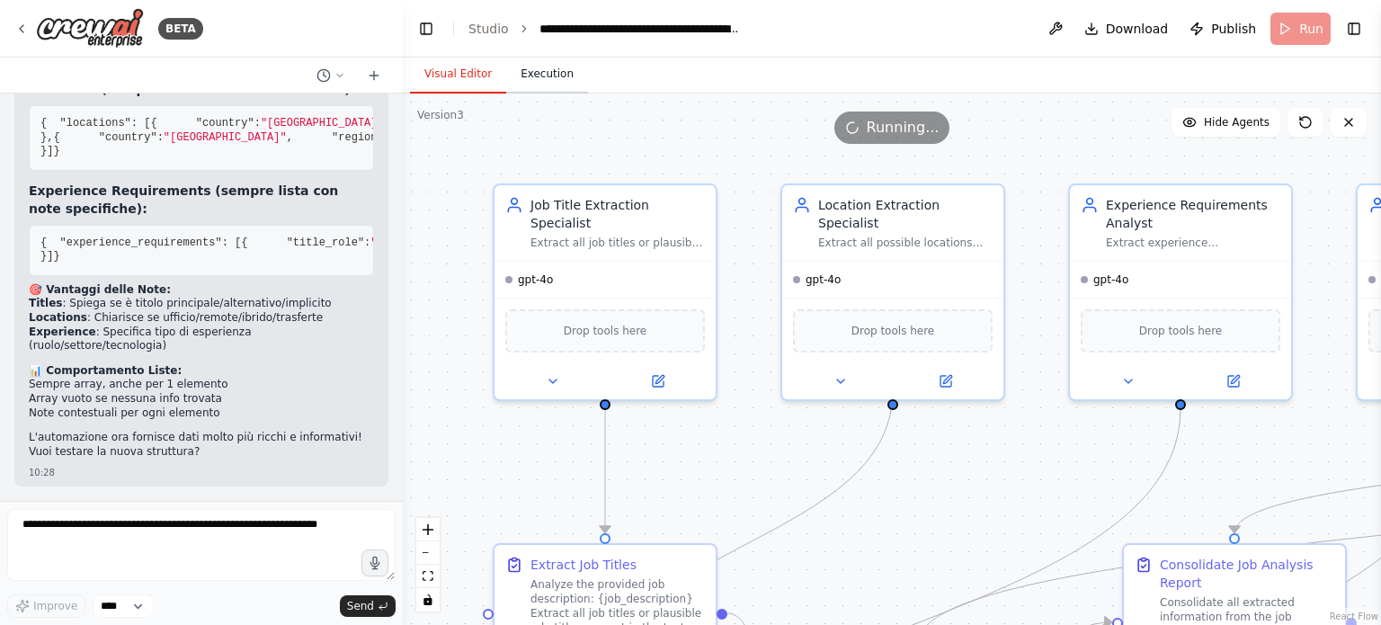
click at [532, 82] on button "Execution" at bounding box center [547, 75] width 82 height 38
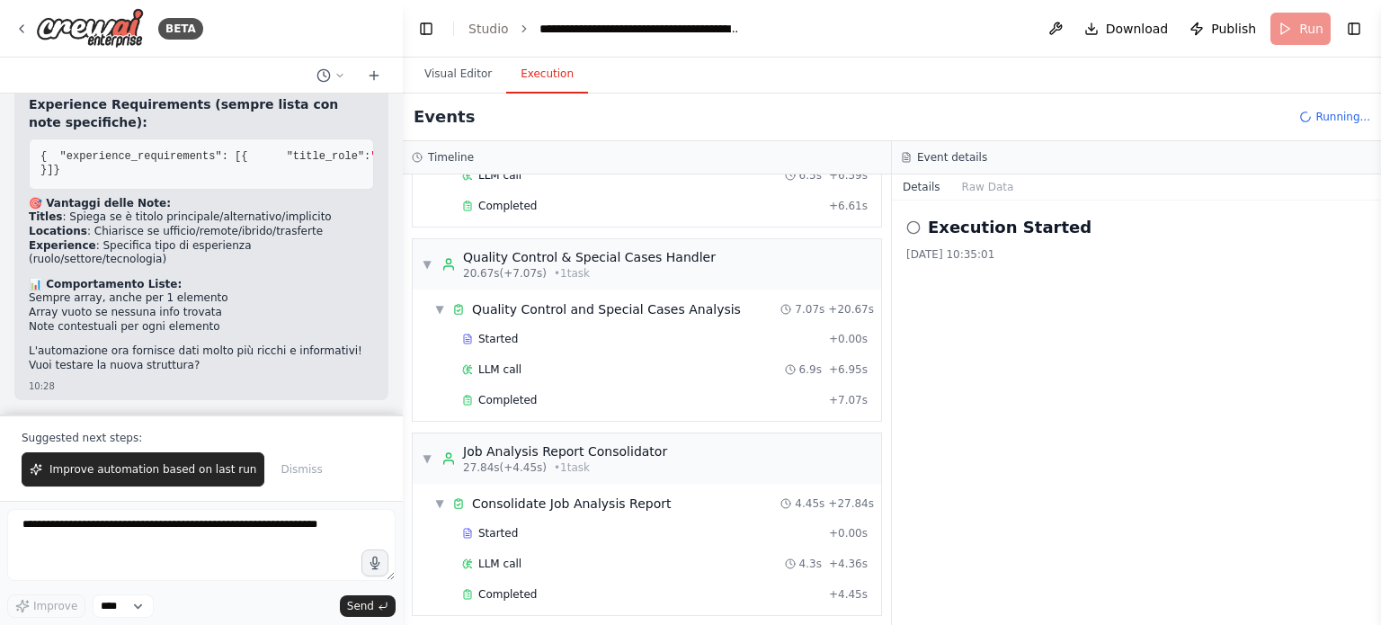
scroll to position [11540, 0]
click at [564, 587] on div "Completed" at bounding box center [642, 594] width 360 height 14
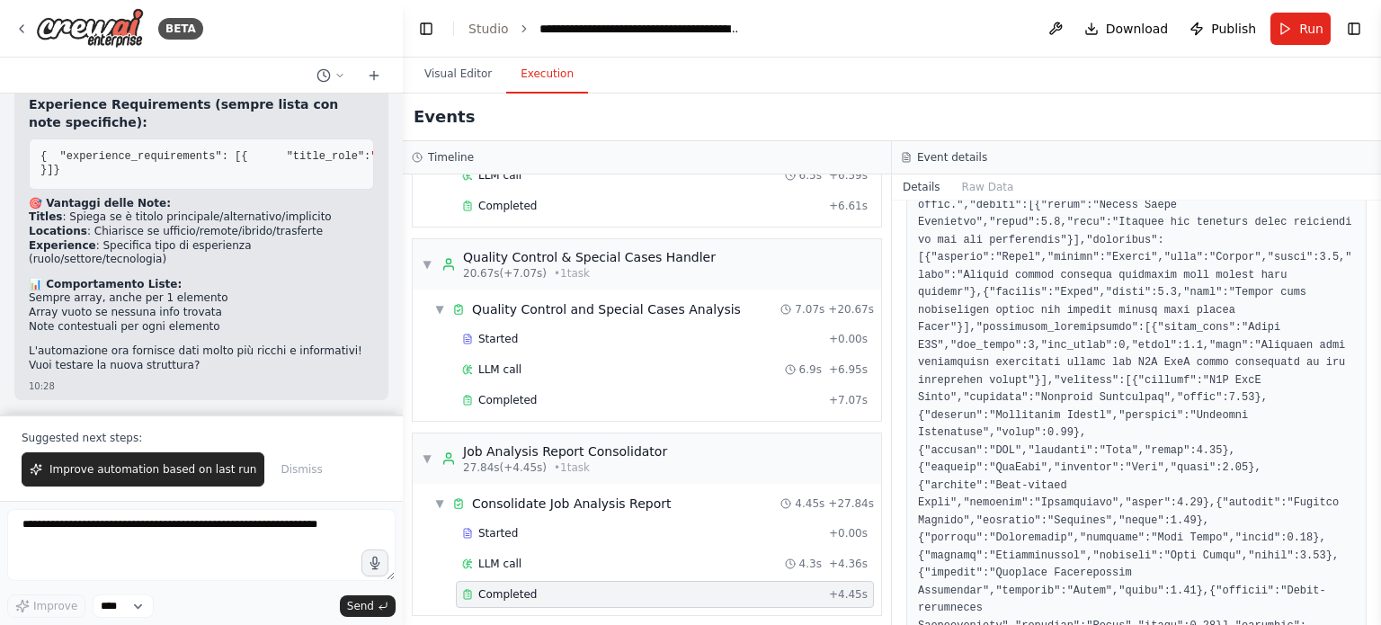
scroll to position [687, 0]
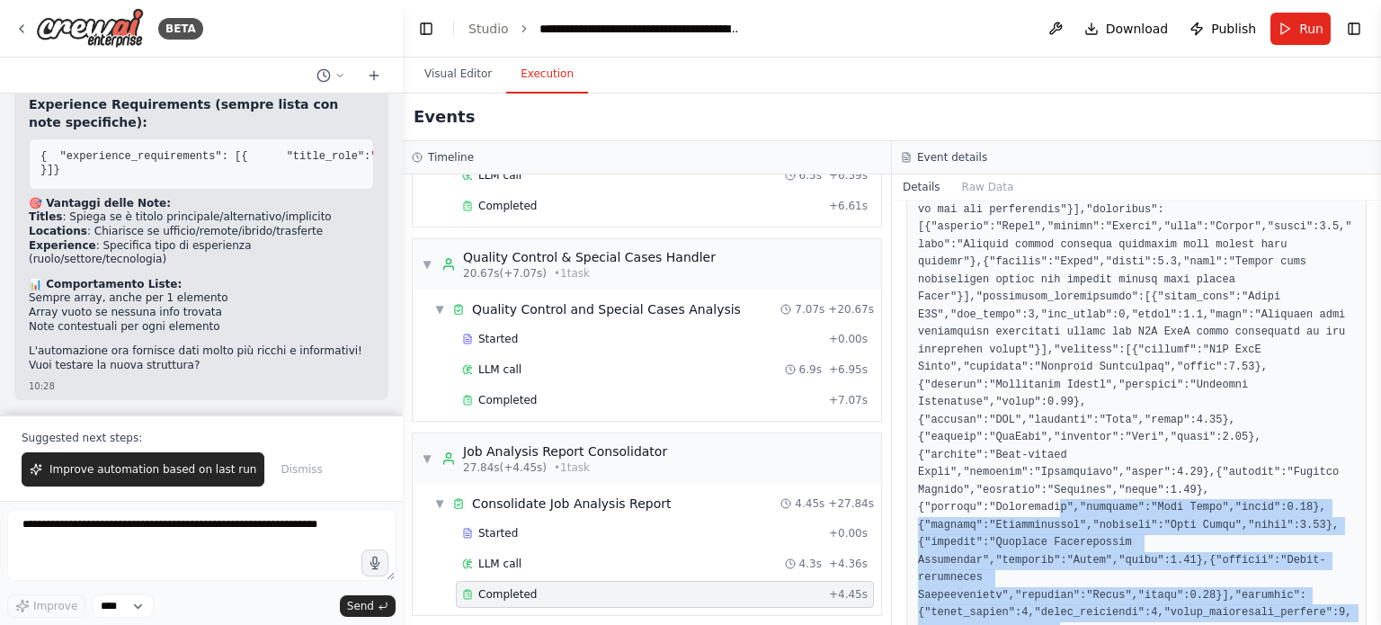
drag, startPoint x: 1057, startPoint y: 582, endPoint x: 1046, endPoint y: 449, distance: 133.6
click at [1046, 451] on pre at bounding box center [1136, 306] width 437 height 666
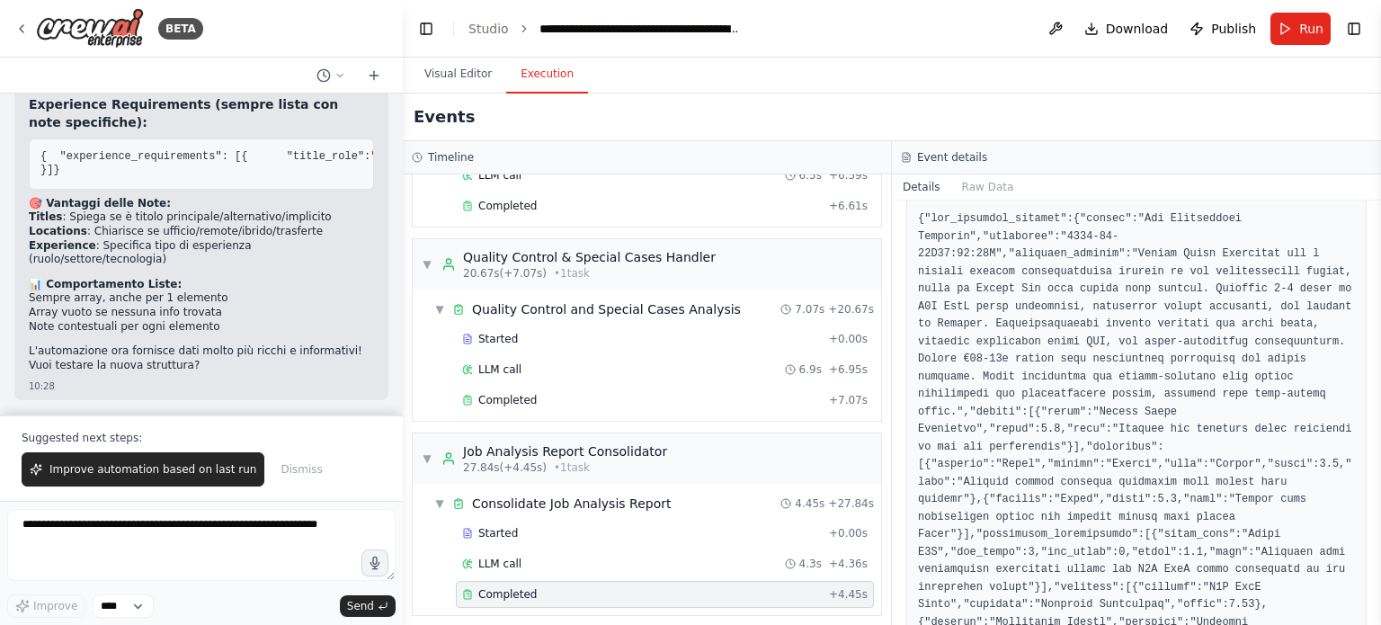
scroll to position [417, 0]
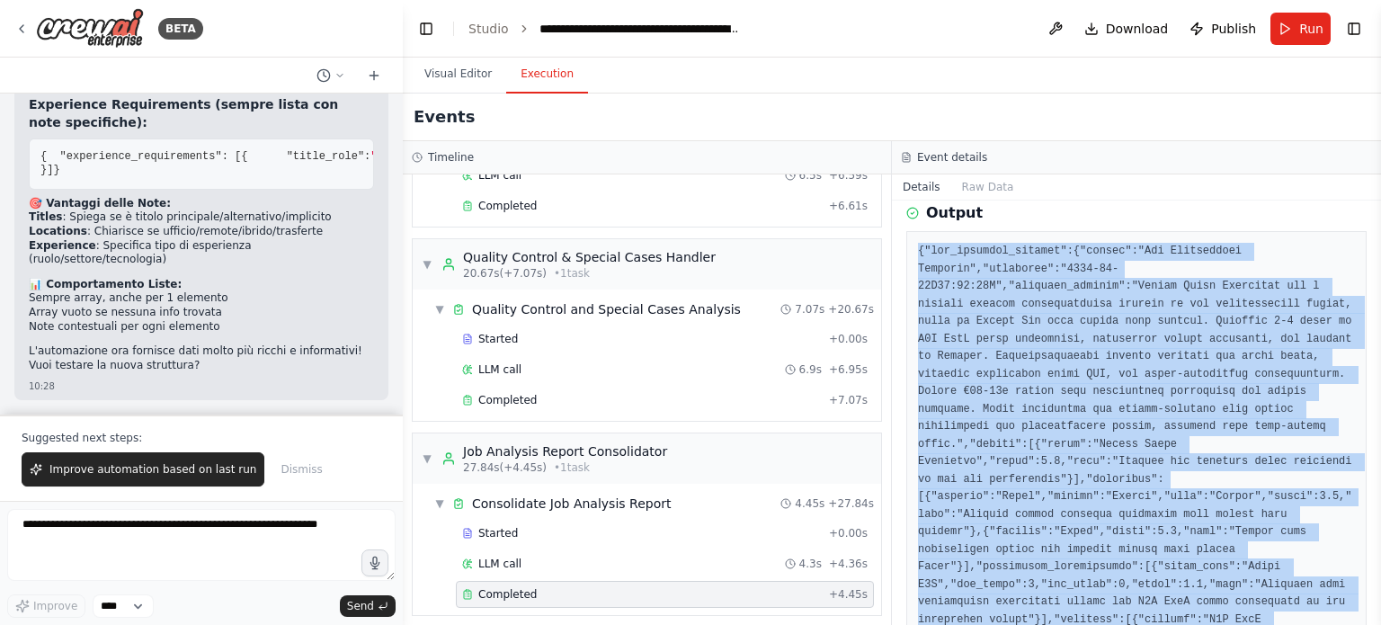
click at [915, 250] on div at bounding box center [1136, 576] width 460 height 690
copy pre "{"job_analysis_summary":{"source":"Job Description Analysis","timestamp":"2025-…"
click at [1061, 411] on pre at bounding box center [1136, 576] width 437 height 666
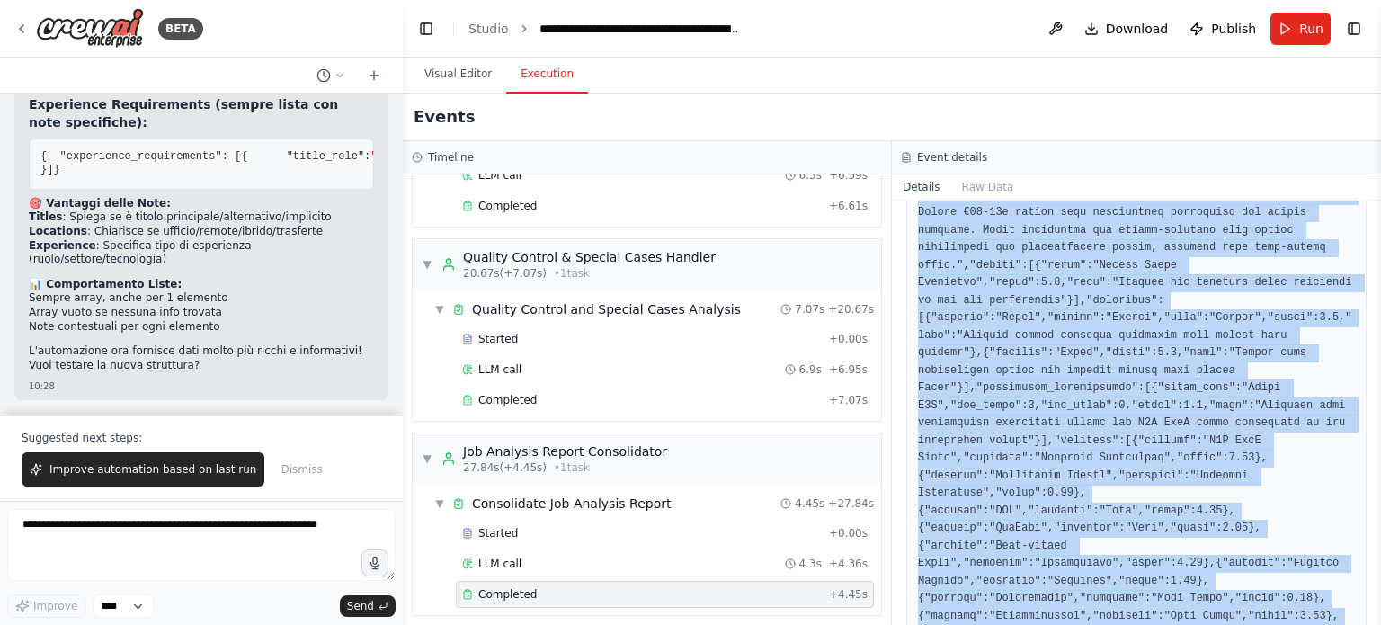
scroll to position [687, 0]
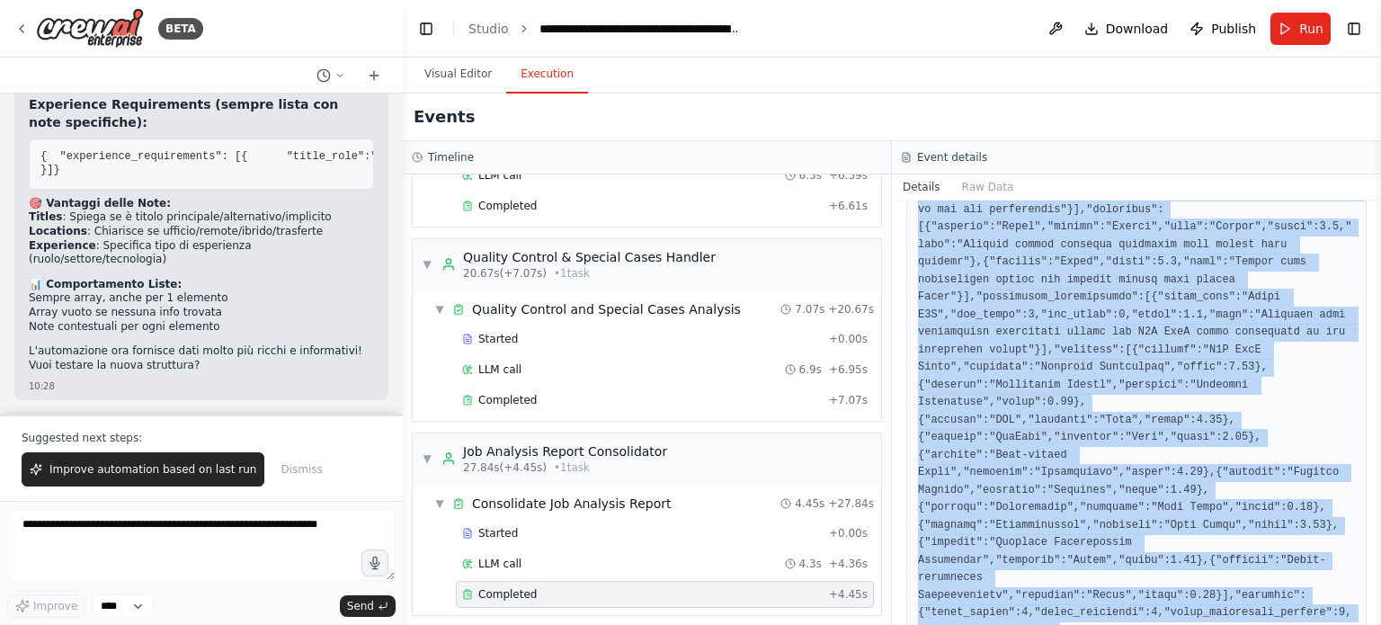
drag, startPoint x: 917, startPoint y: 336, endPoint x: 1091, endPoint y: 600, distance: 315.5
click at [1091, 600] on div "Completed 17/09/2025, 10:35:34 Description Consolidate all extracted informatio…" at bounding box center [1136, 413] width 489 height 424
copy pre "{"job_analysis_summary":{"source":"Job Description Analysis","timestamp":"2025-…"
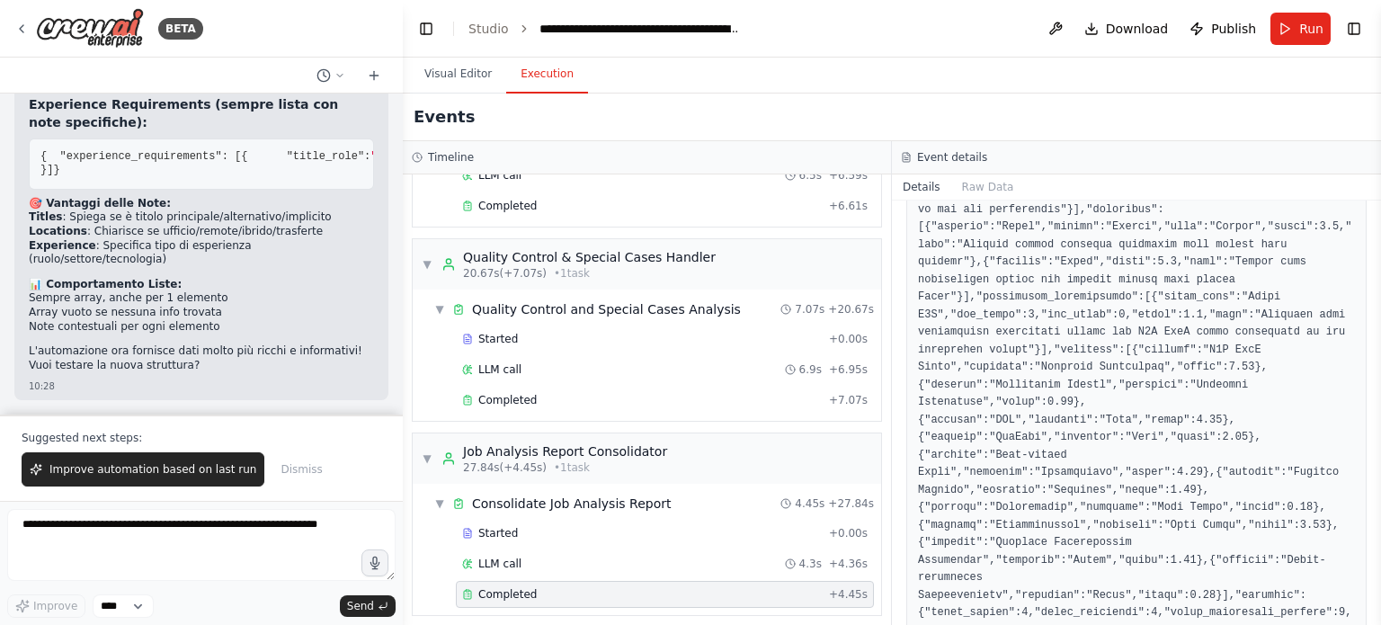
click at [914, 108] on div "Events" at bounding box center [892, 118] width 978 height 48
click at [1223, 26] on span "Publish" at bounding box center [1233, 29] width 45 height 18
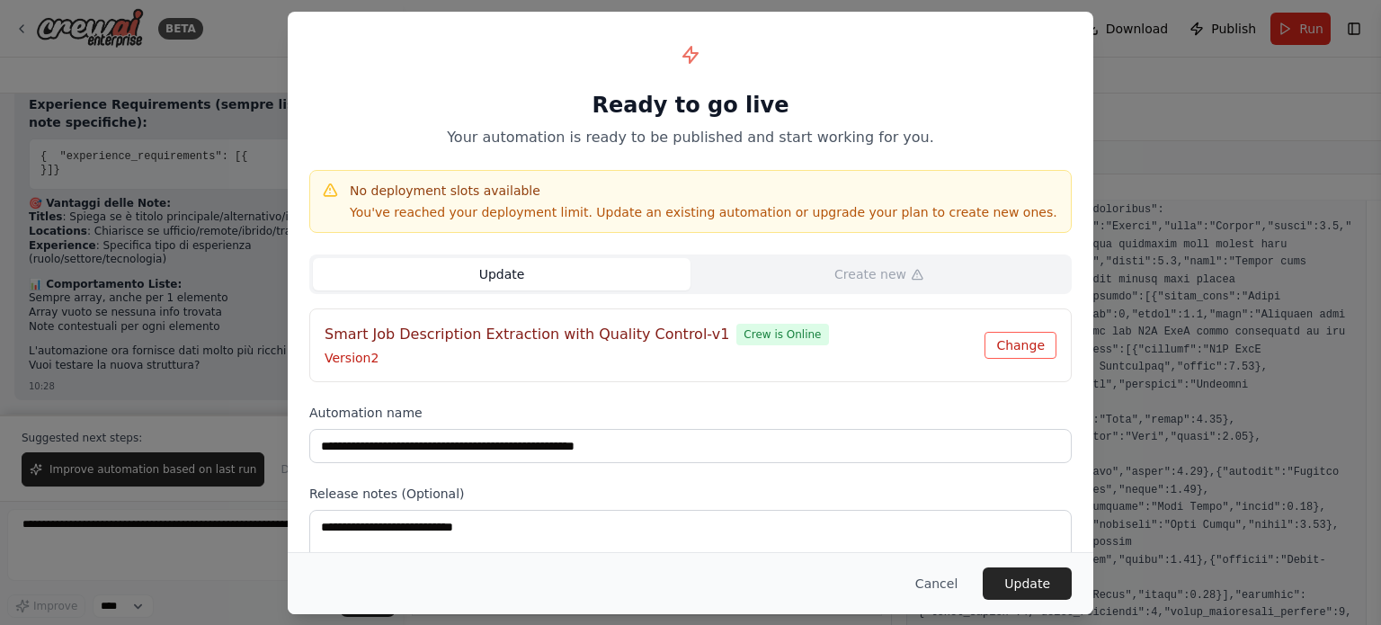
click at [1018, 334] on button "Change" at bounding box center [1021, 345] width 72 height 27
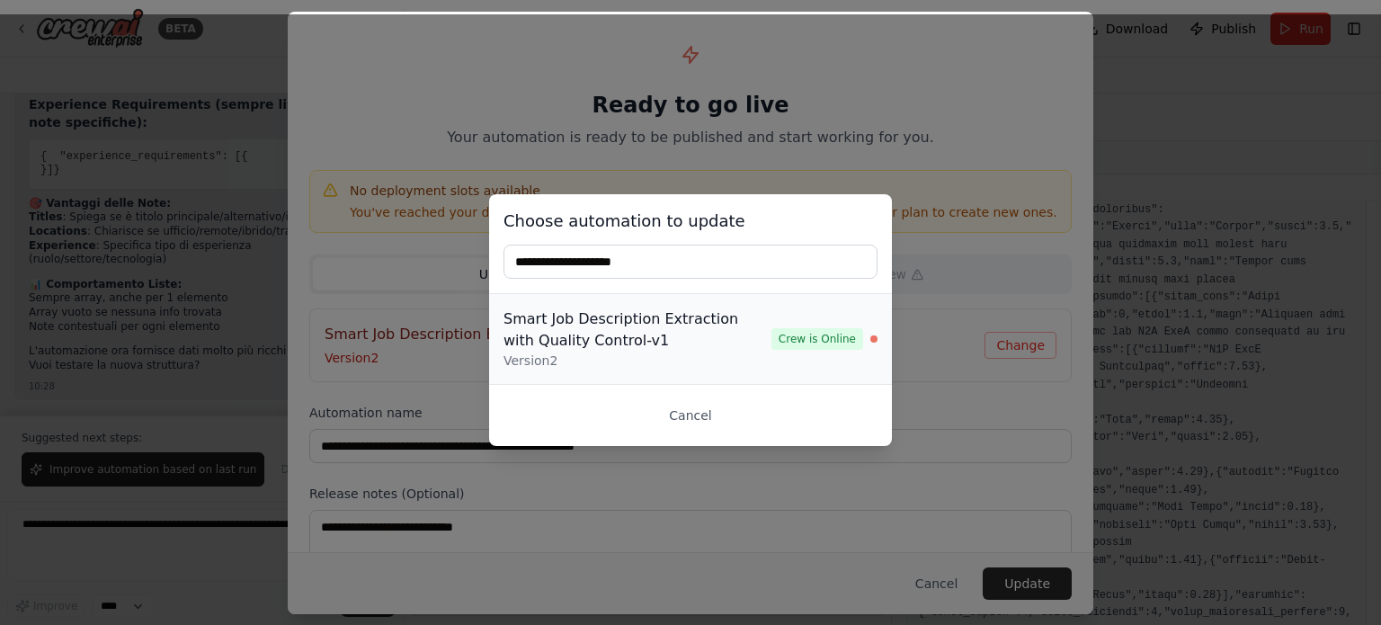
click at [664, 352] on div "Version 2" at bounding box center [638, 361] width 268 height 18
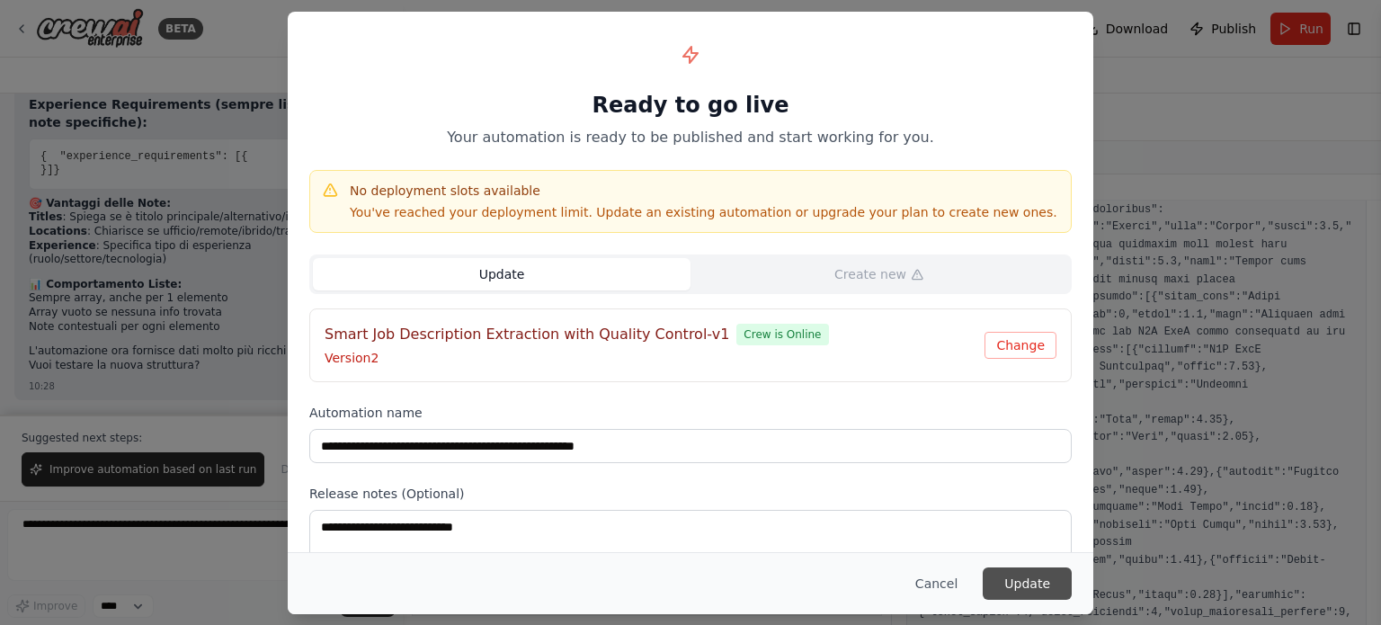
click at [1037, 589] on button "Update" at bounding box center [1027, 583] width 89 height 32
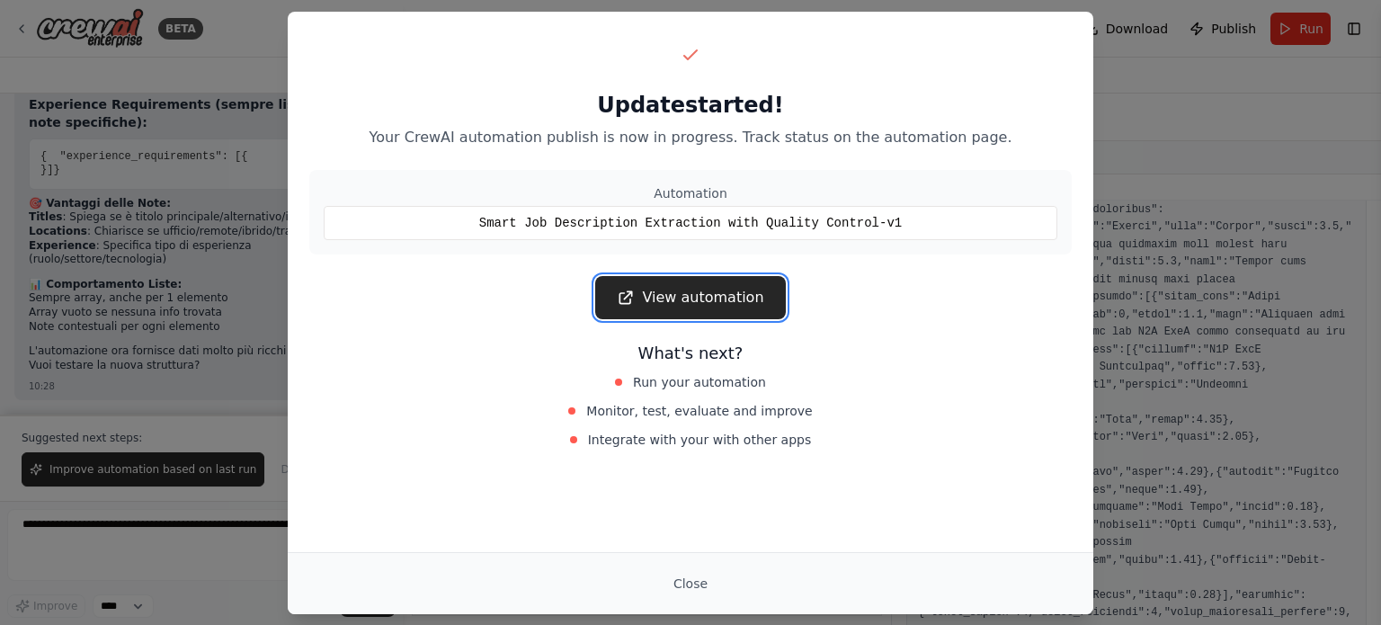
click at [722, 306] on link "View automation" at bounding box center [690, 297] width 190 height 43
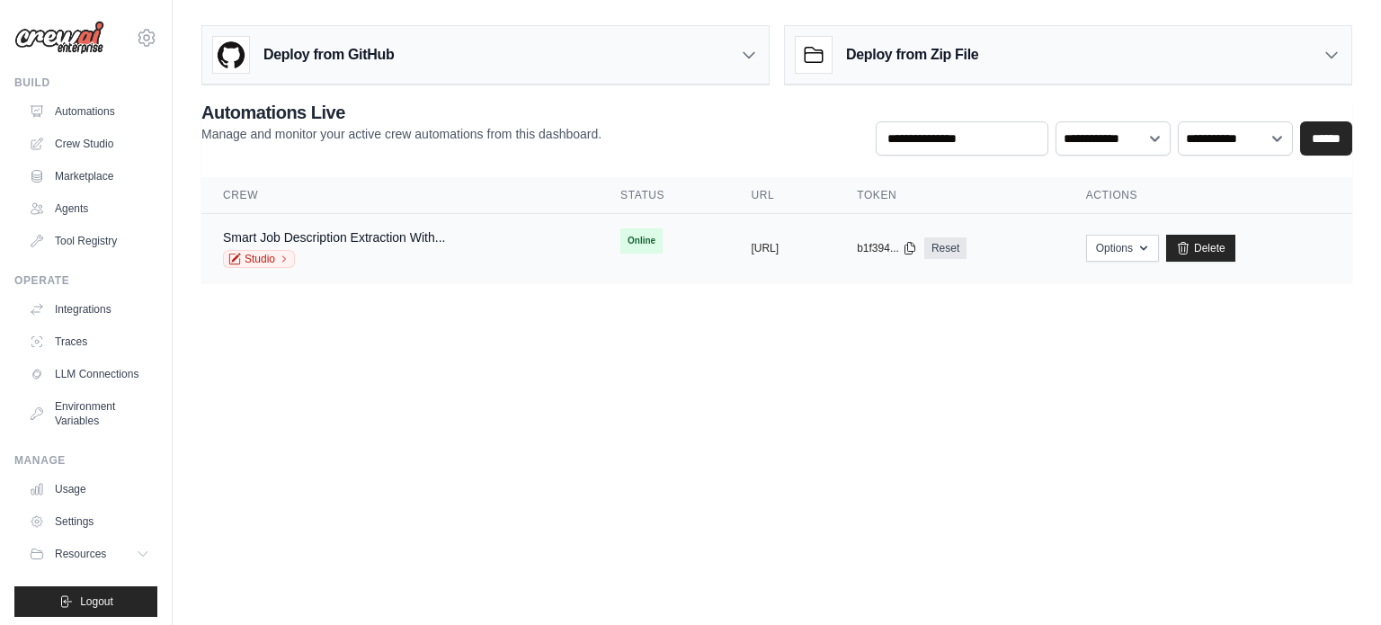
click at [375, 258] on div "Studio" at bounding box center [334, 259] width 222 height 18
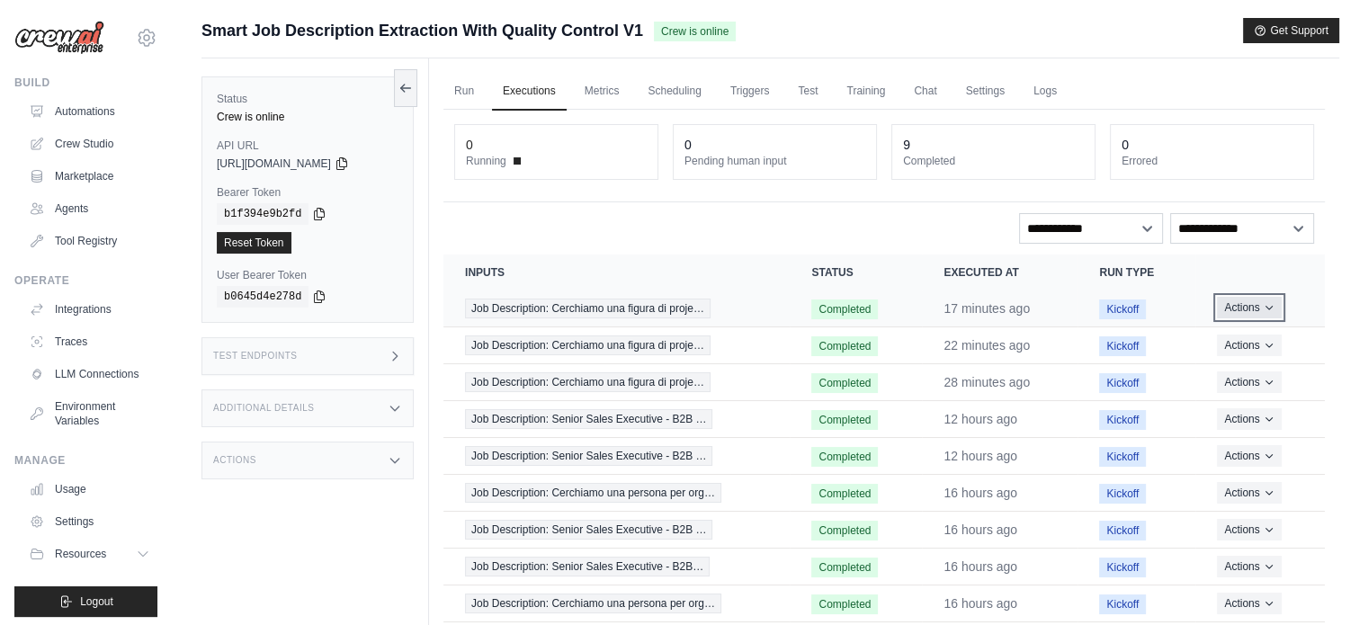
click at [1251, 299] on button "Actions" at bounding box center [1249, 308] width 64 height 22
click at [1221, 341] on link "View Details" at bounding box center [1245, 340] width 115 height 29
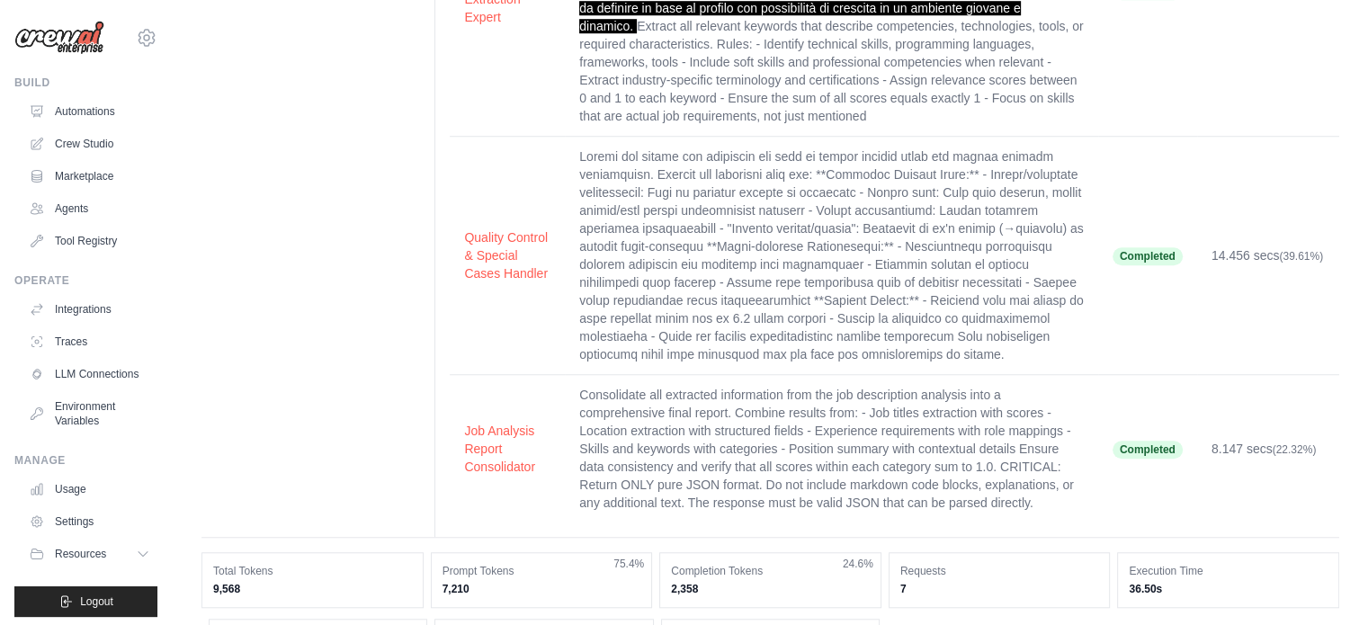
scroll to position [1349, 0]
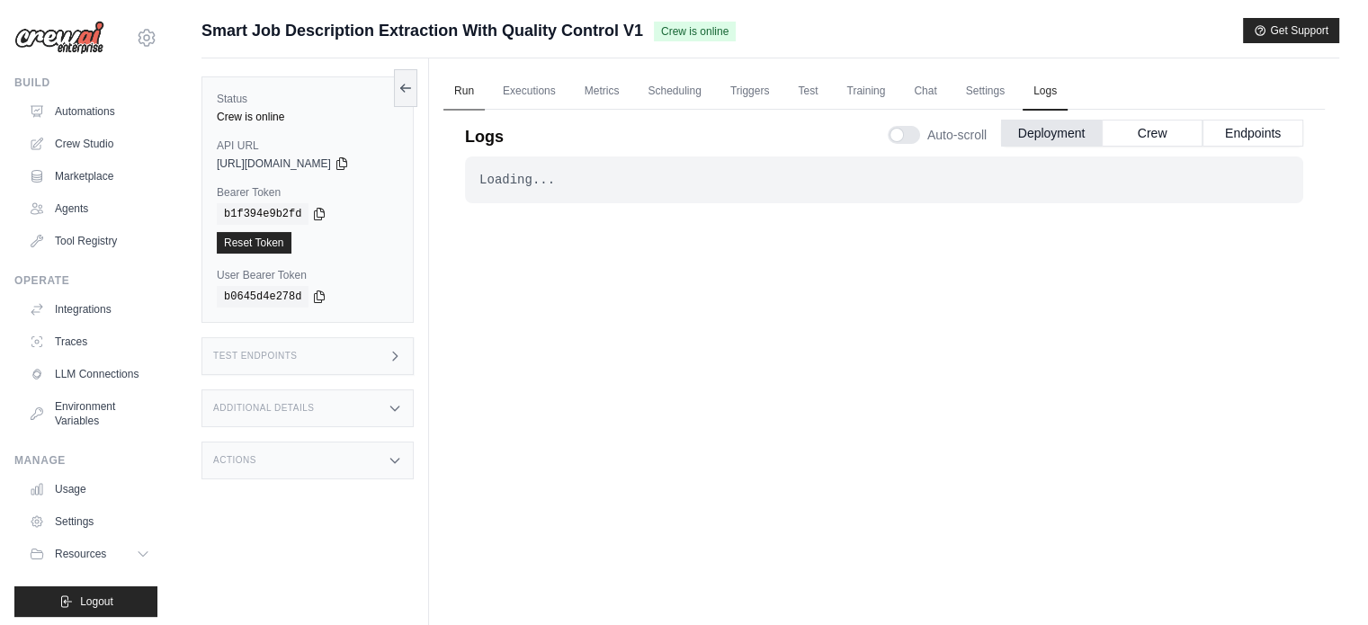
click at [472, 90] on link "Run" at bounding box center [463, 92] width 41 height 38
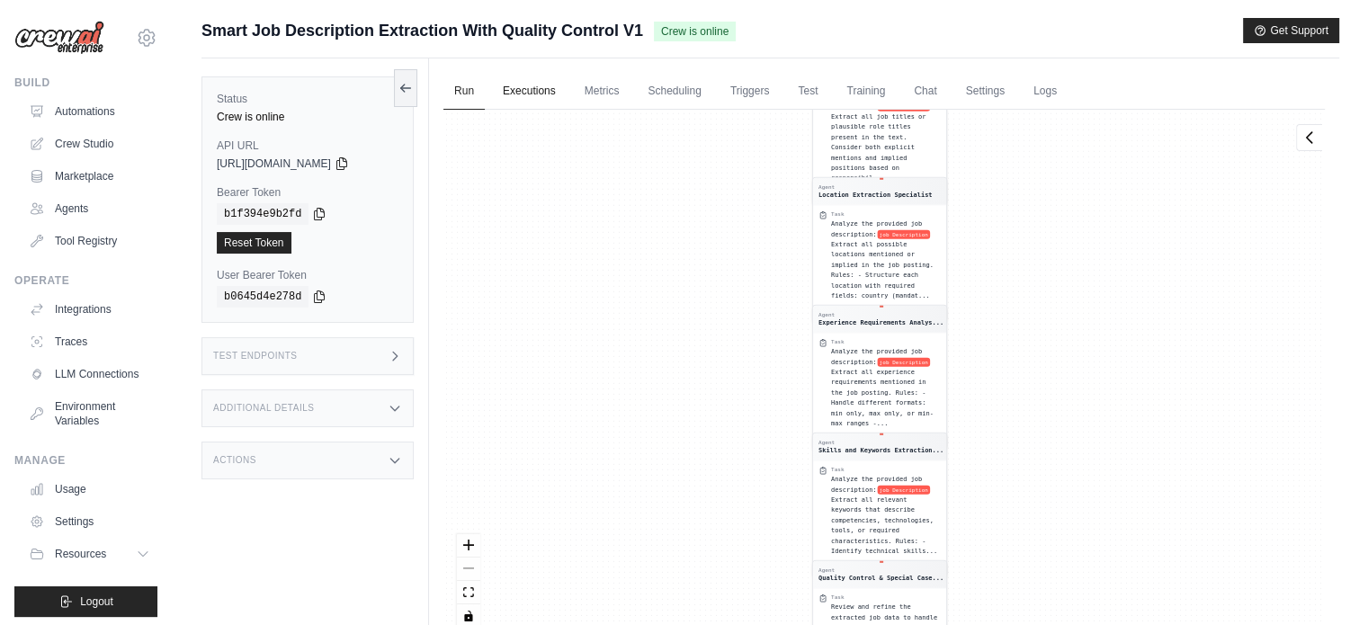
click at [525, 91] on link "Executions" at bounding box center [529, 92] width 75 height 38
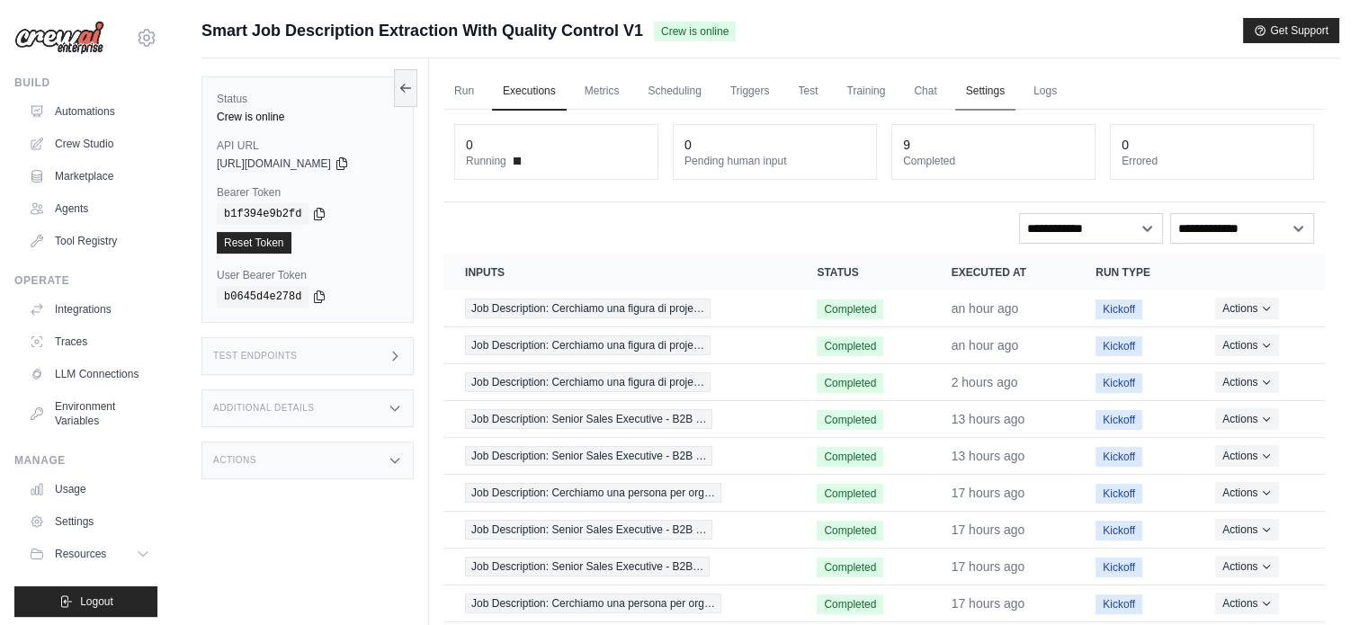
click at [1010, 93] on link "Settings" at bounding box center [985, 92] width 60 height 38
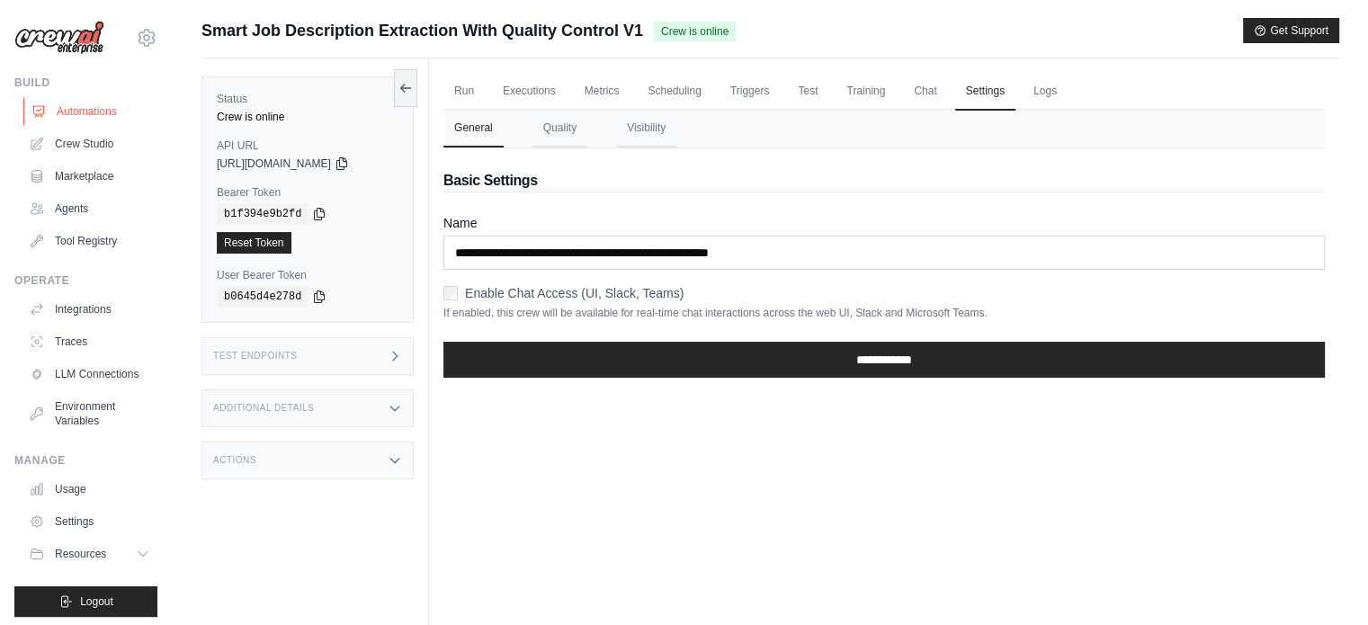
click at [119, 106] on link "Automations" at bounding box center [91, 111] width 136 height 29
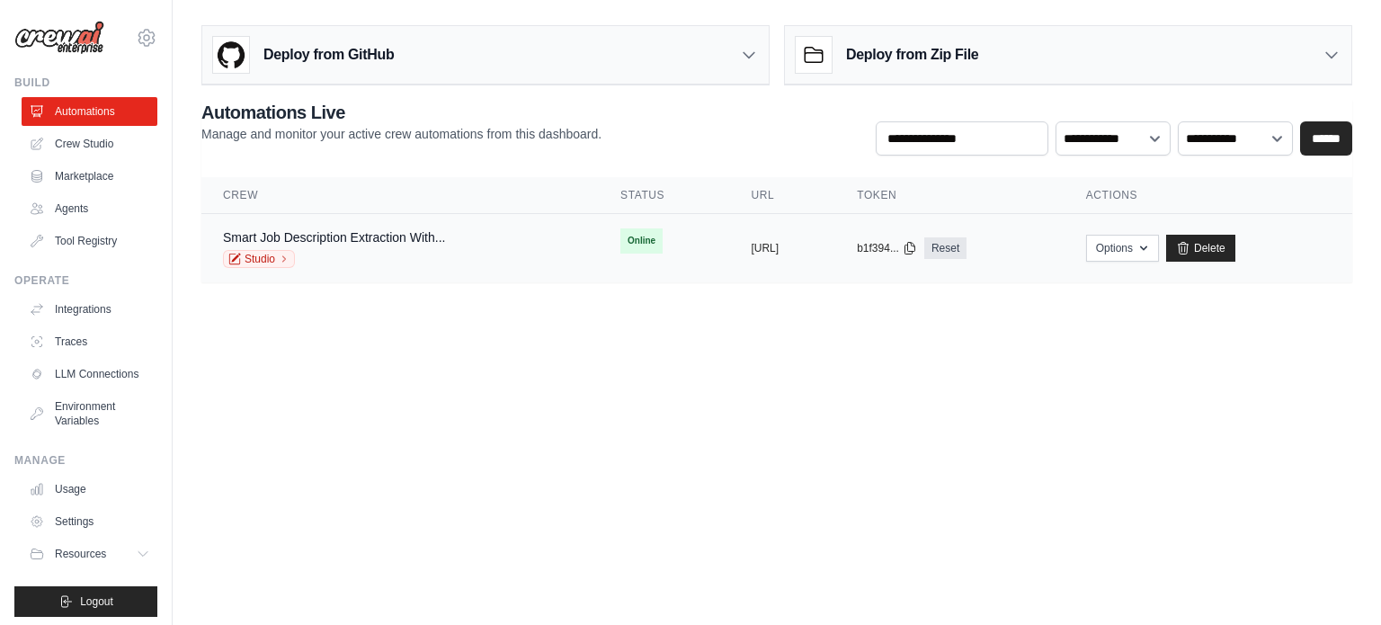
click at [464, 258] on div "Smart Job Description Extraction With... Studio" at bounding box center [400, 248] width 354 height 40
